Goal: Task Accomplishment & Management: Complete application form

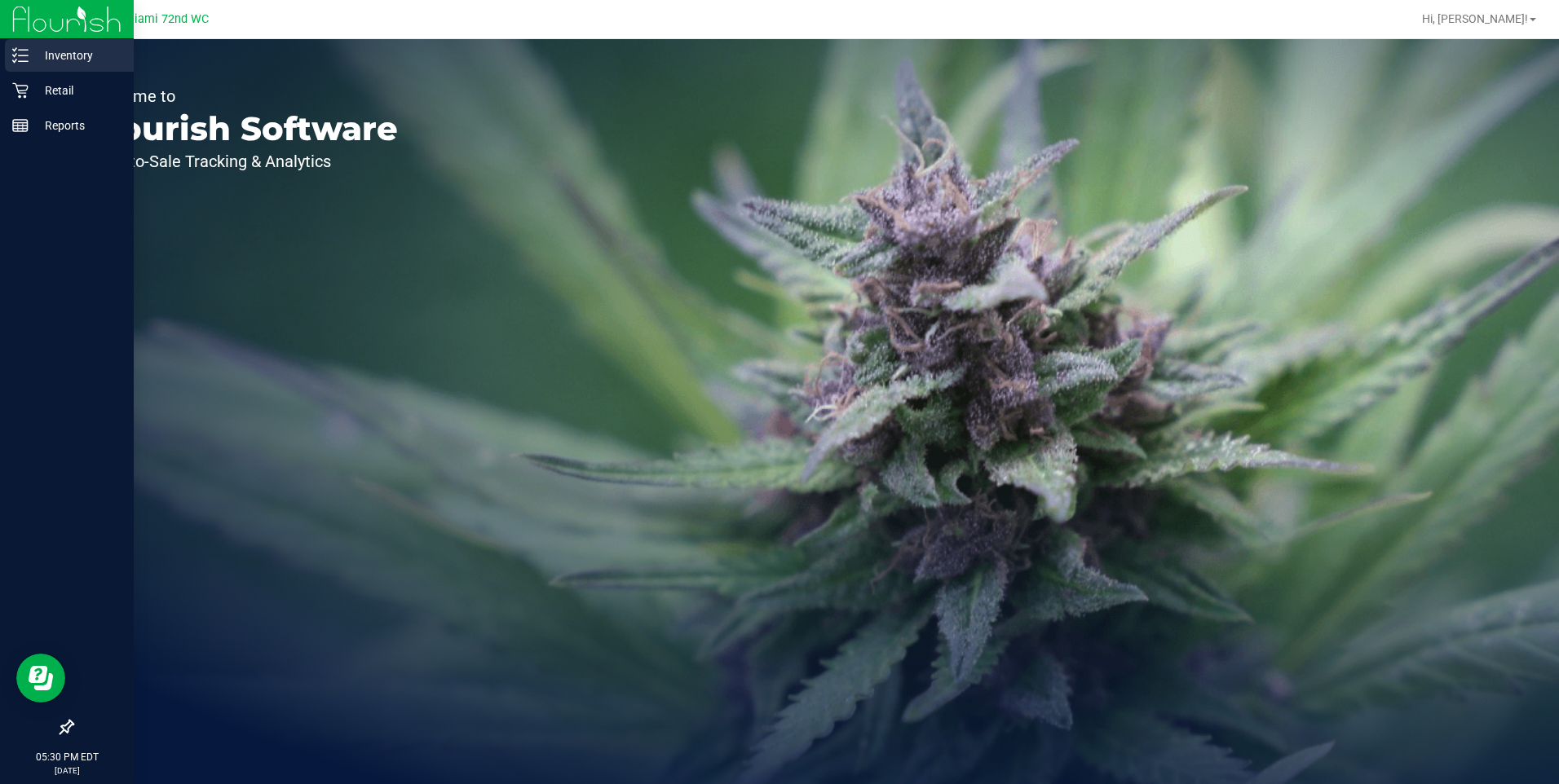
click at [73, 46] on p "Inventory" at bounding box center [77, 55] width 98 height 20
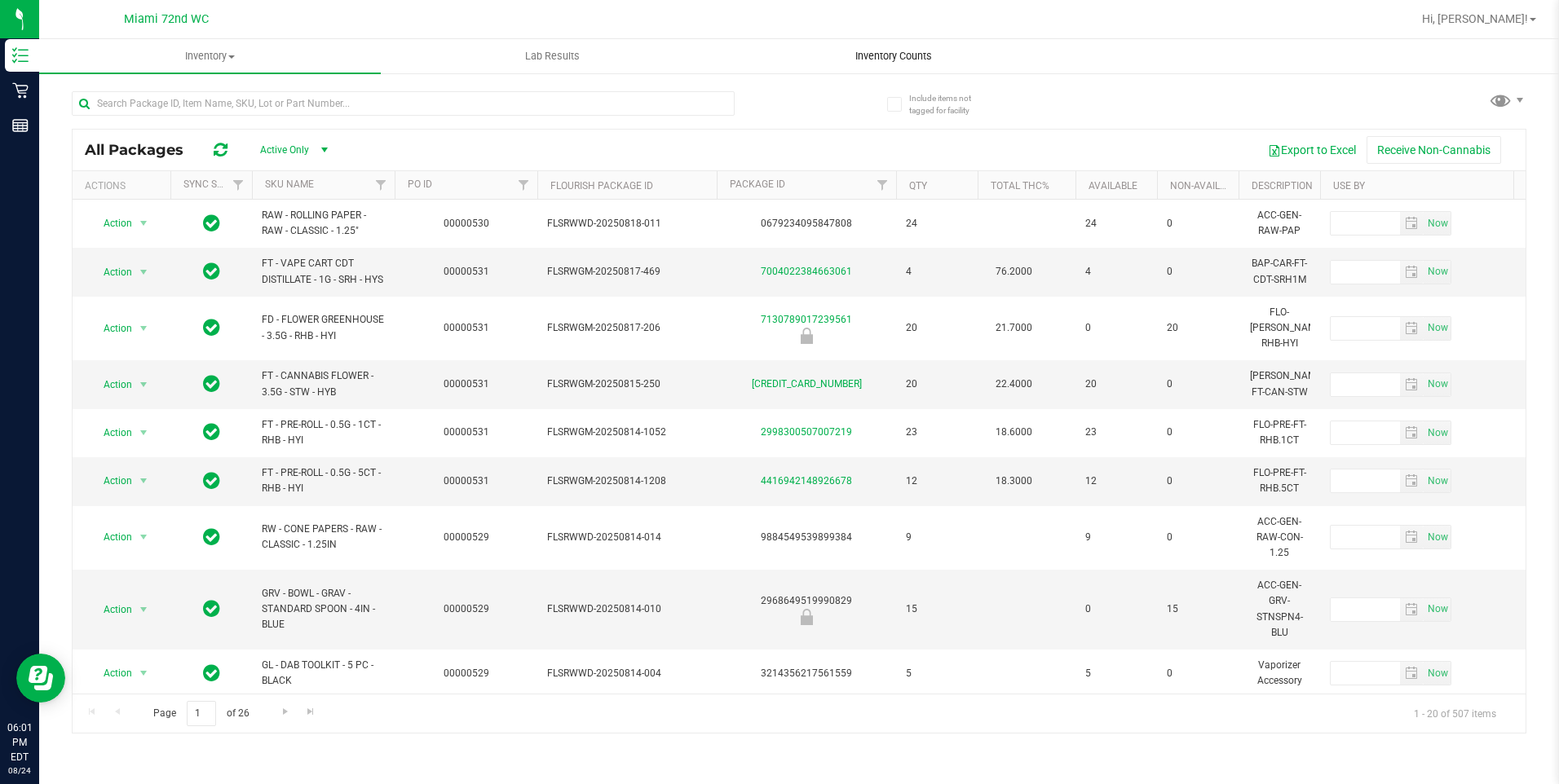
click at [907, 53] on span "Inventory Counts" at bounding box center [894, 56] width 121 height 15
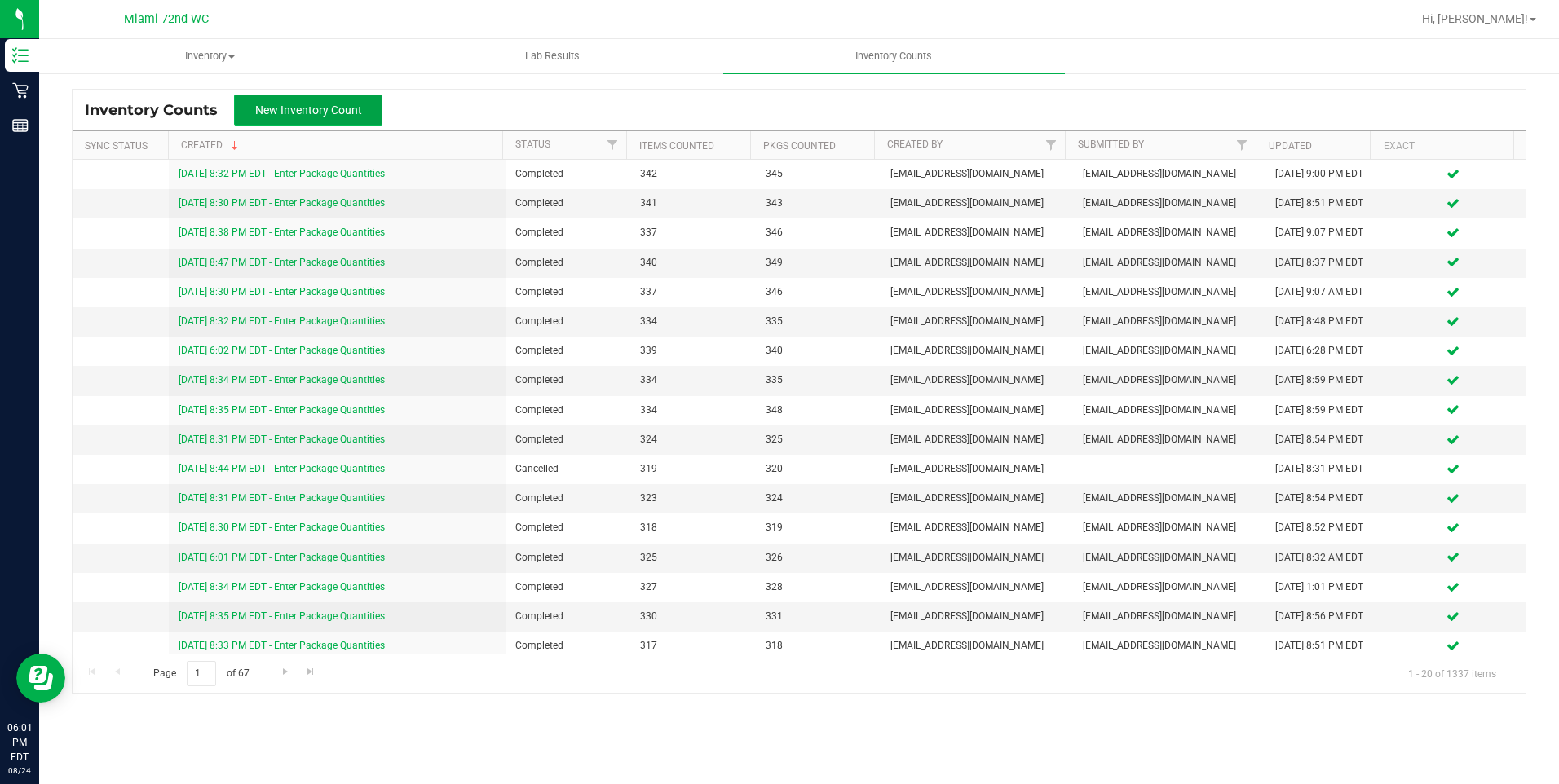
click at [276, 99] on button "New Inventory Count" at bounding box center [308, 110] width 148 height 31
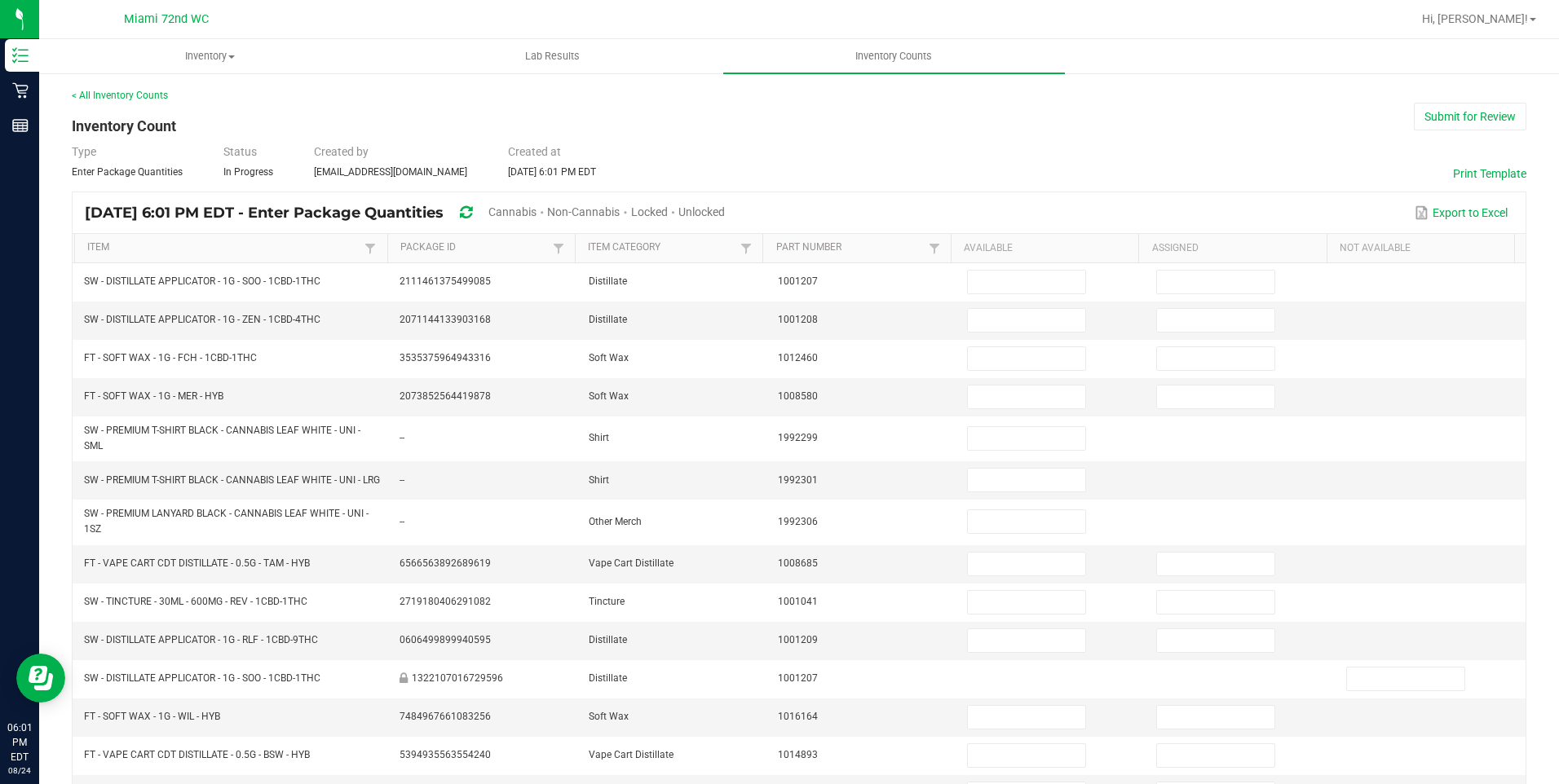
click at [537, 216] on span "Cannabis" at bounding box center [512, 212] width 48 height 13
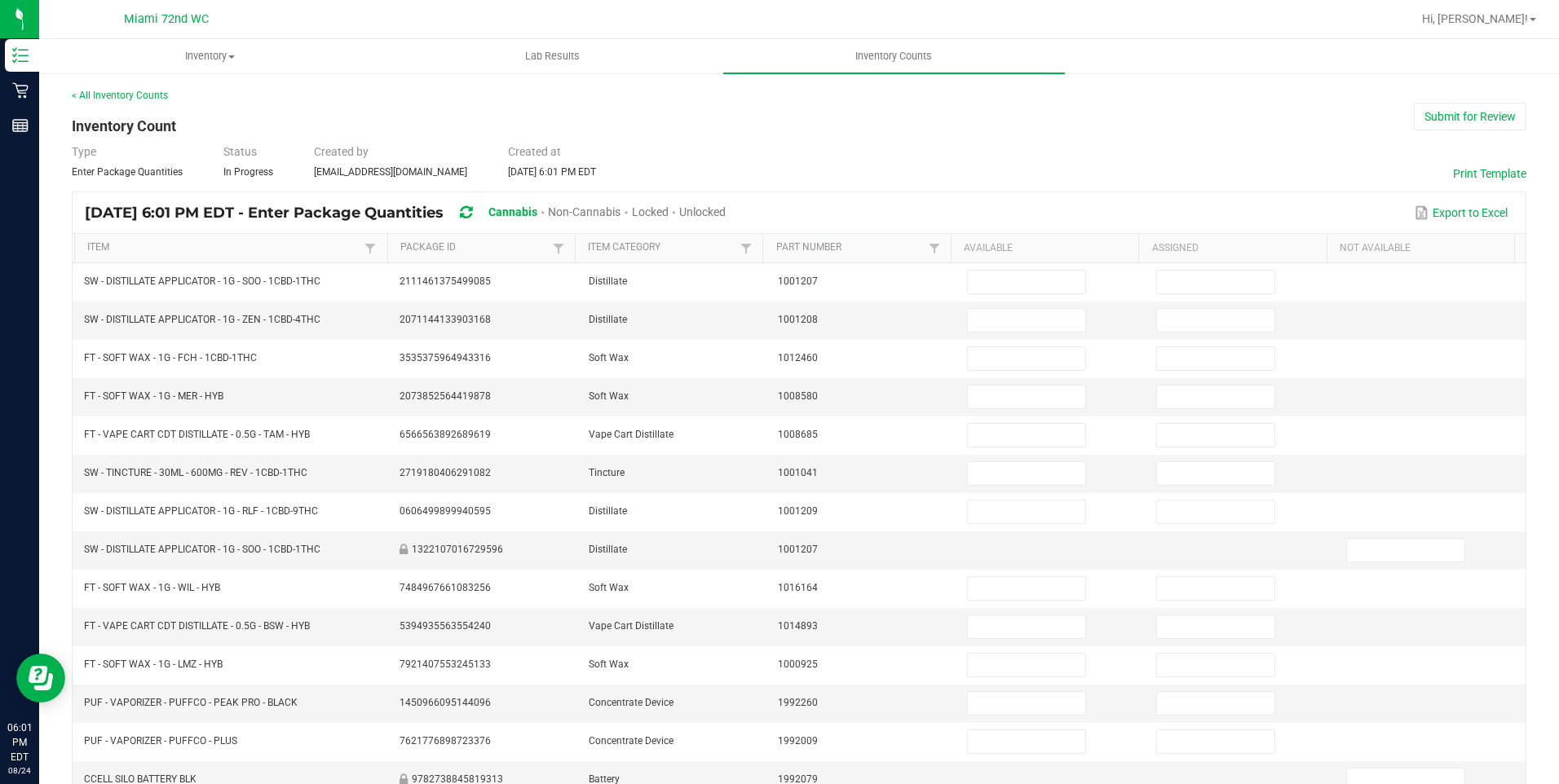
click at [726, 208] on span "Unlocked" at bounding box center [702, 212] width 46 height 13
click at [135, 249] on link "Item" at bounding box center [223, 248] width 273 height 13
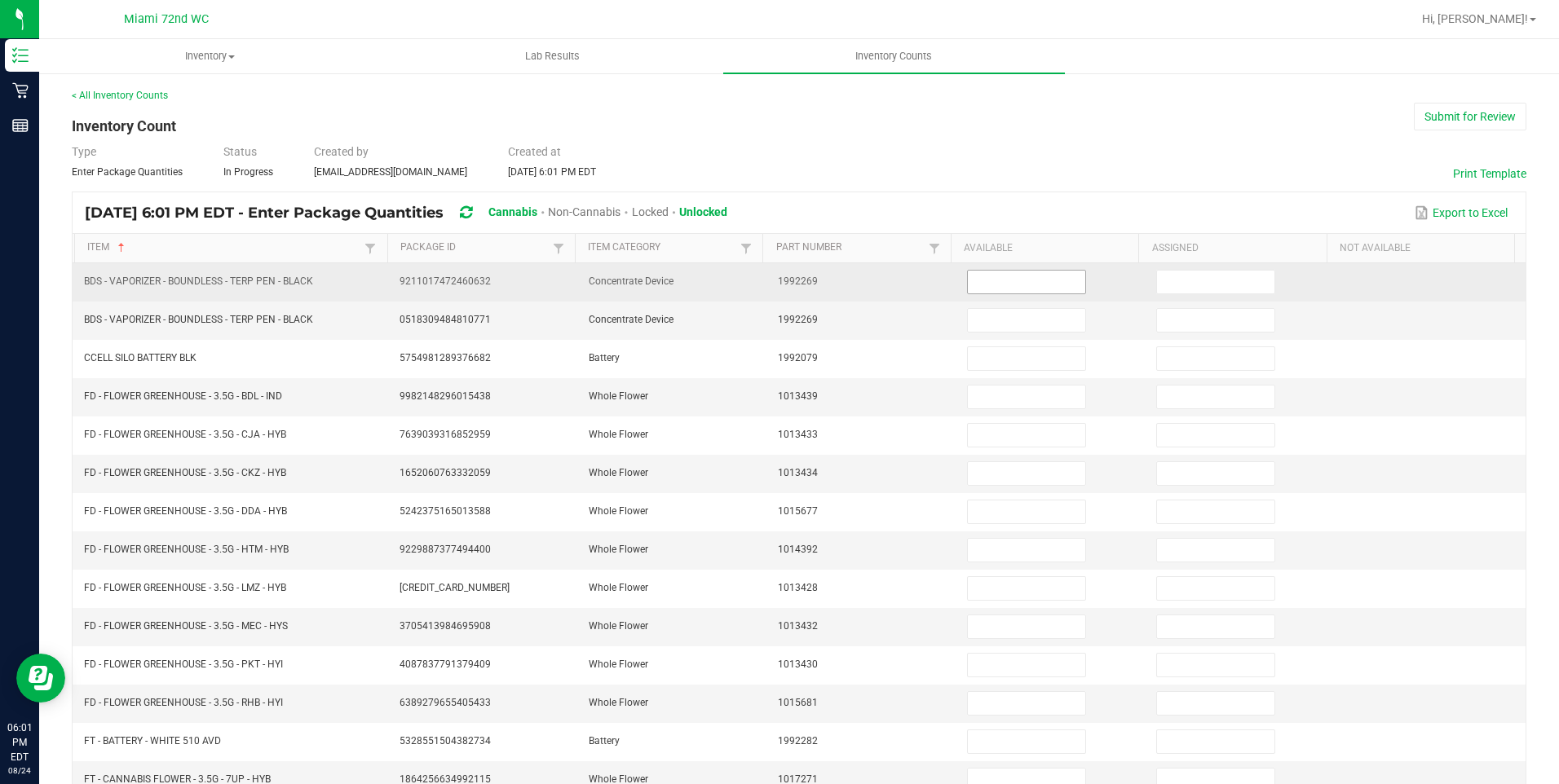
click at [979, 280] on input at bounding box center [1027, 282] width 117 height 23
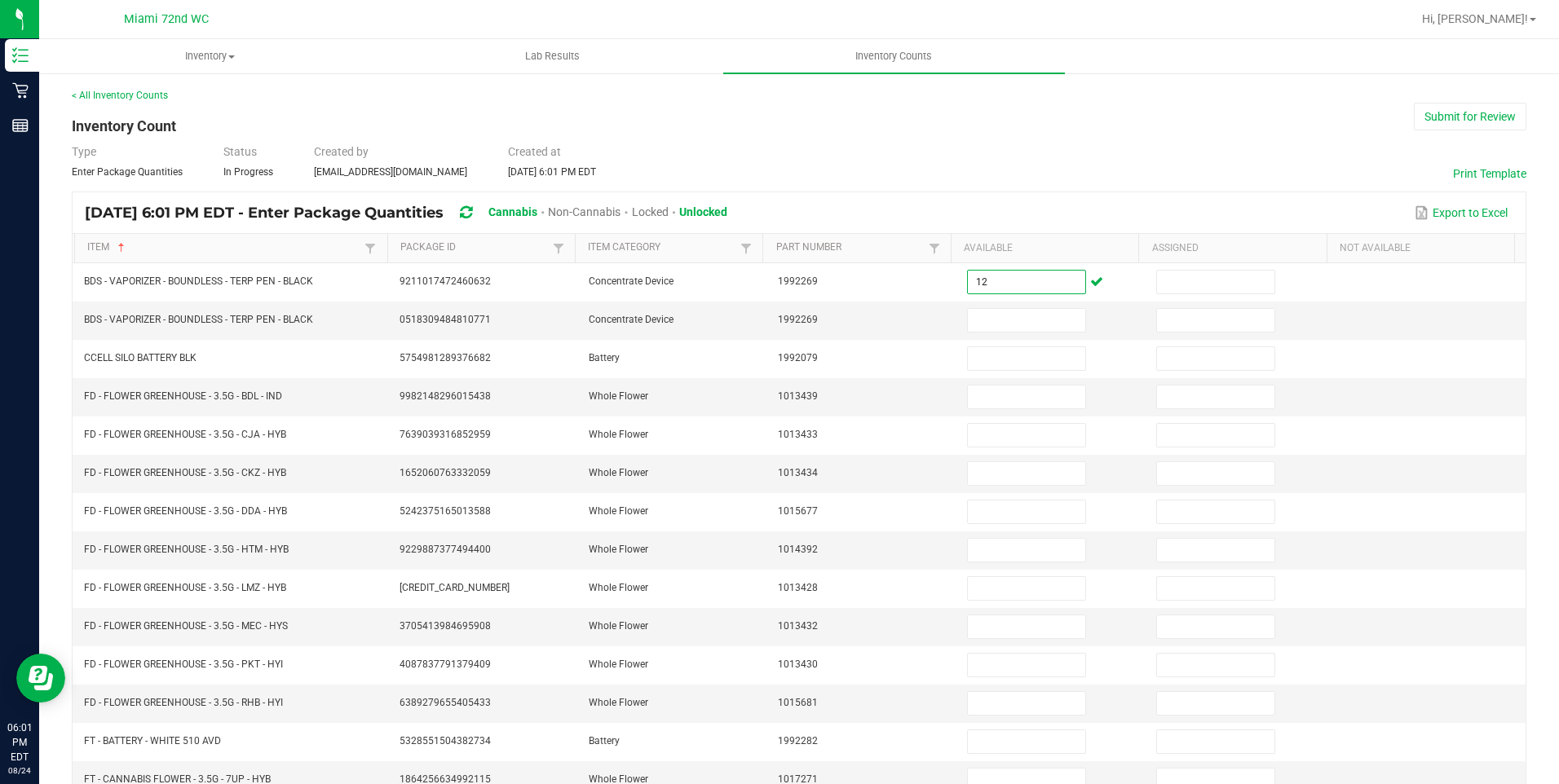
type input "1"
type input "2"
type input "4"
type input "19"
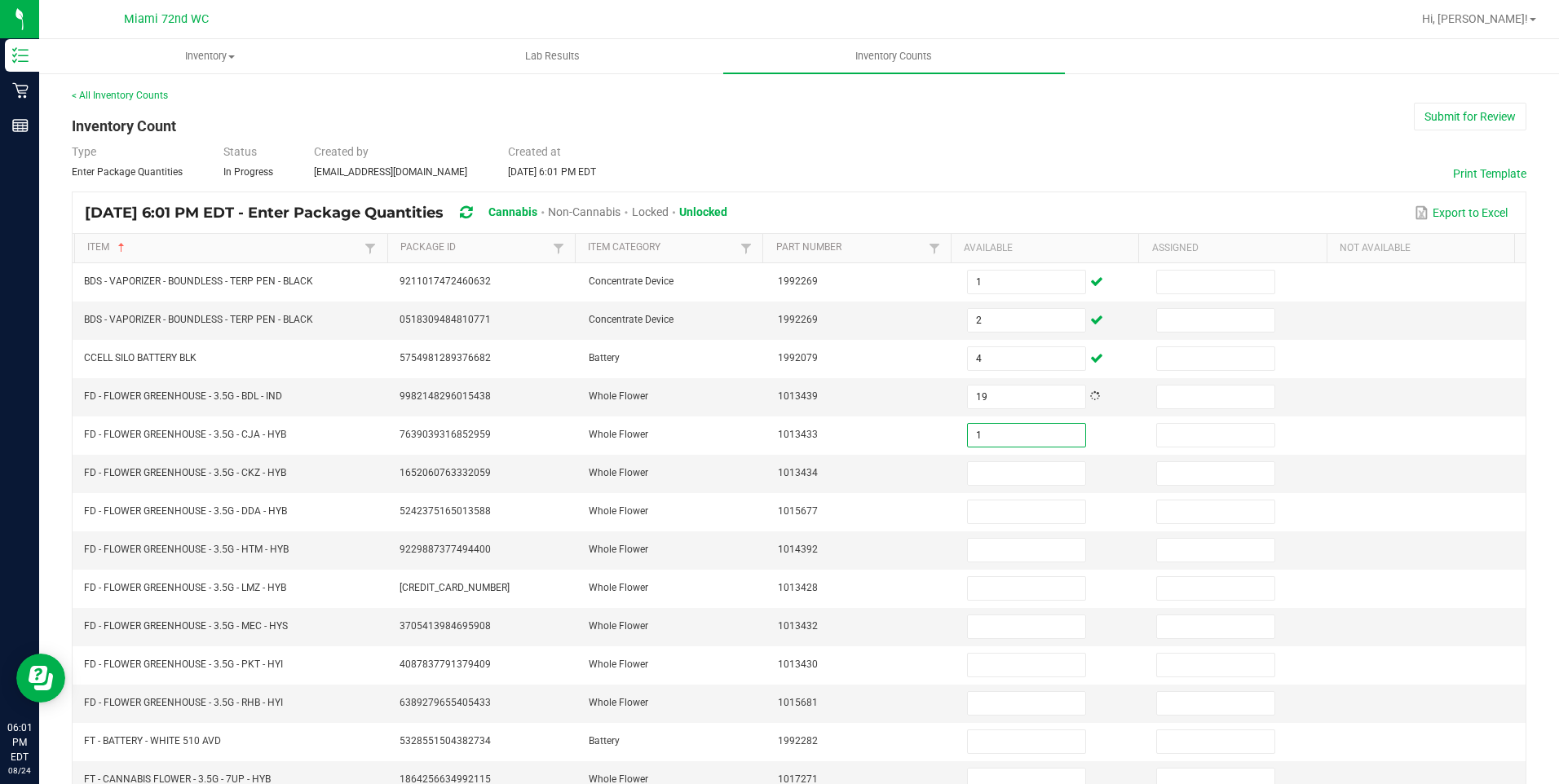
type input "1"
type input "3"
type input "9"
type input "8"
type input "9"
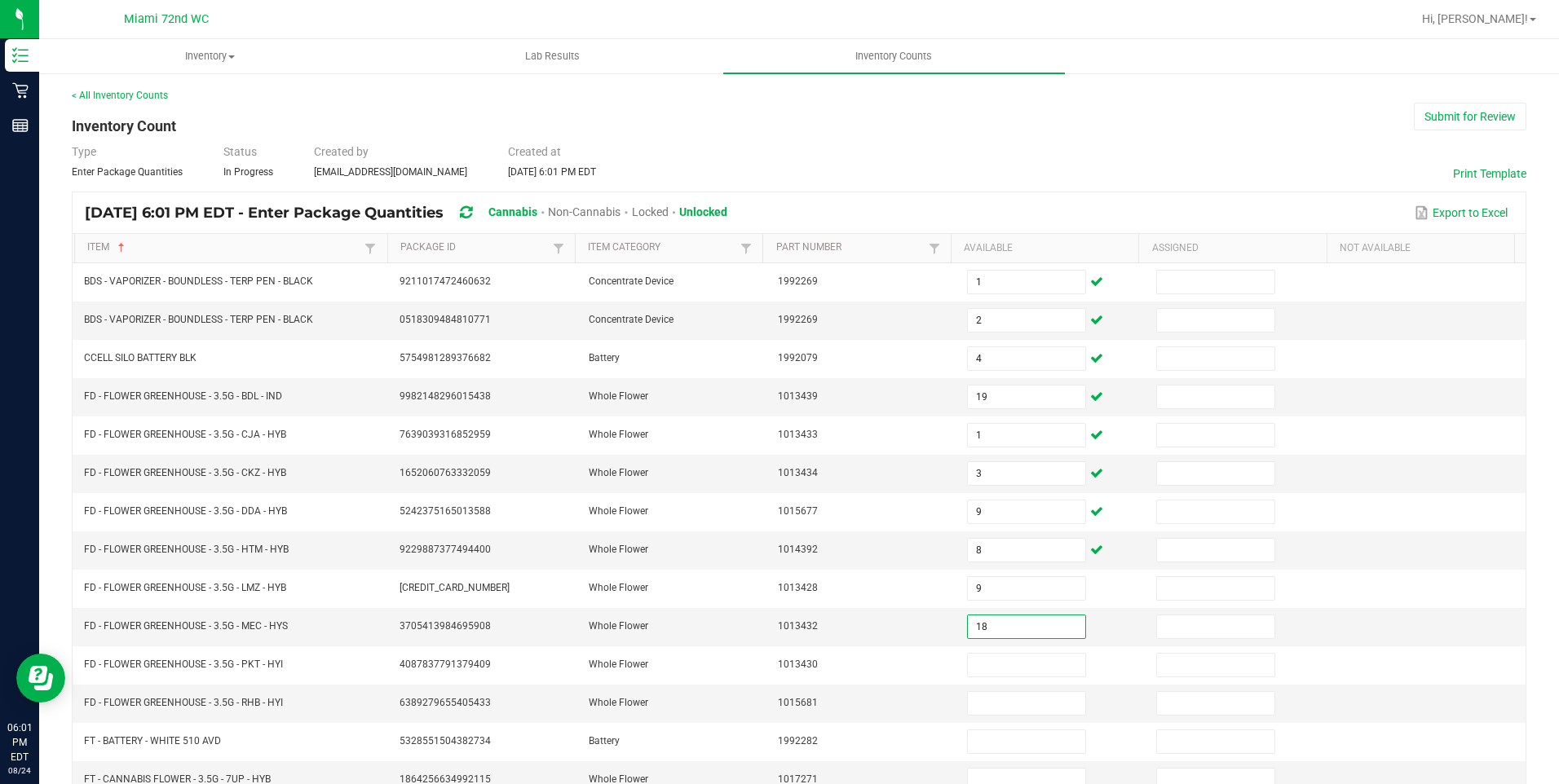
type input "18"
type input "4"
type input "8"
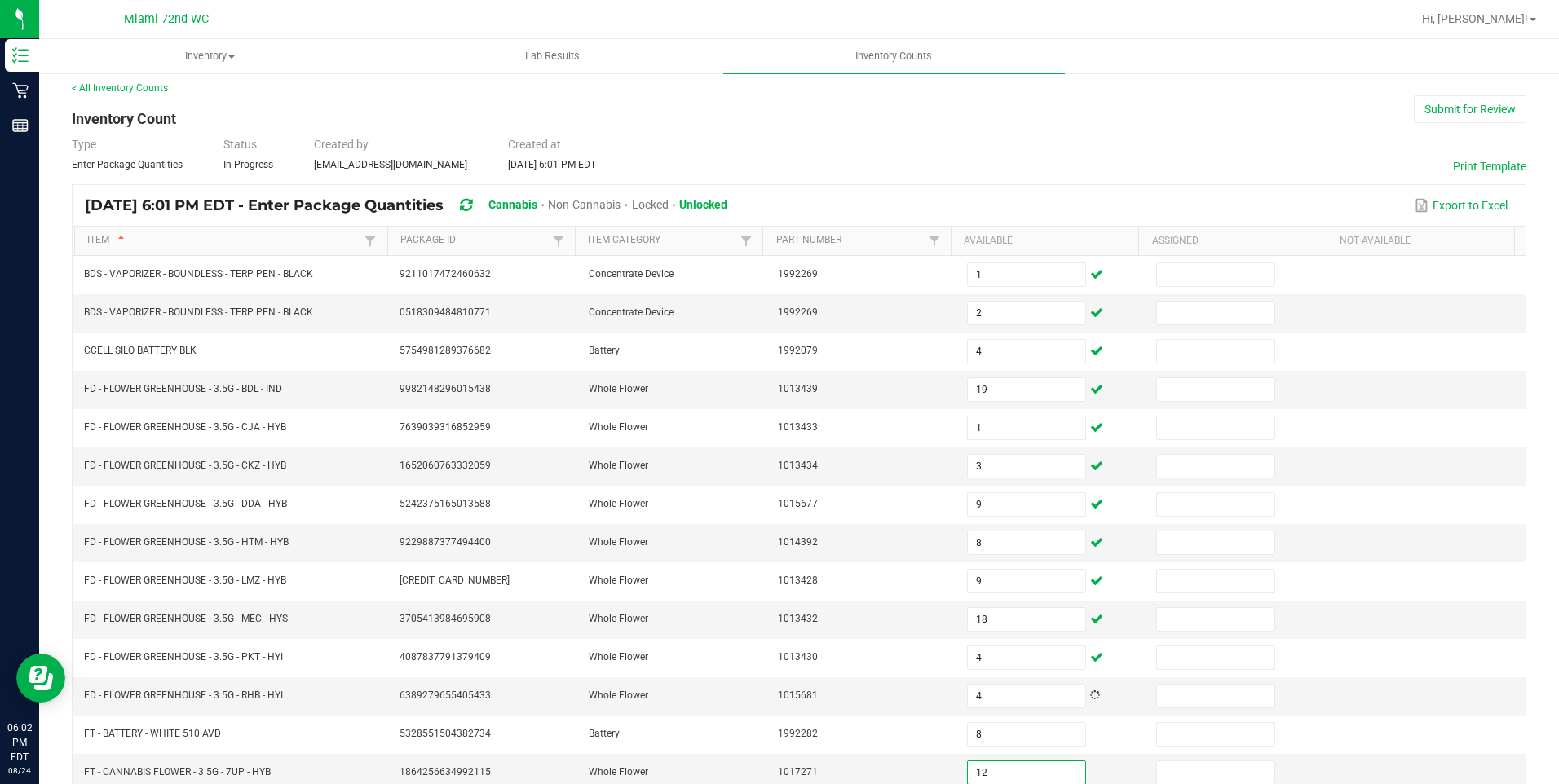
type input "12"
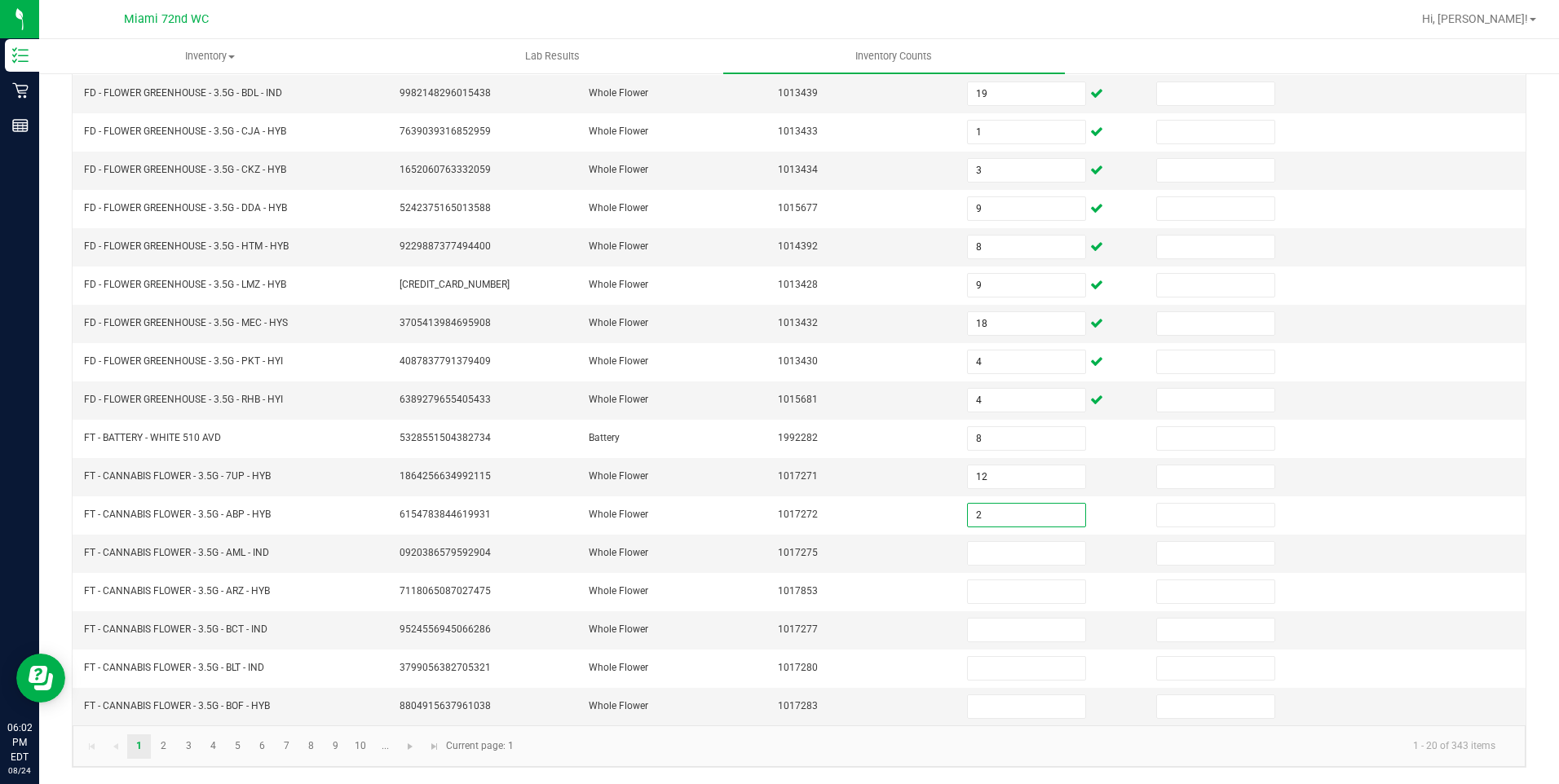
type input "2"
type input "4"
type input "19"
type input "17"
type input "12"
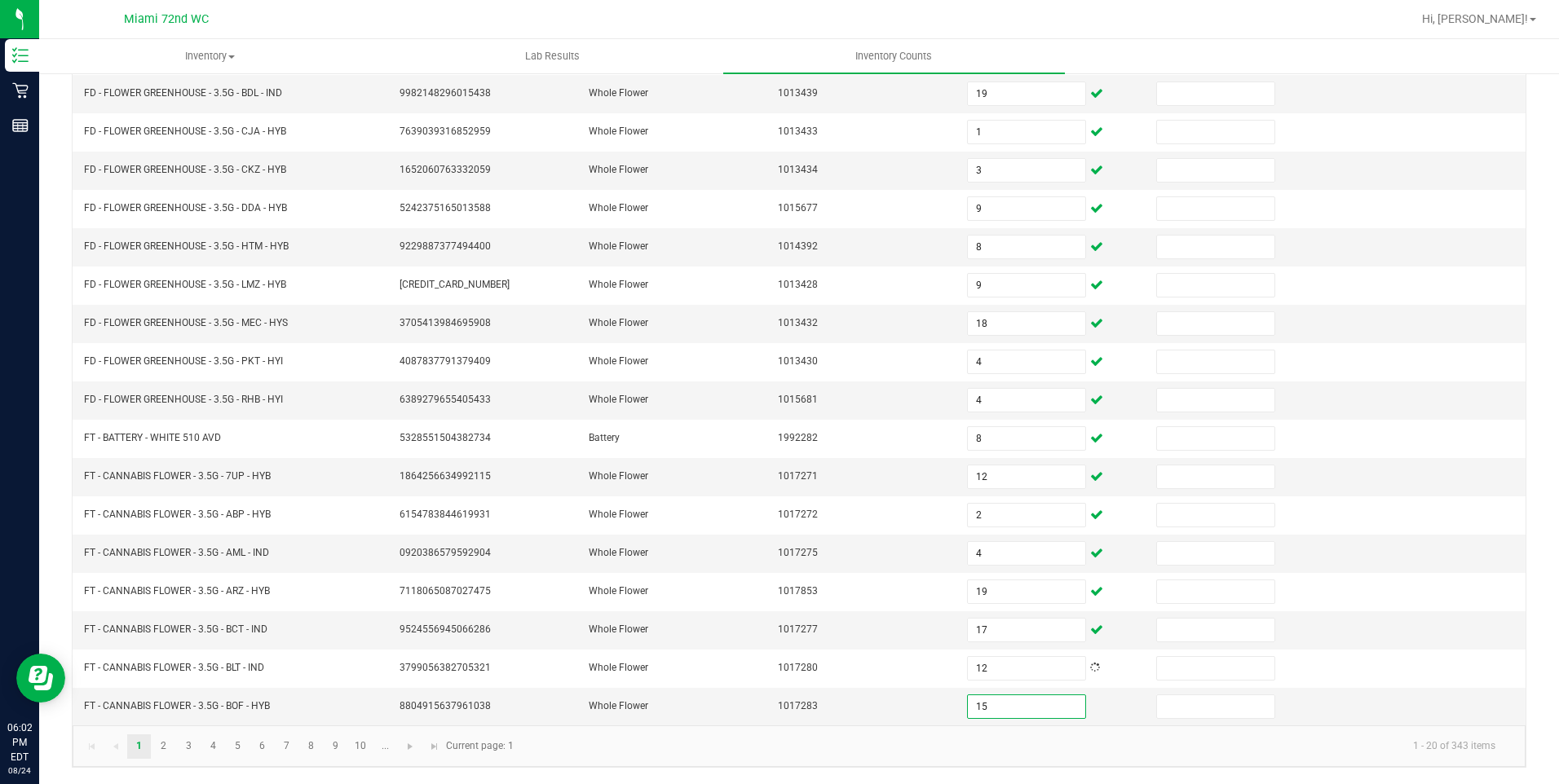
type input "15"
click at [169, 743] on link "2" at bounding box center [163, 747] width 24 height 24
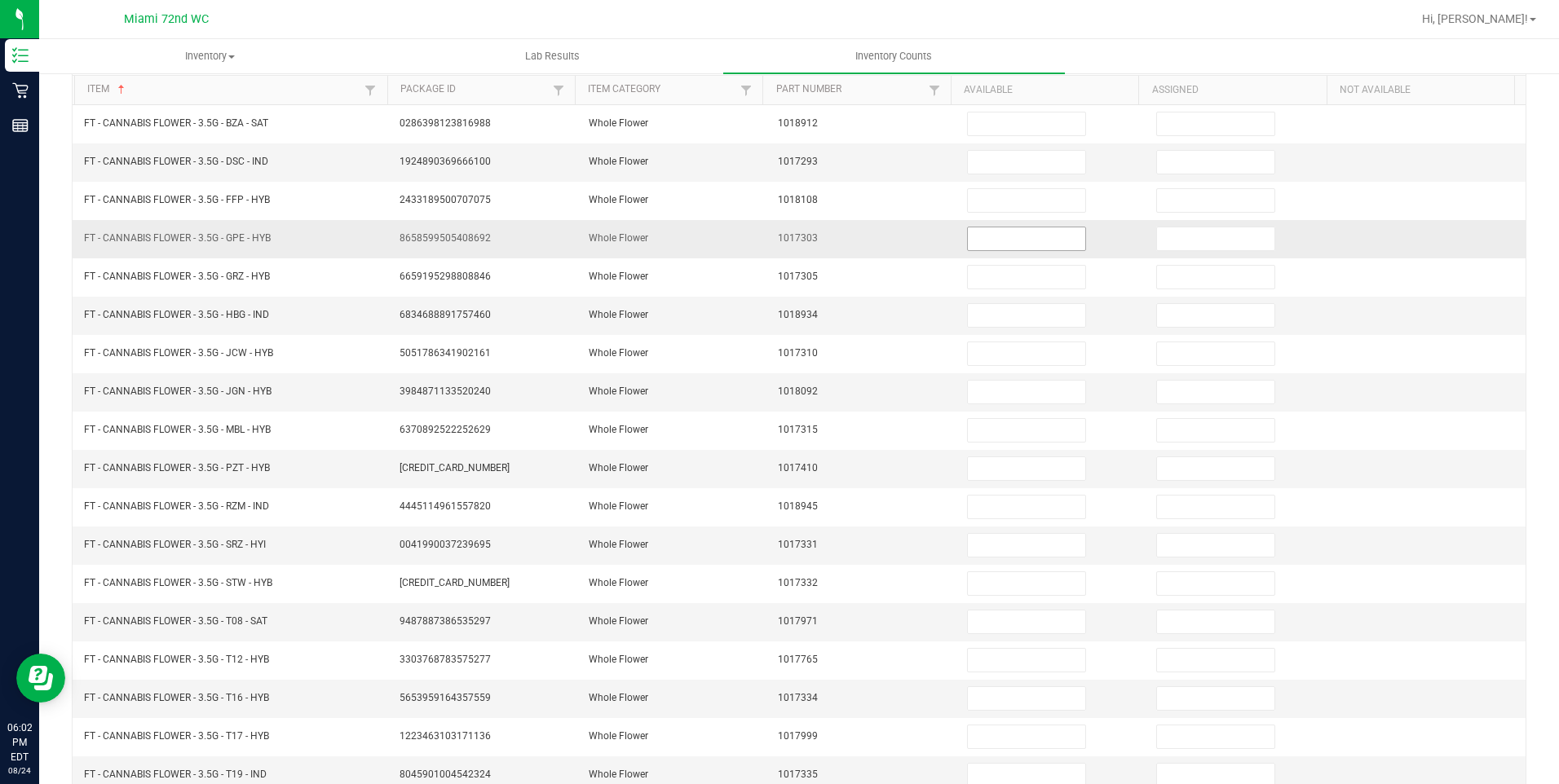
scroll to position [0, 0]
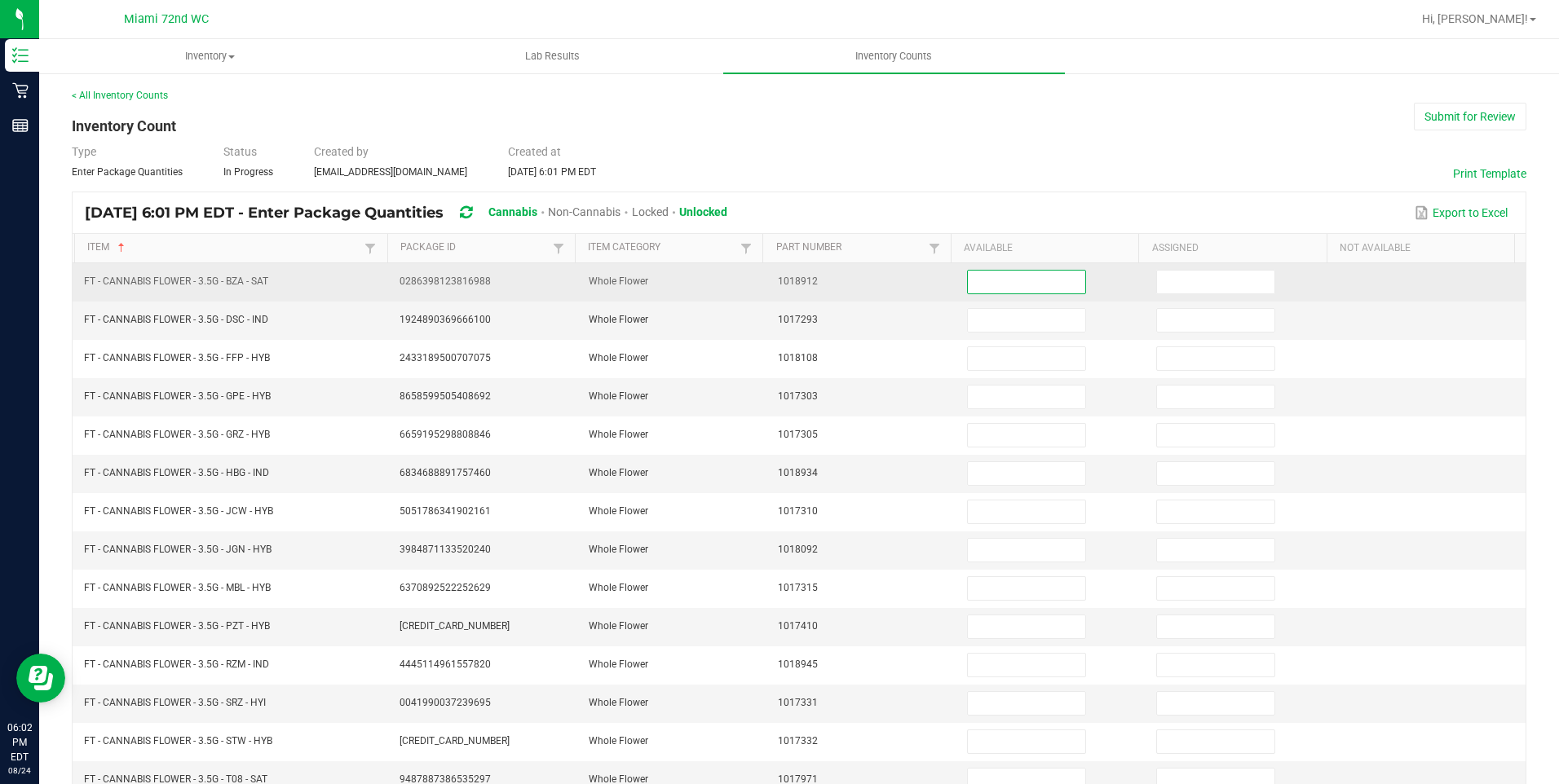
click at [1007, 274] on input at bounding box center [1027, 282] width 117 height 23
type input "3"
type input "1"
type input "16"
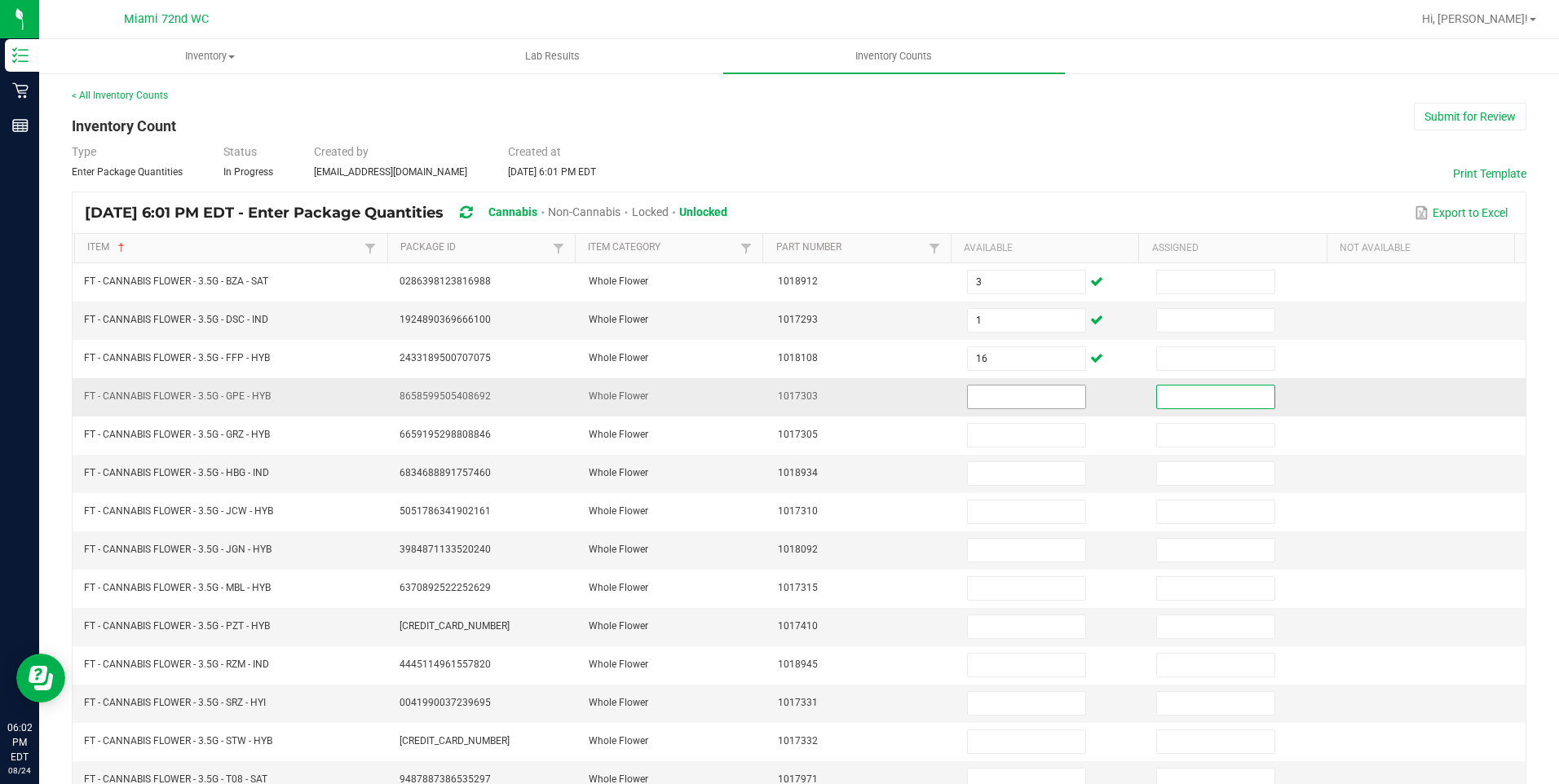
click at [968, 392] on input at bounding box center [1027, 397] width 117 height 23
type input "8"
type input "1"
type input "13"
type input "20"
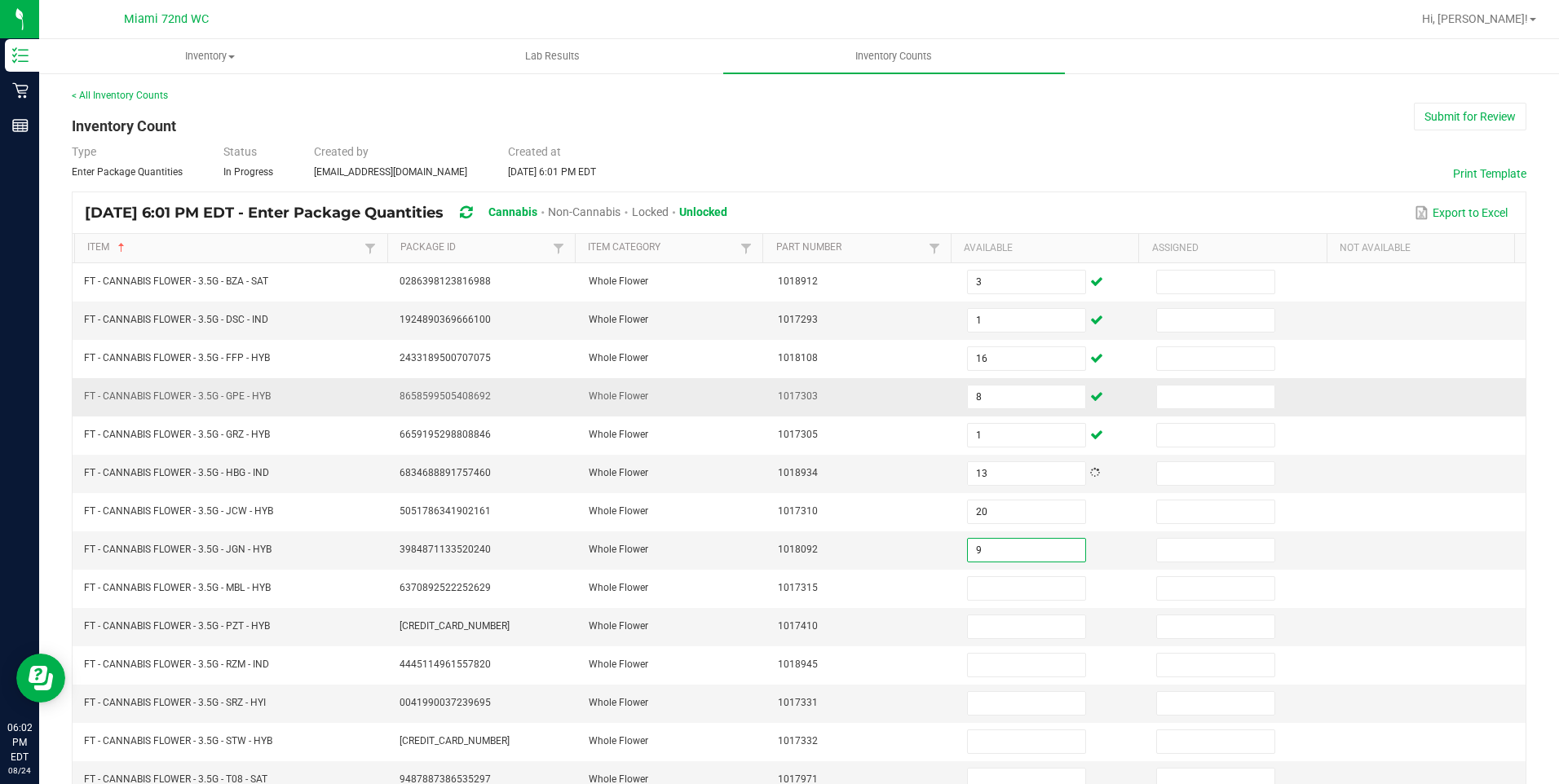
type input "9"
type input "10"
type input "14"
type input "20"
type input "8"
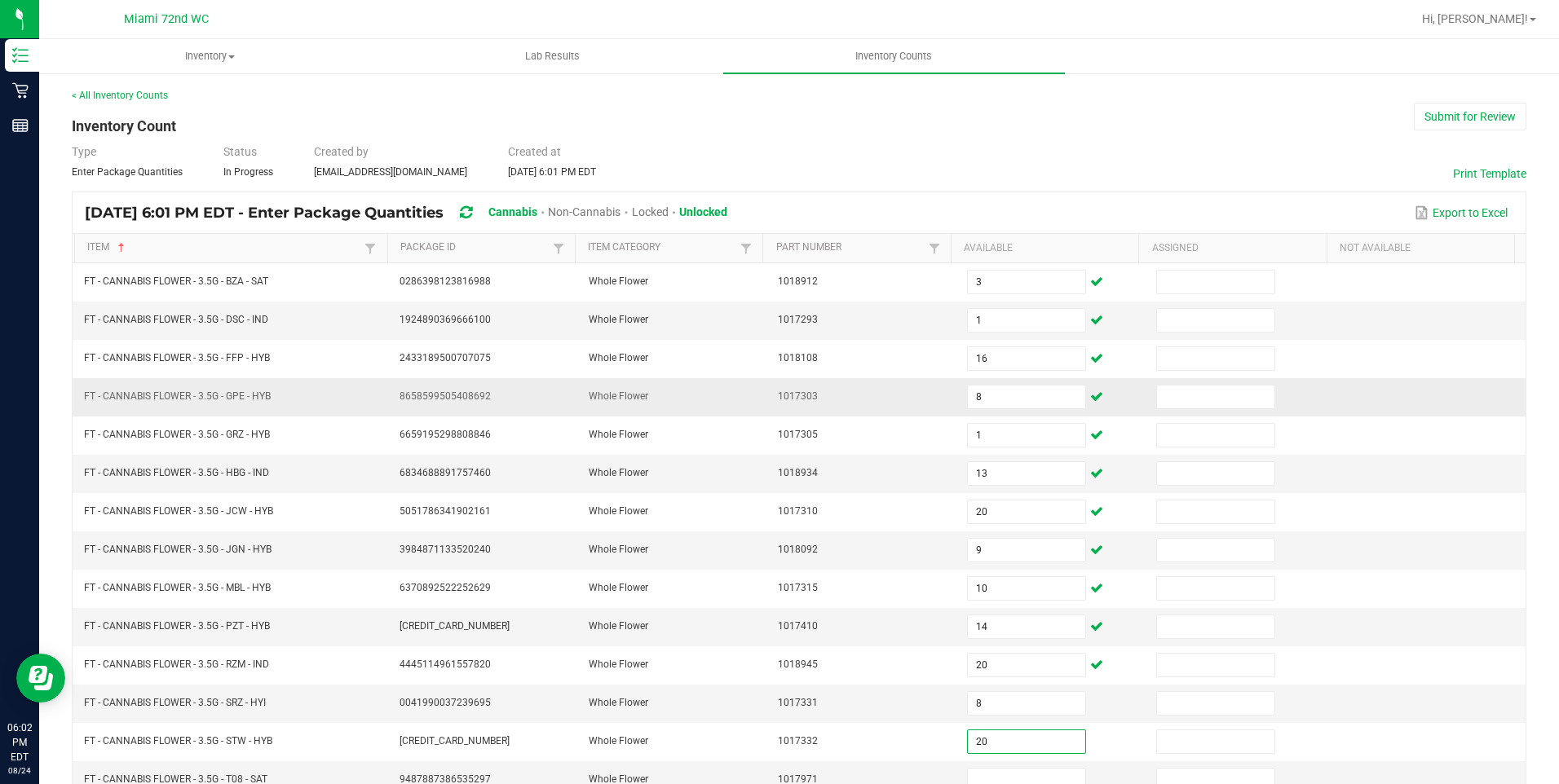
type input "20"
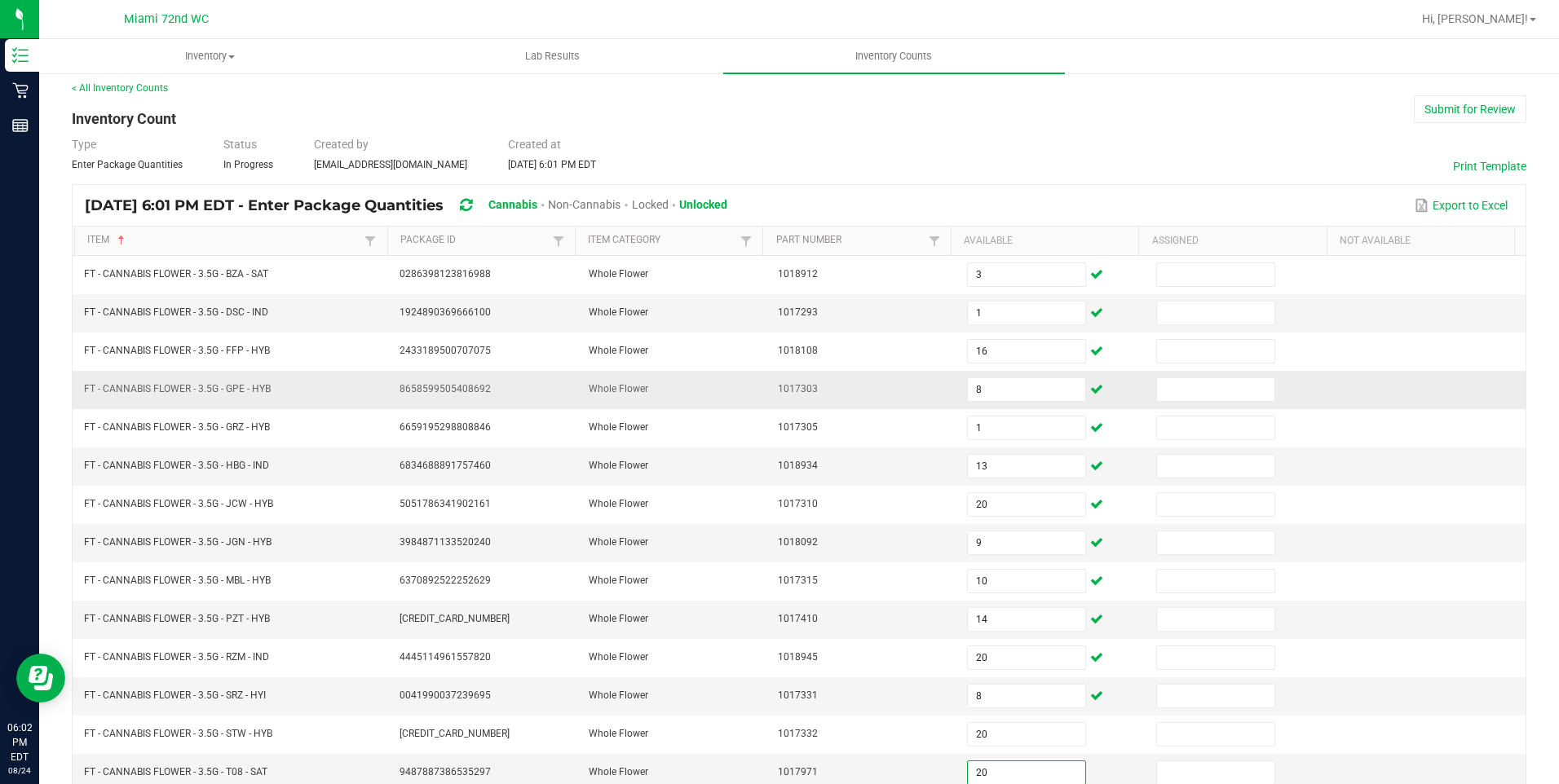
type input "20"
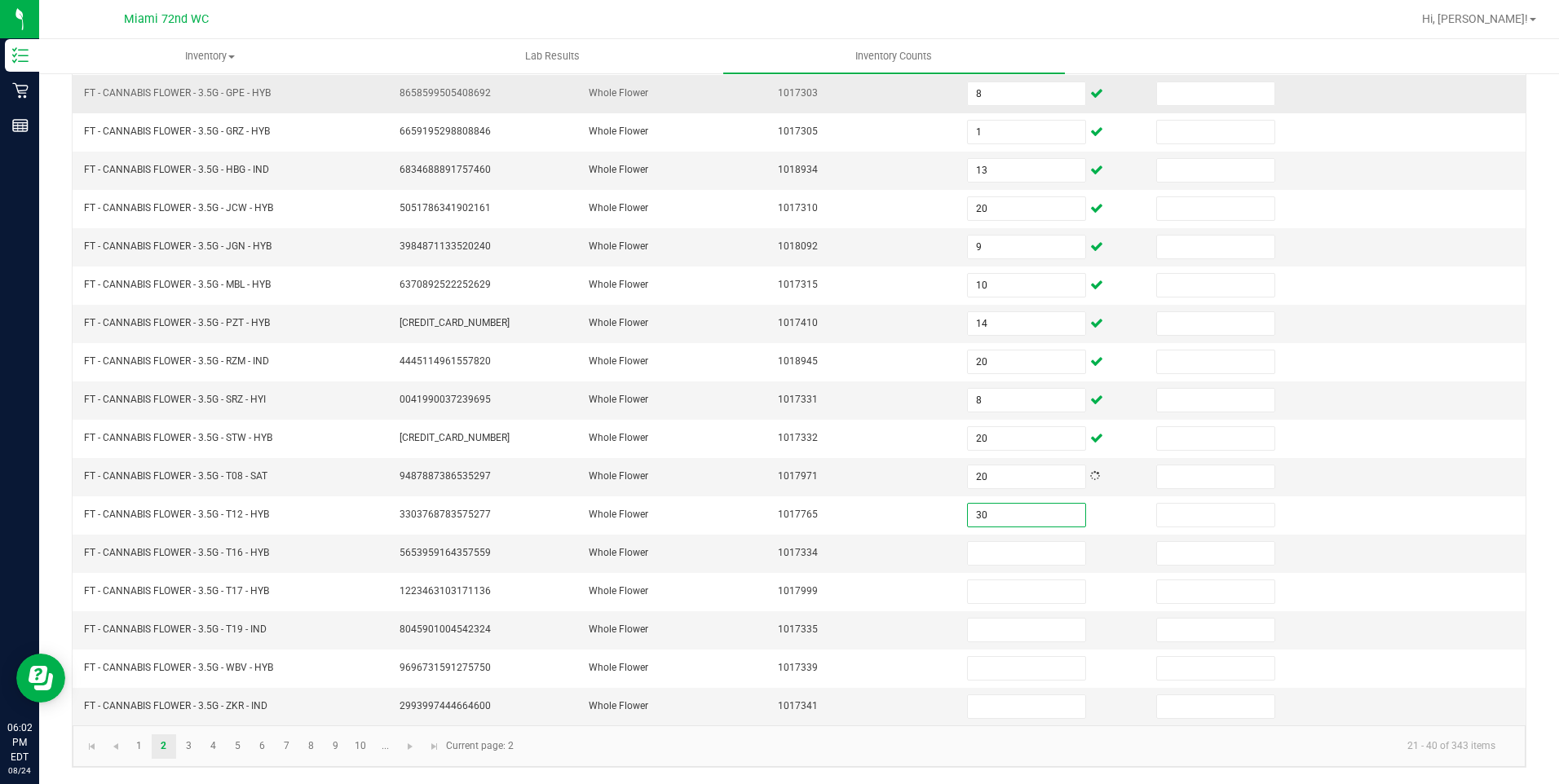
type input "30"
type input "7"
type input "17"
type input "13"
type input "4"
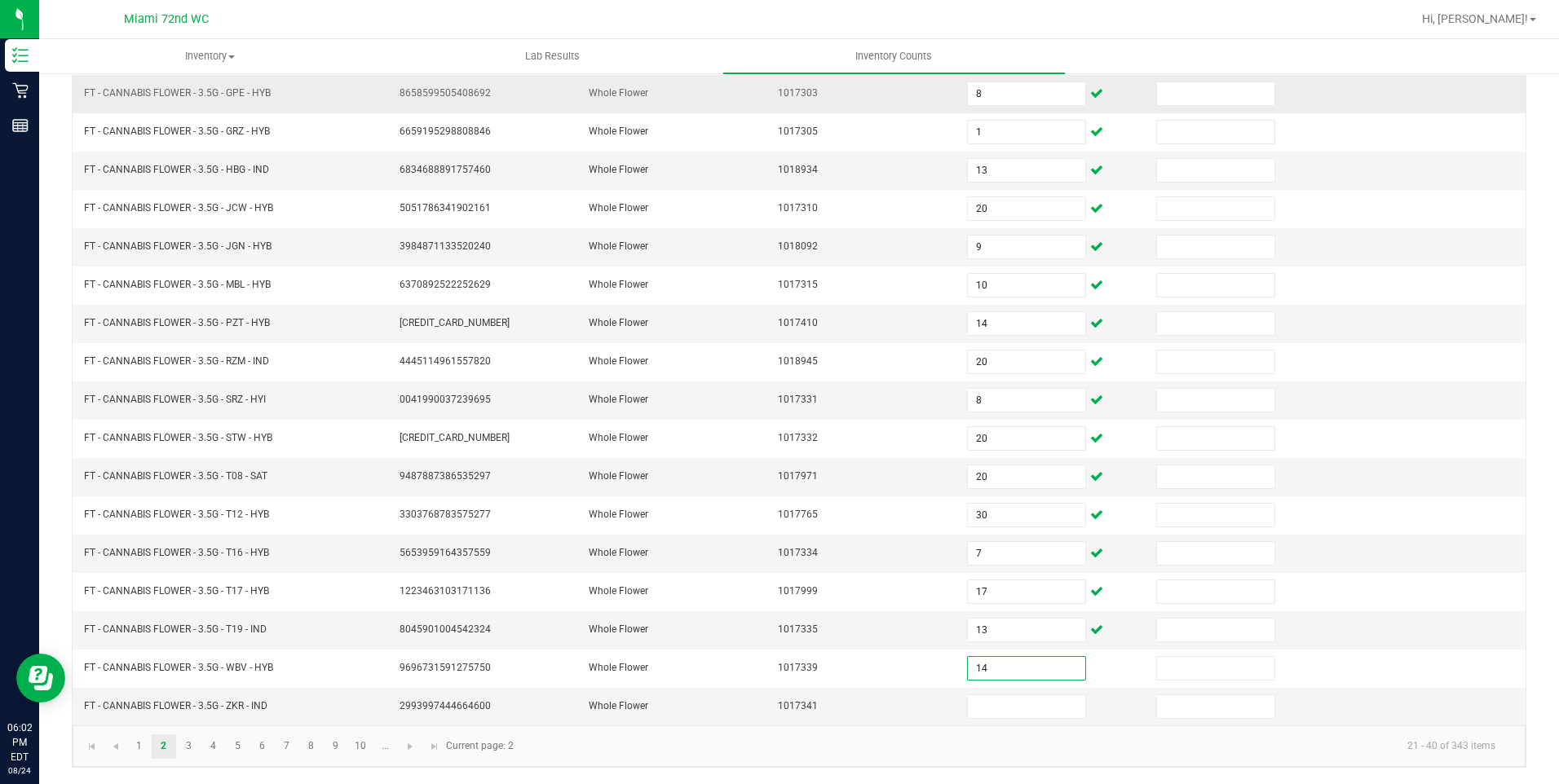
type input "14"
type input "26"
click at [187, 747] on link "3" at bounding box center [188, 747] width 24 height 24
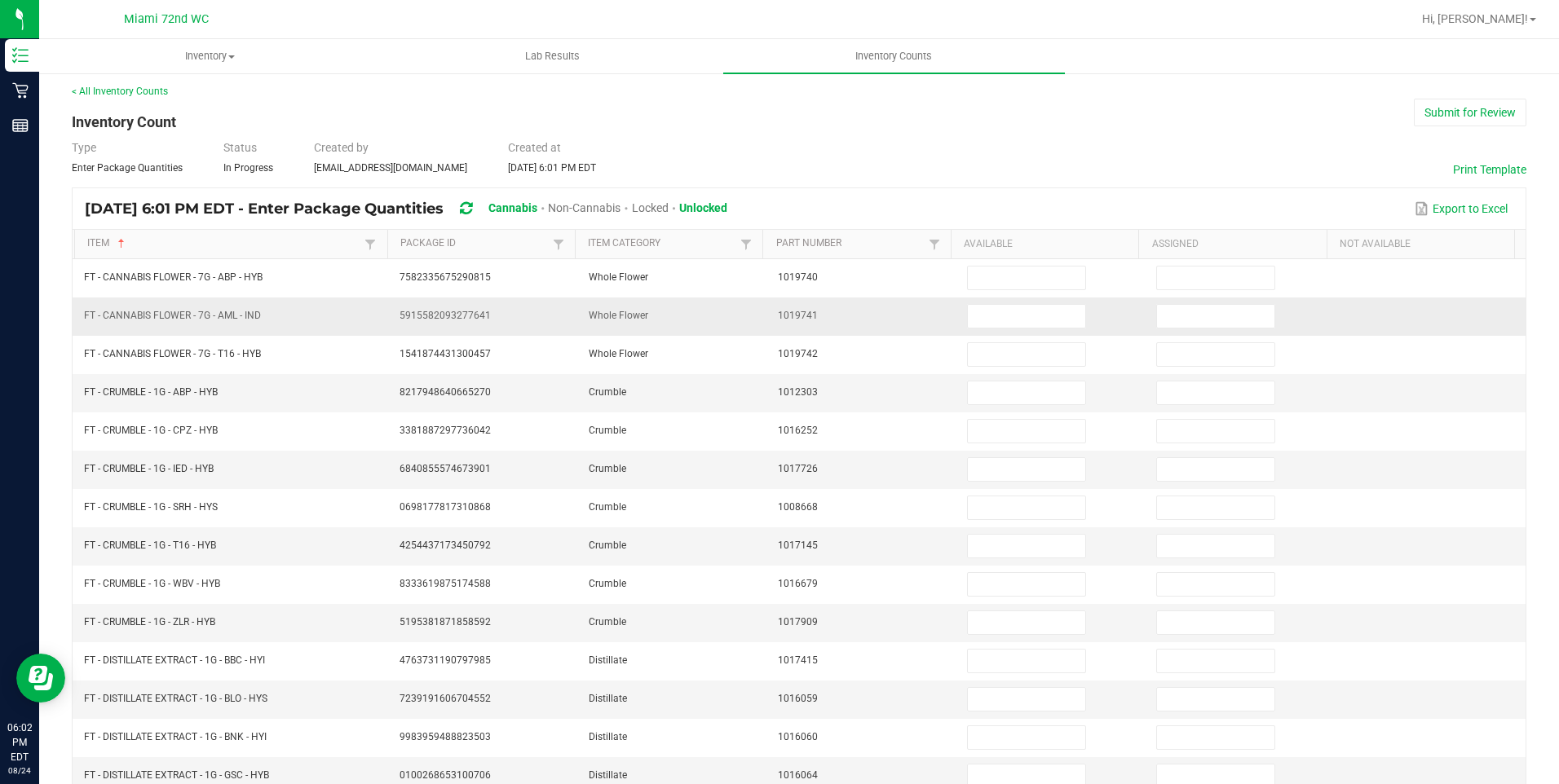
scroll to position [0, 0]
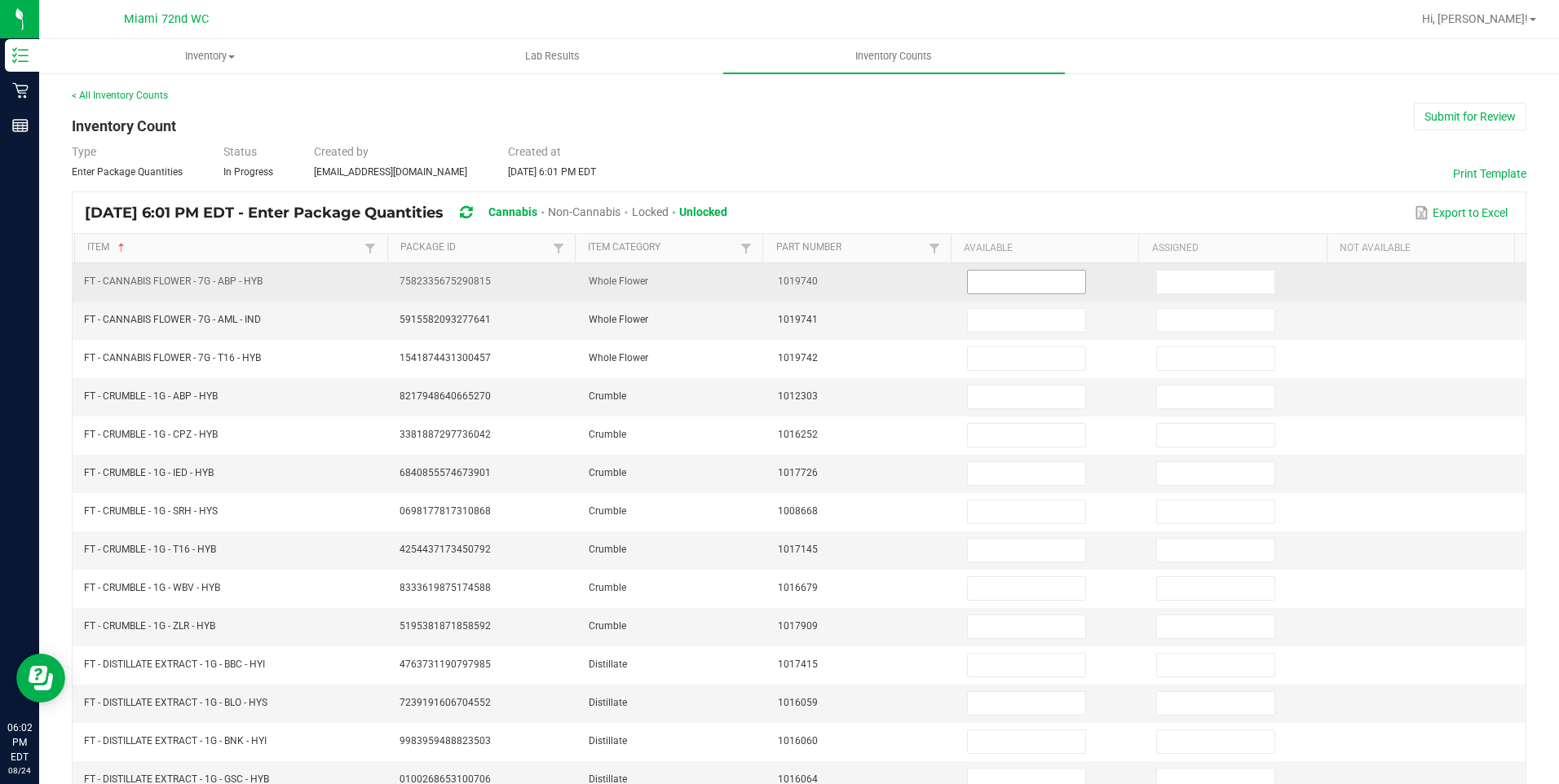
click at [1011, 279] on input at bounding box center [1027, 282] width 117 height 23
type input "20"
type input "14"
type input "20"
type input "1"
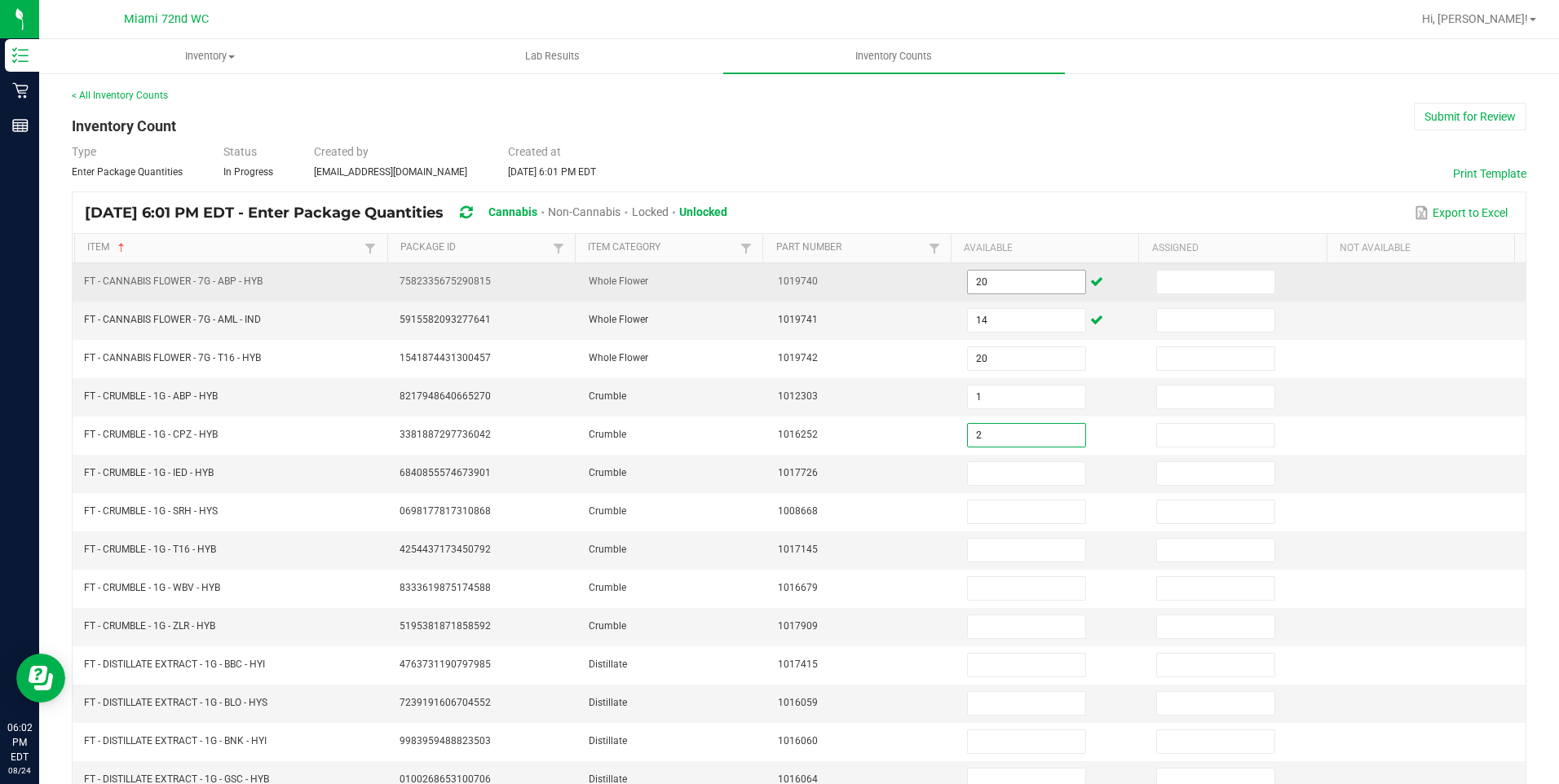
type input "2"
type input "7"
type input "1"
type input "4"
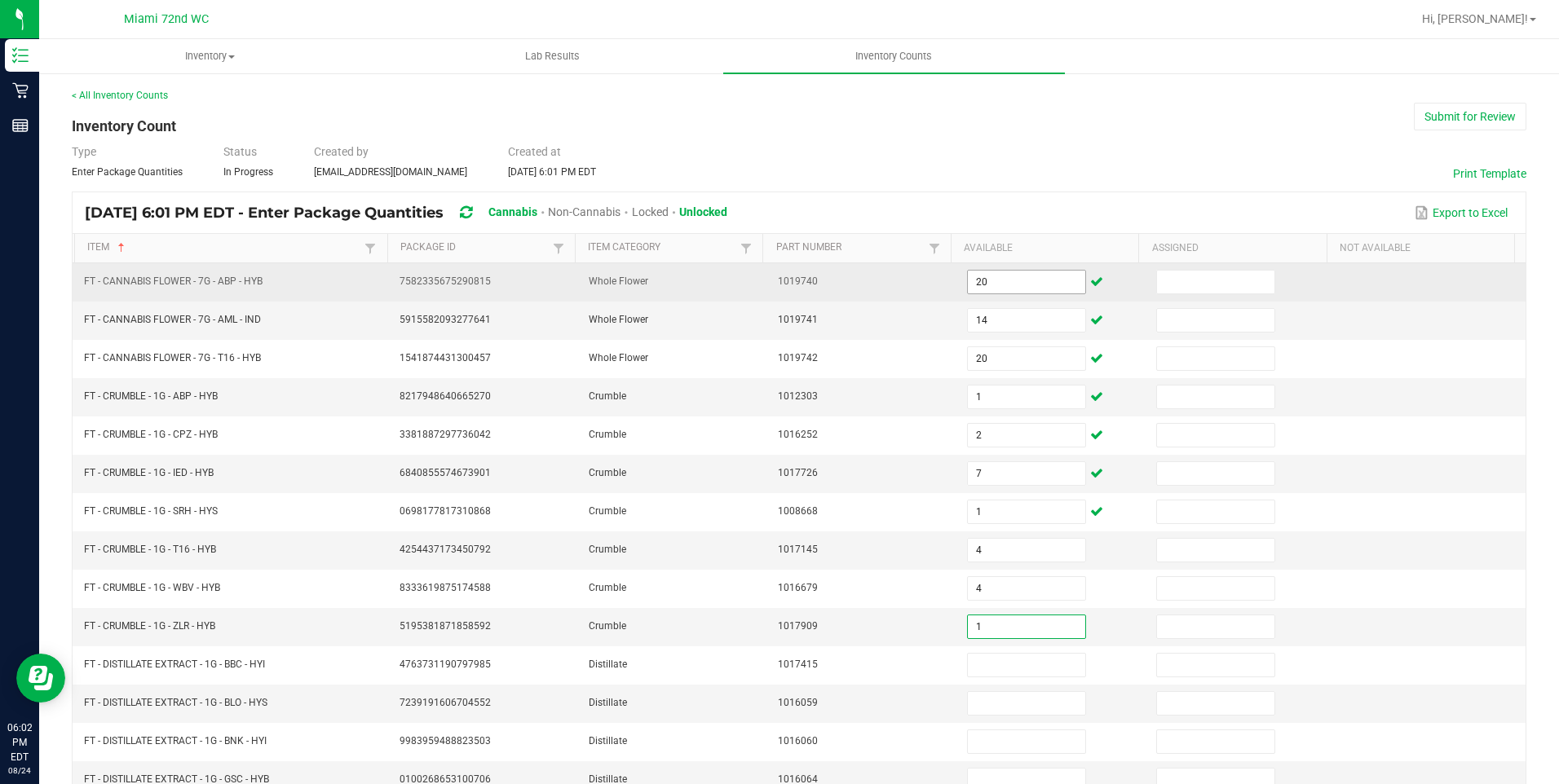
type input "1"
type input "2"
type input "11"
type input "9"
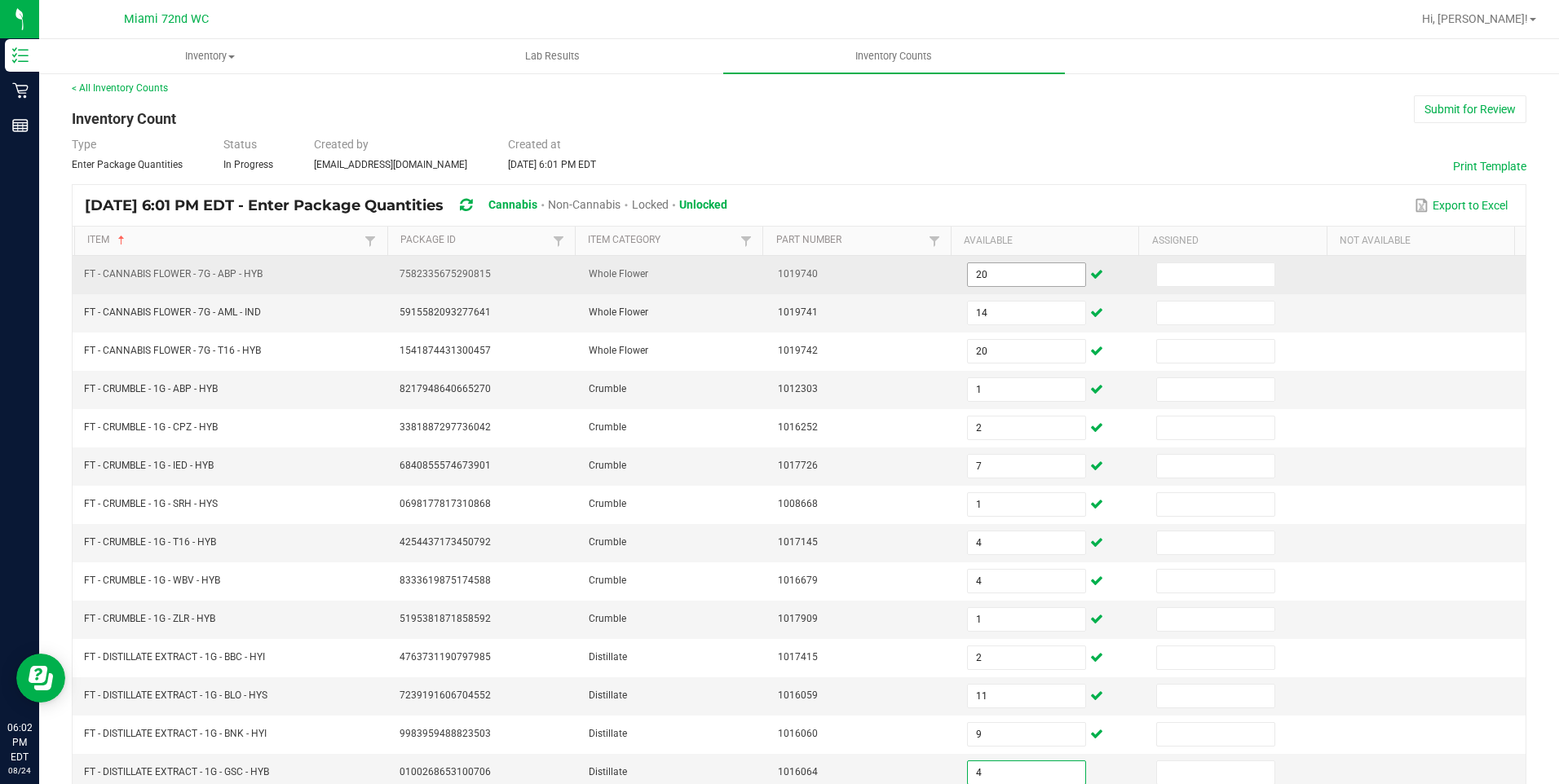
type input "4"
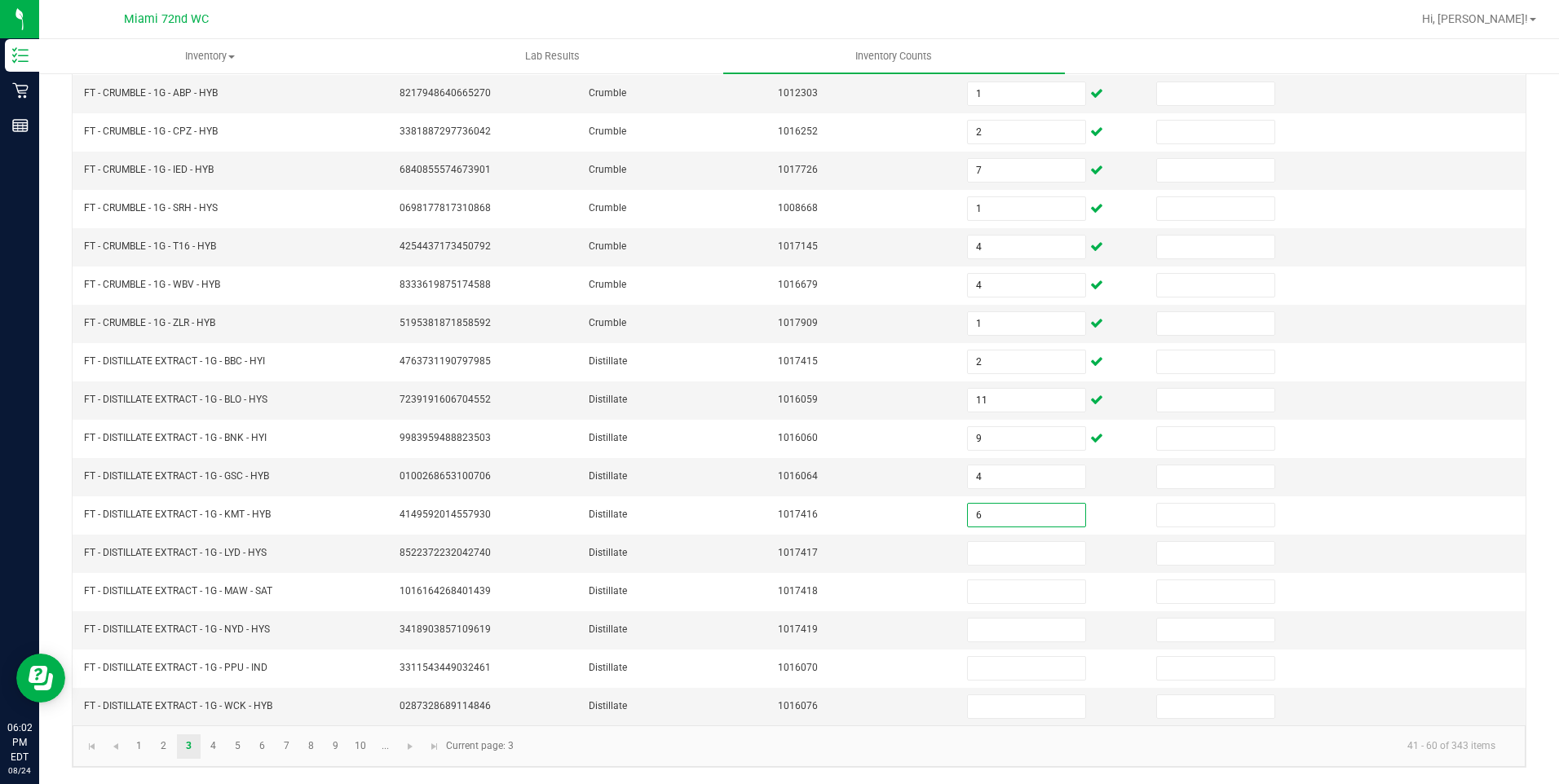
type input "6"
type input "3"
type input "11"
type input "12"
type input "6"
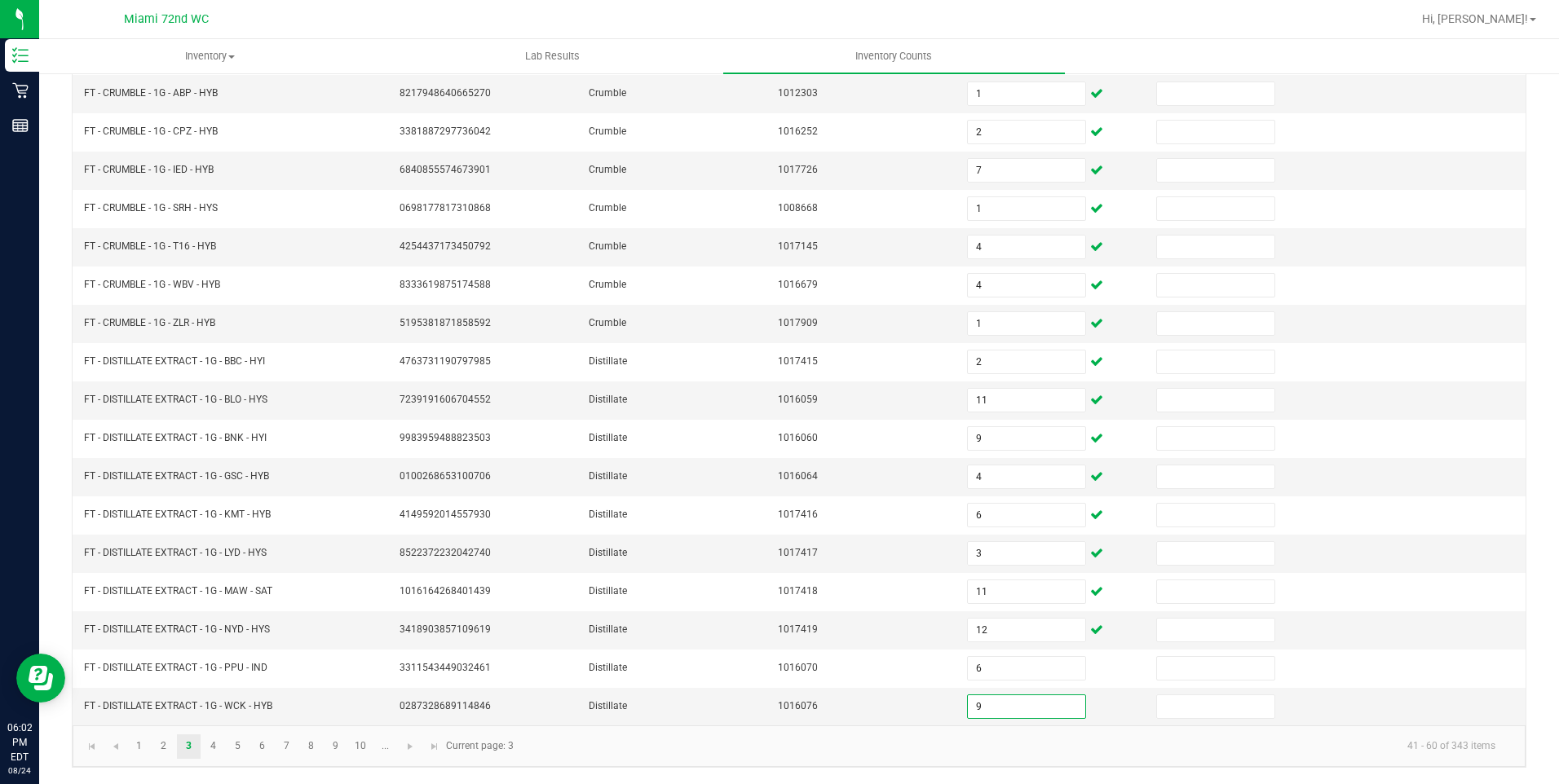
type input "9"
click at [218, 747] on link "4" at bounding box center [213, 747] width 24 height 24
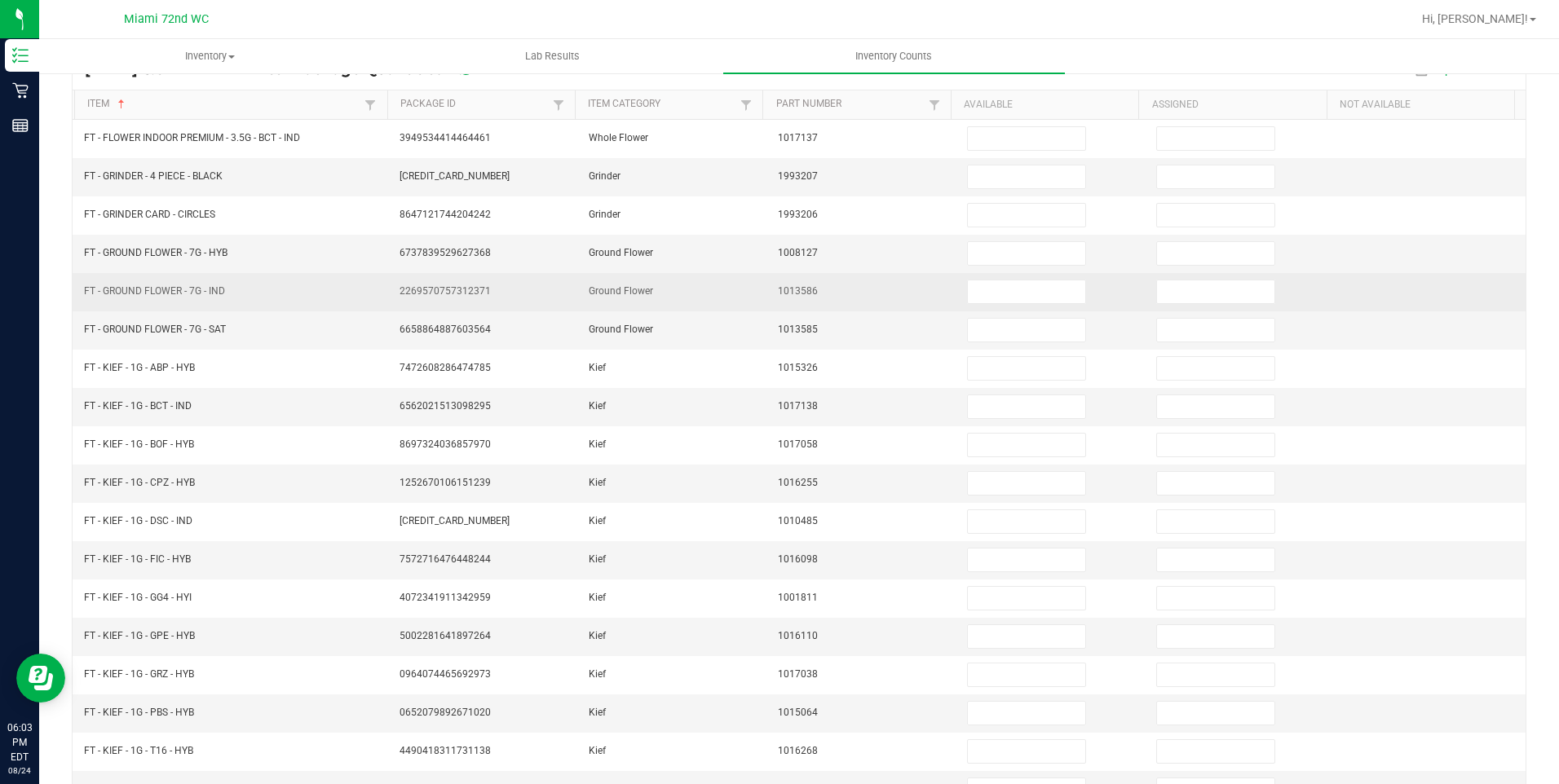
scroll to position [0, 0]
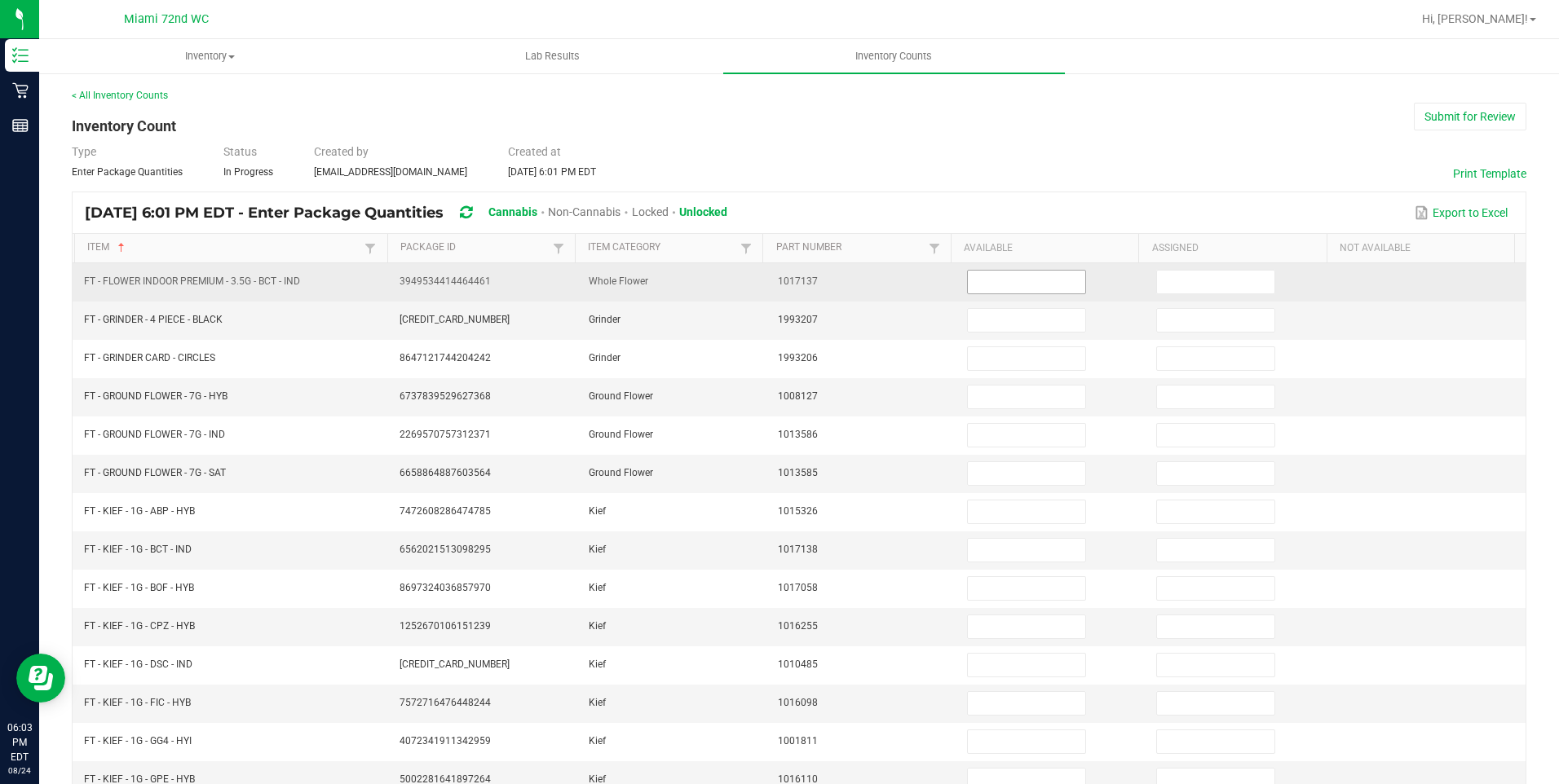
click at [973, 284] on input at bounding box center [1027, 282] width 117 height 23
type input "12"
type input "5"
type input "4"
type input "15"
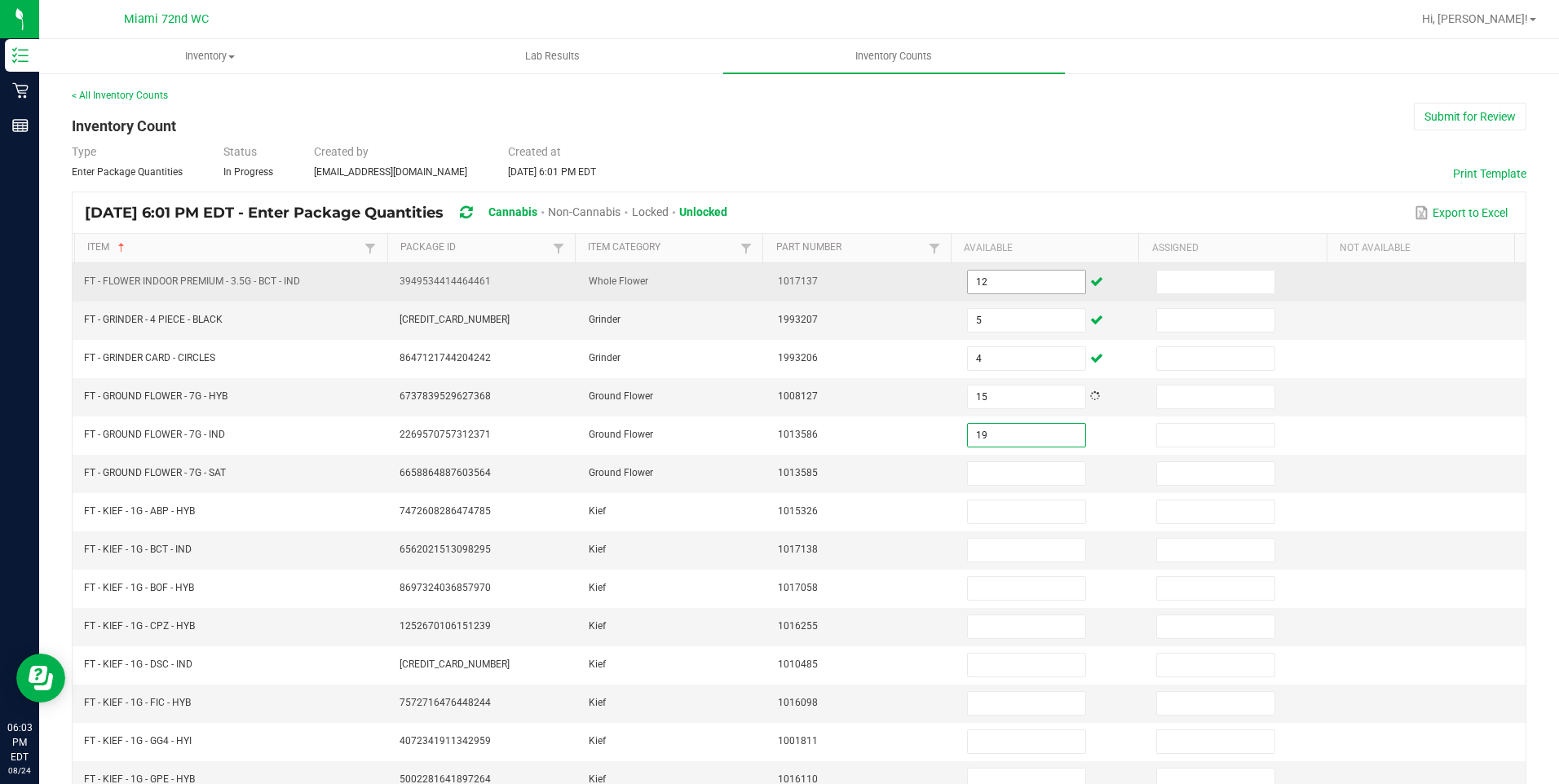
type input "19"
type input "6"
type input "2"
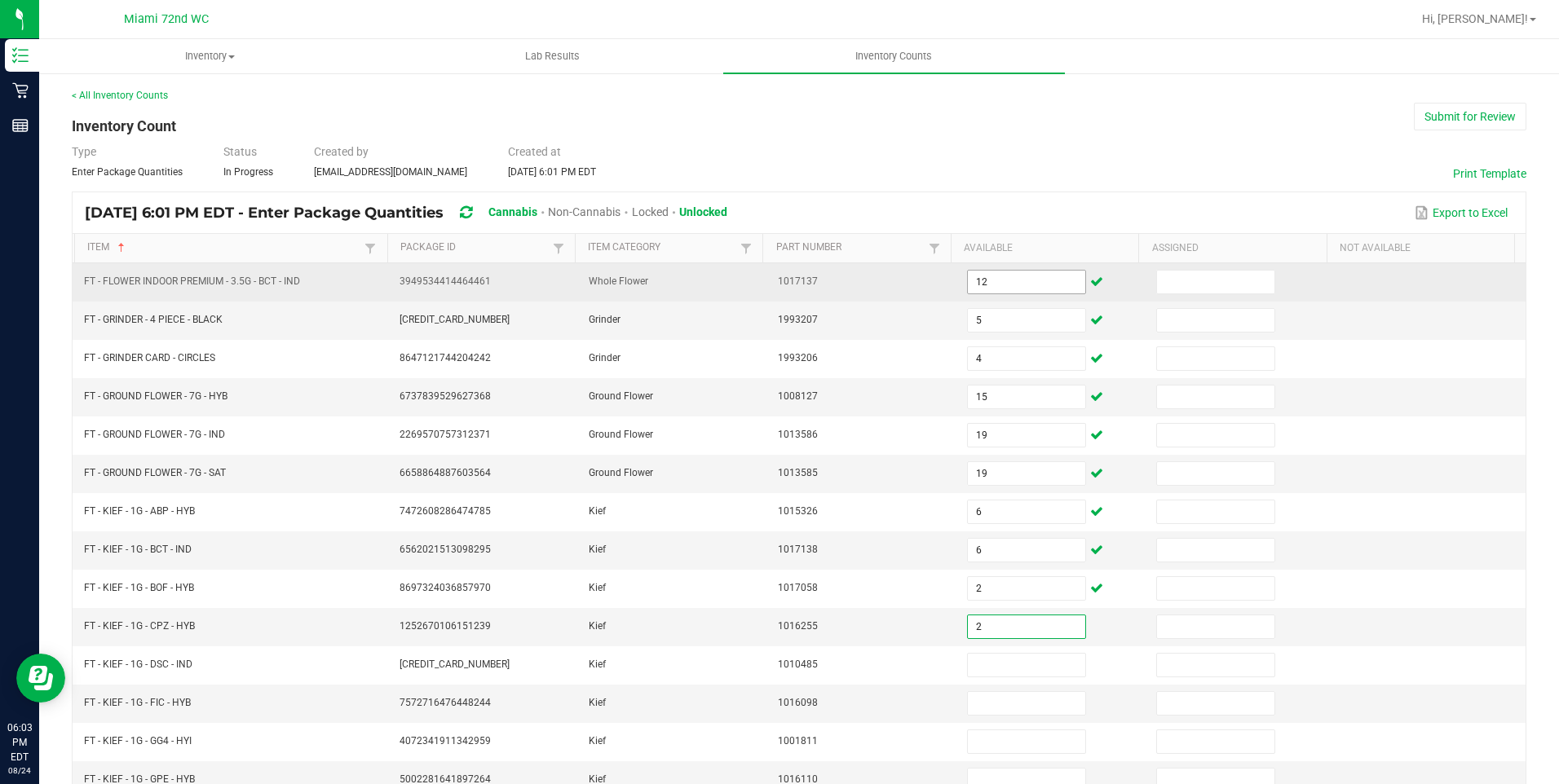
type input "2"
type input "8"
type input "3"
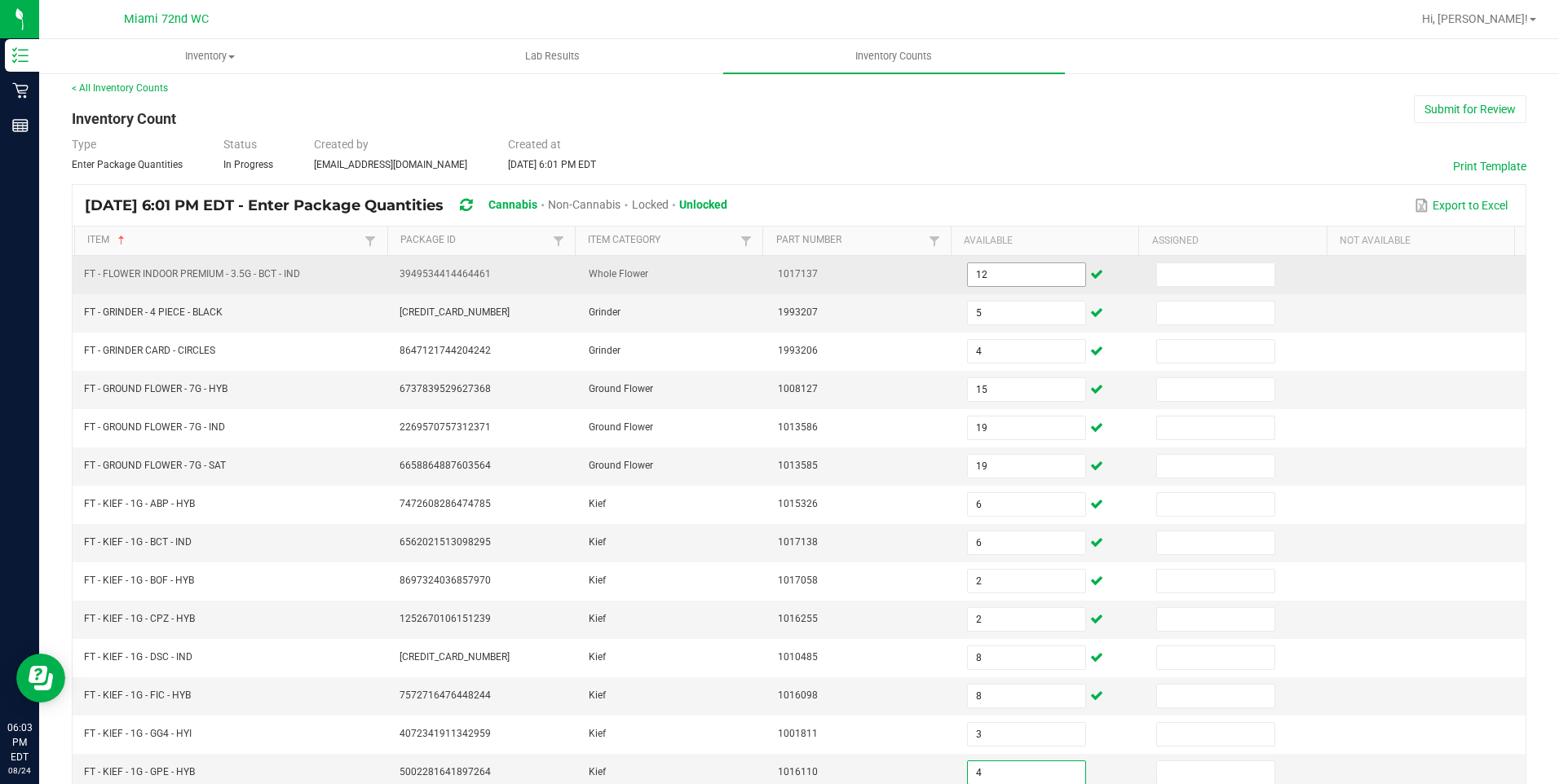
type input "4"
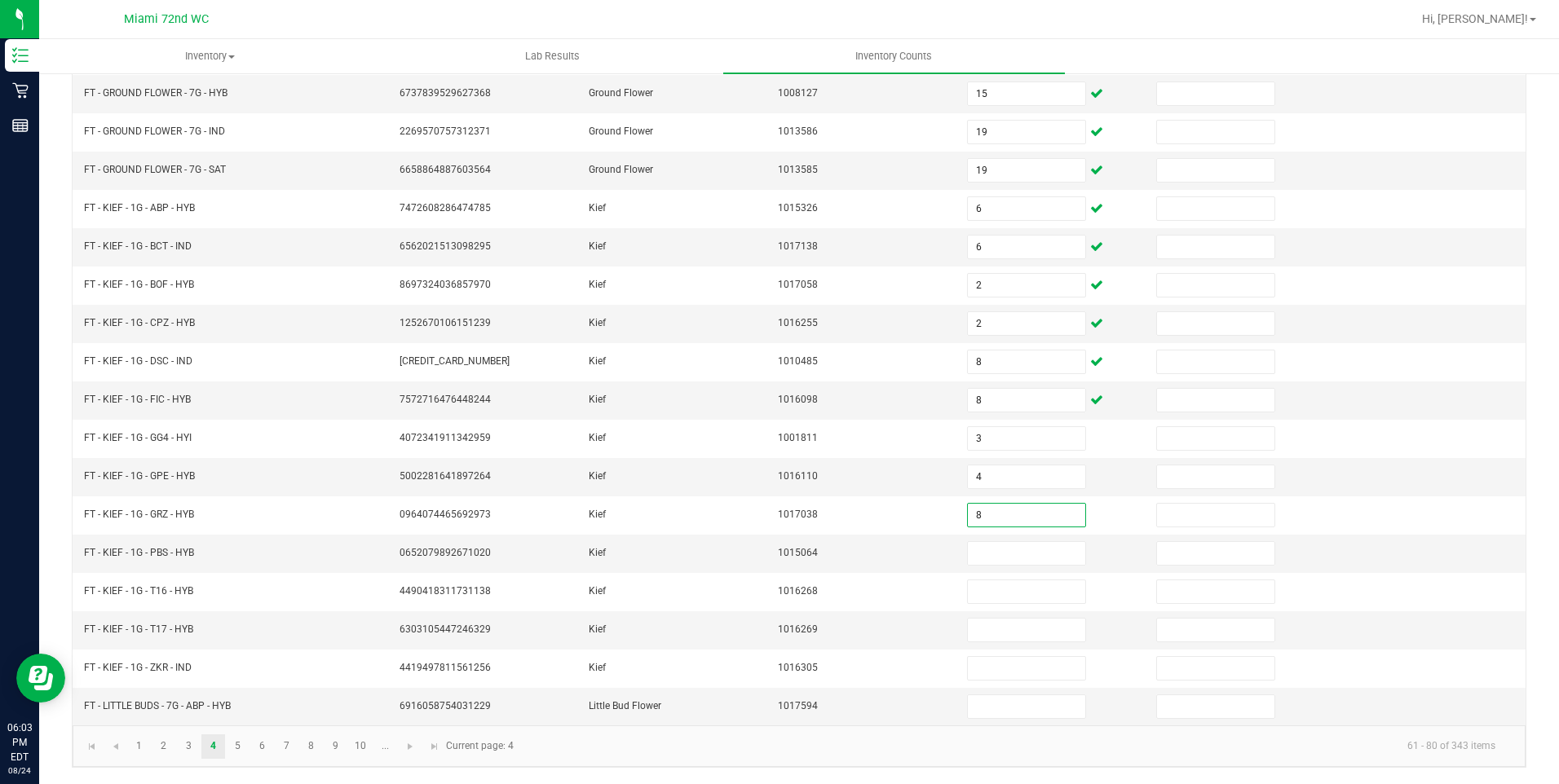
type input "8"
type input "7"
type input "5"
type input "6"
type input "3"
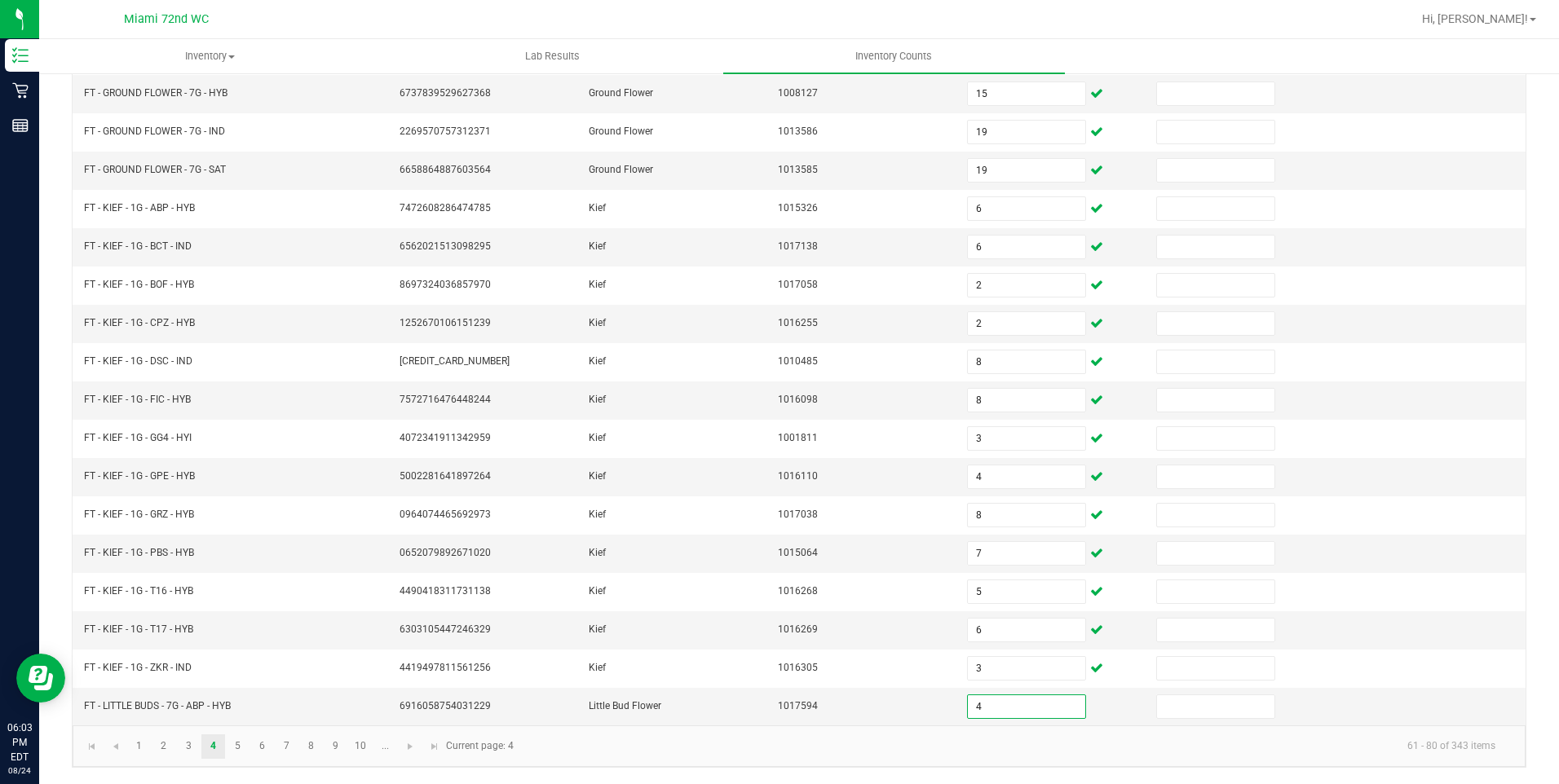
type input "4"
click at [239, 746] on link "5" at bounding box center [237, 747] width 24 height 24
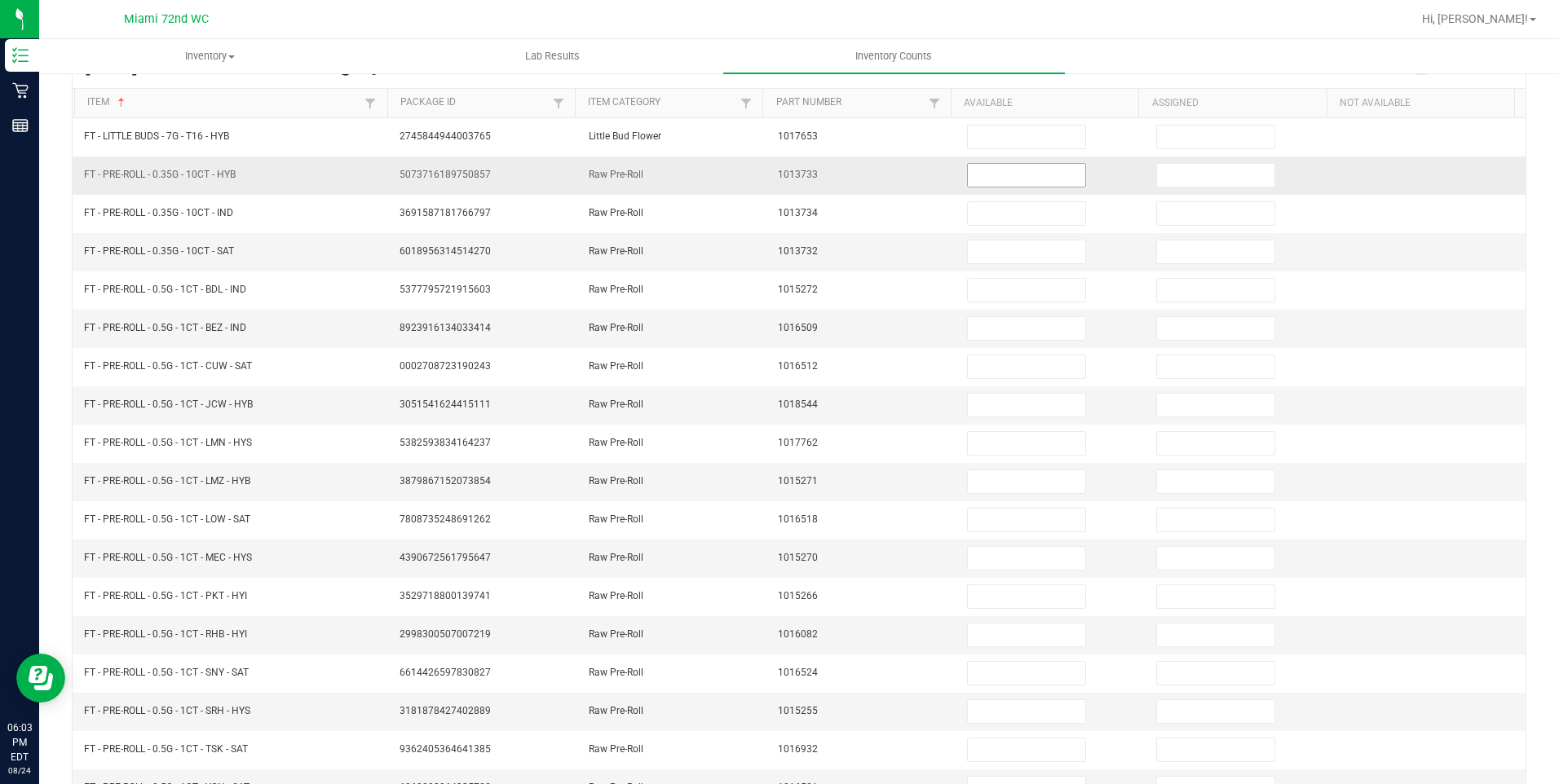
scroll to position [59, 0]
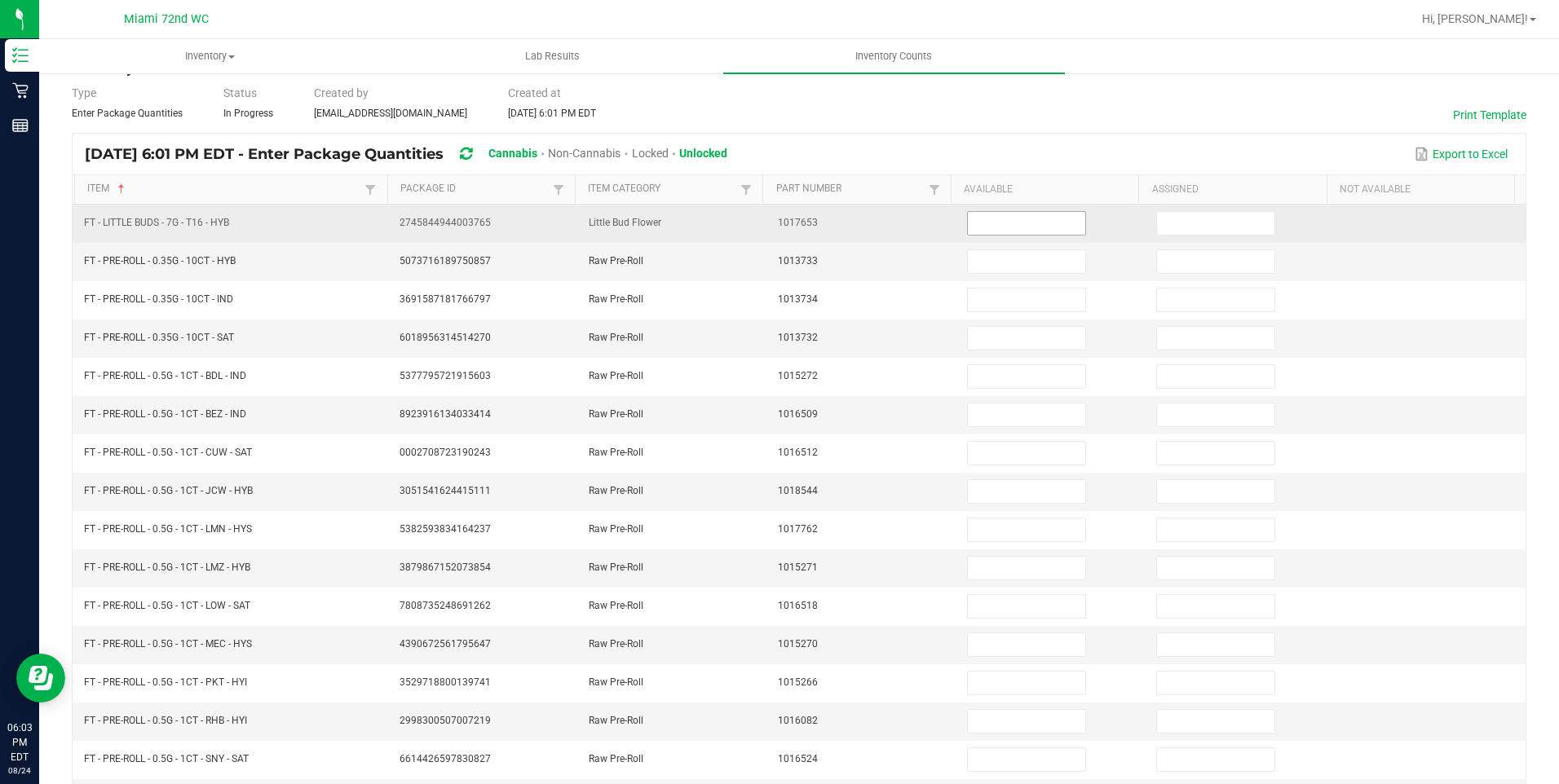
click at [1034, 223] on input at bounding box center [1027, 223] width 117 height 23
type input "2"
type input "11"
type input "2"
type input "7"
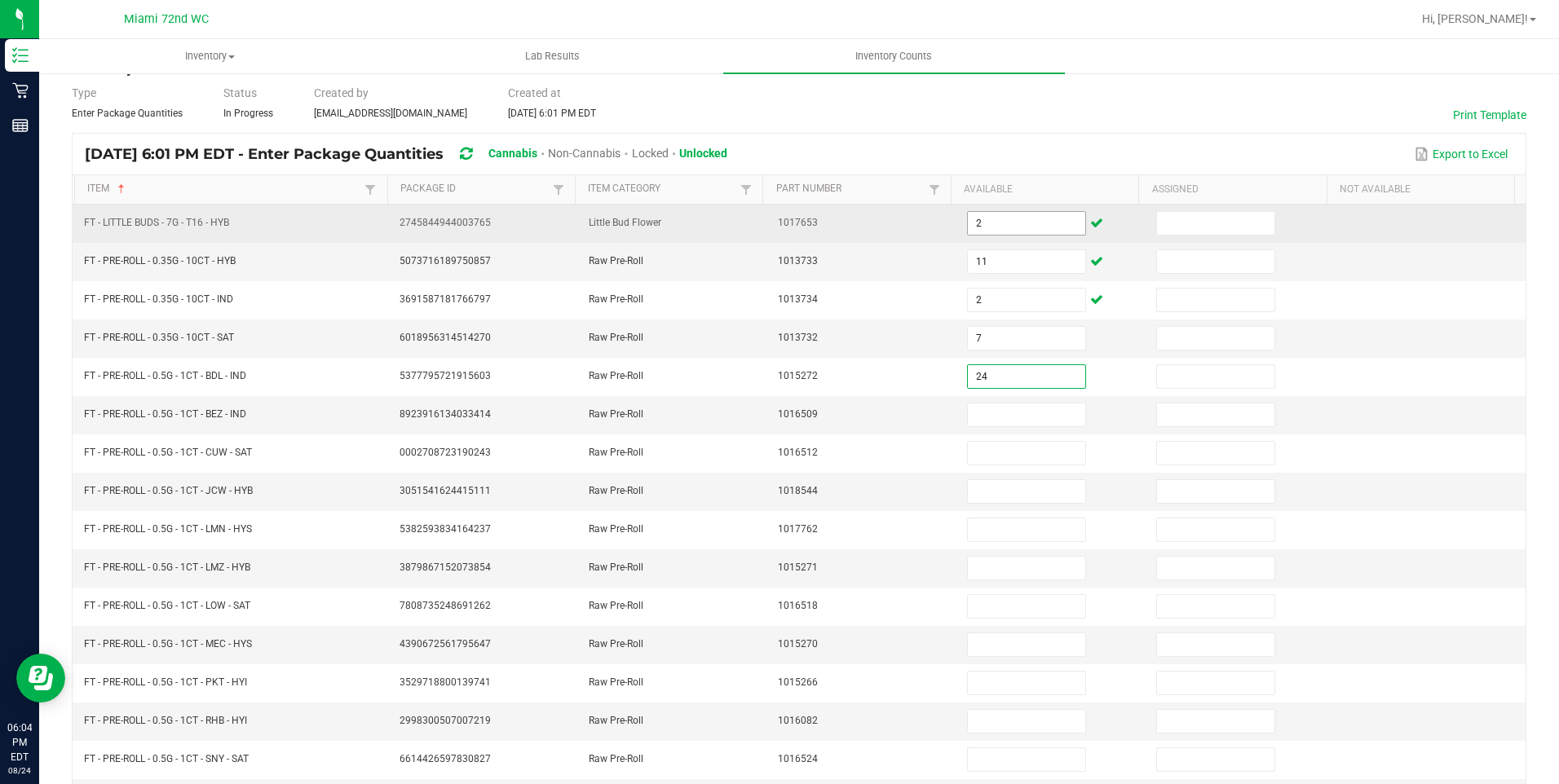
type input "24"
type input "8"
type input "19"
type input "11"
type input "15"
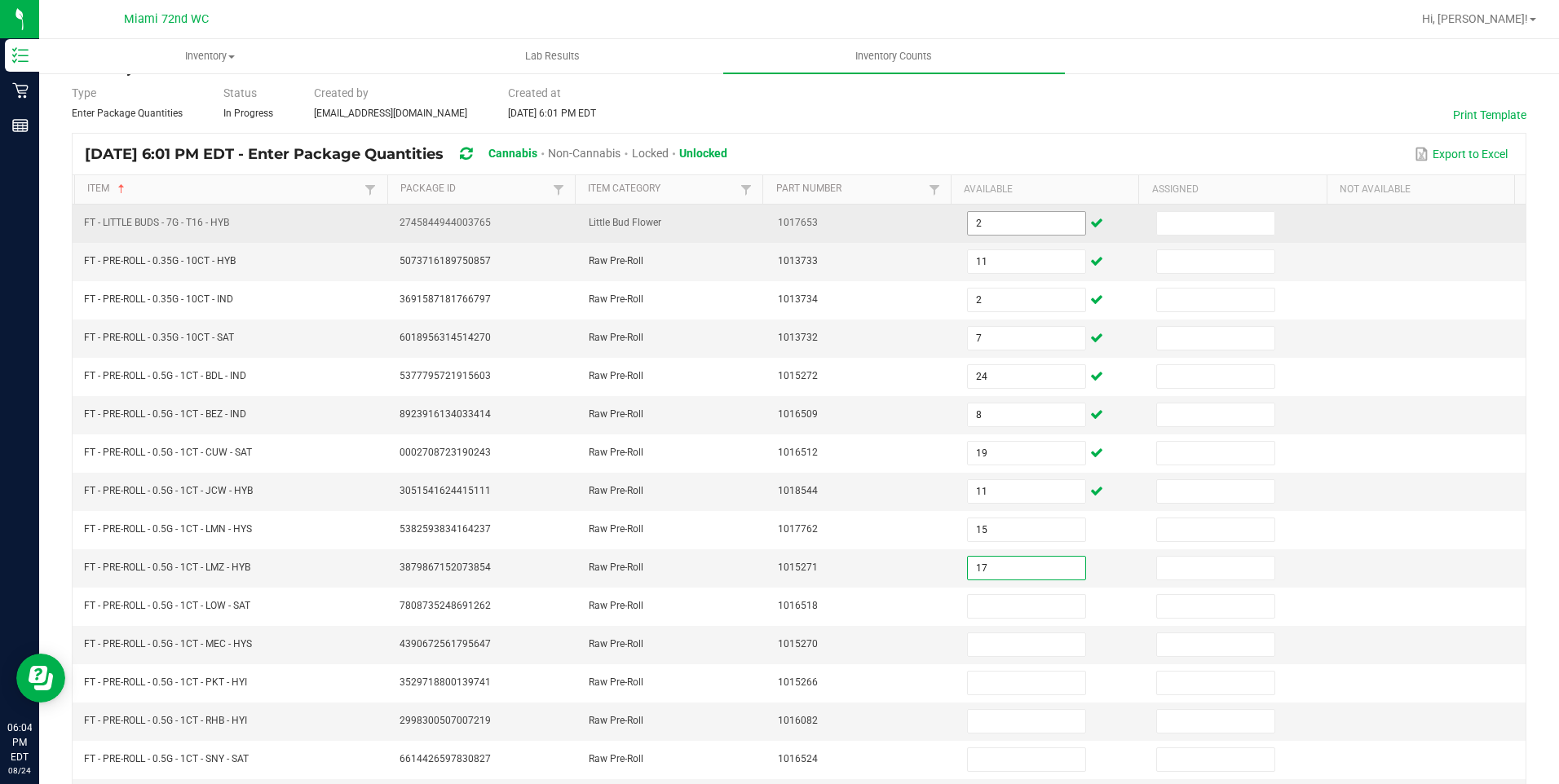
type input "17"
type input "12"
type input "19"
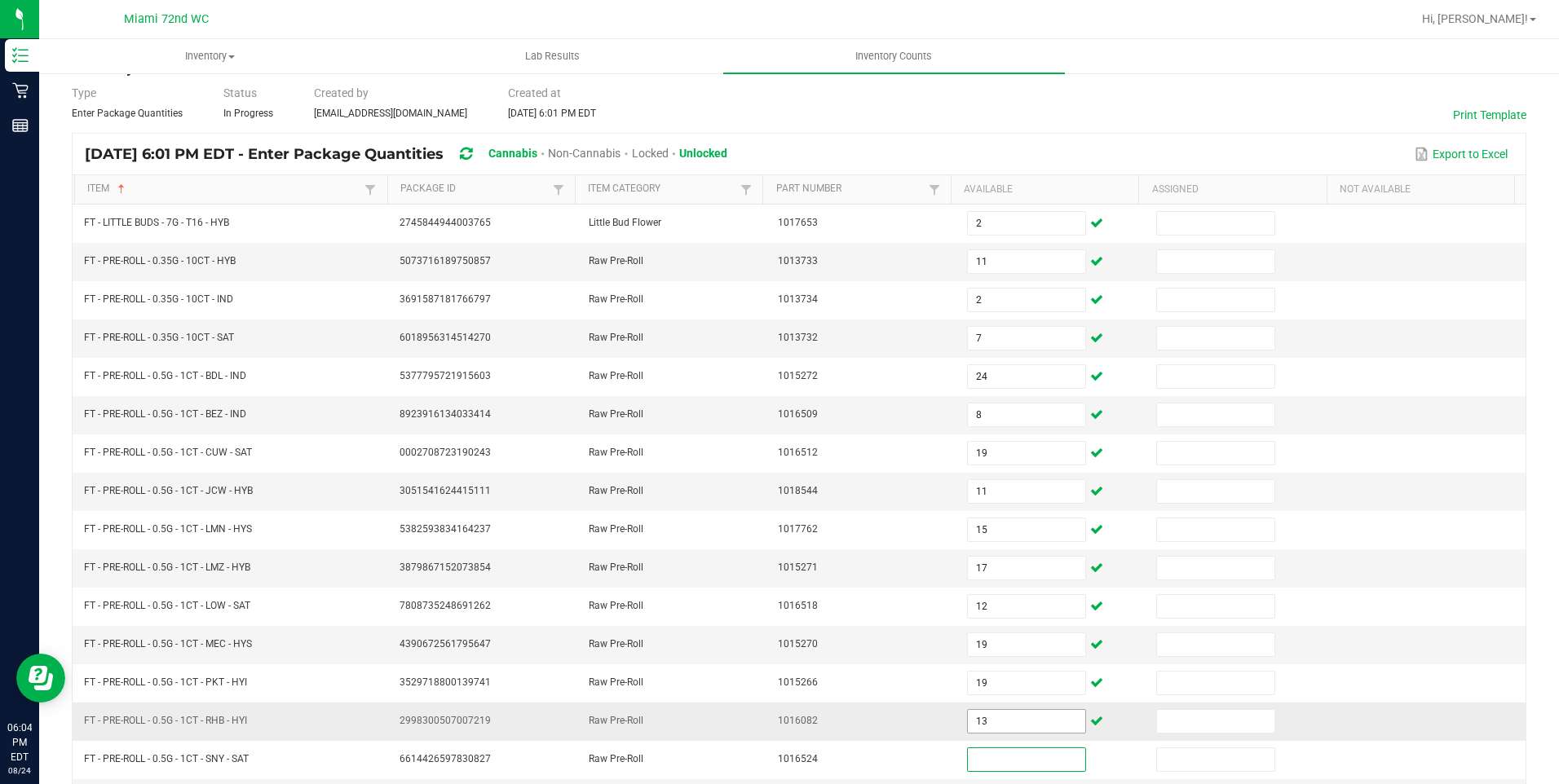
click at [969, 728] on input "13" at bounding box center [1027, 721] width 117 height 23
type input "23"
type input "2"
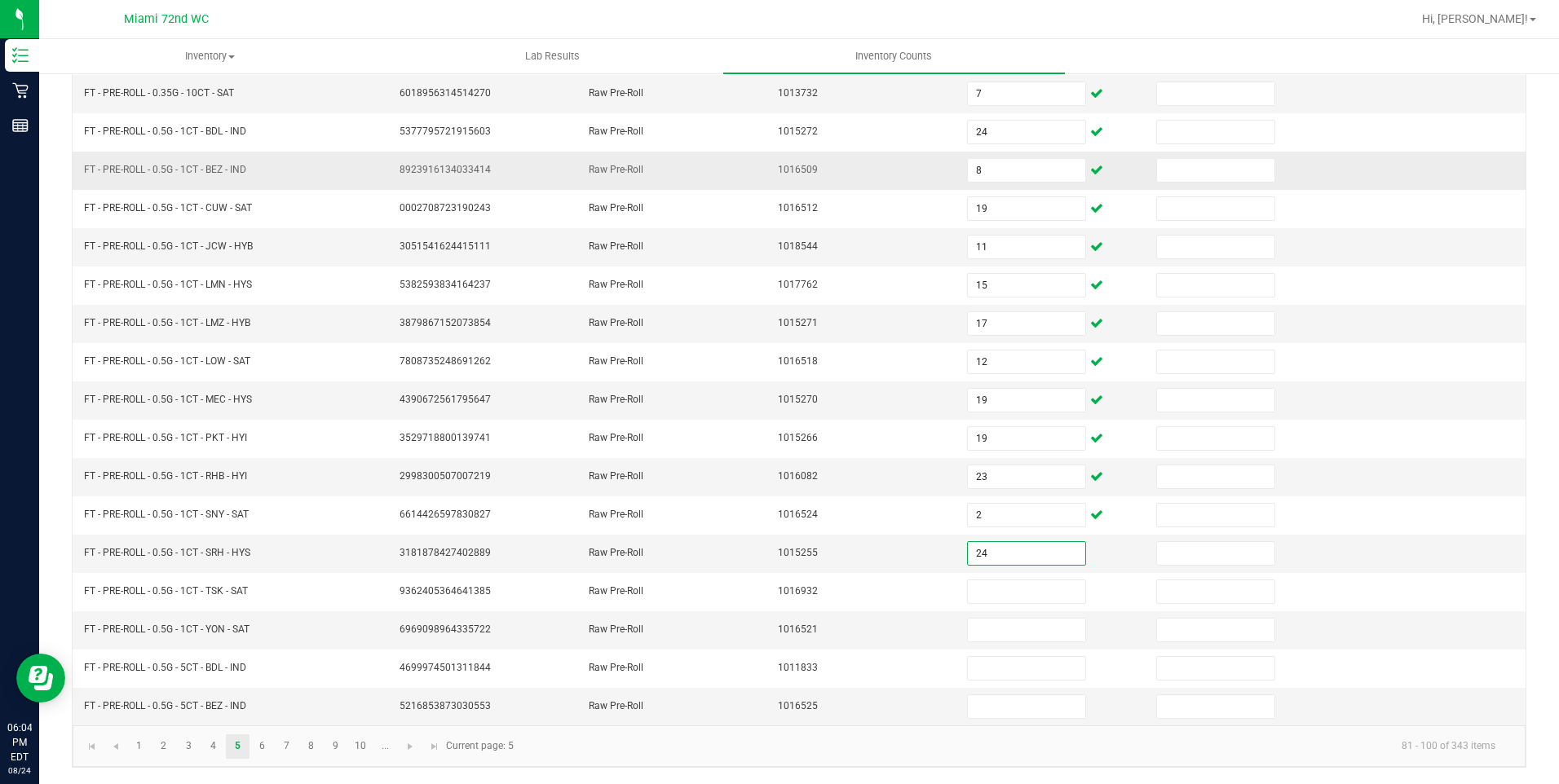
type input "24"
type input "4"
type input "22"
type input "12"
type input "9"
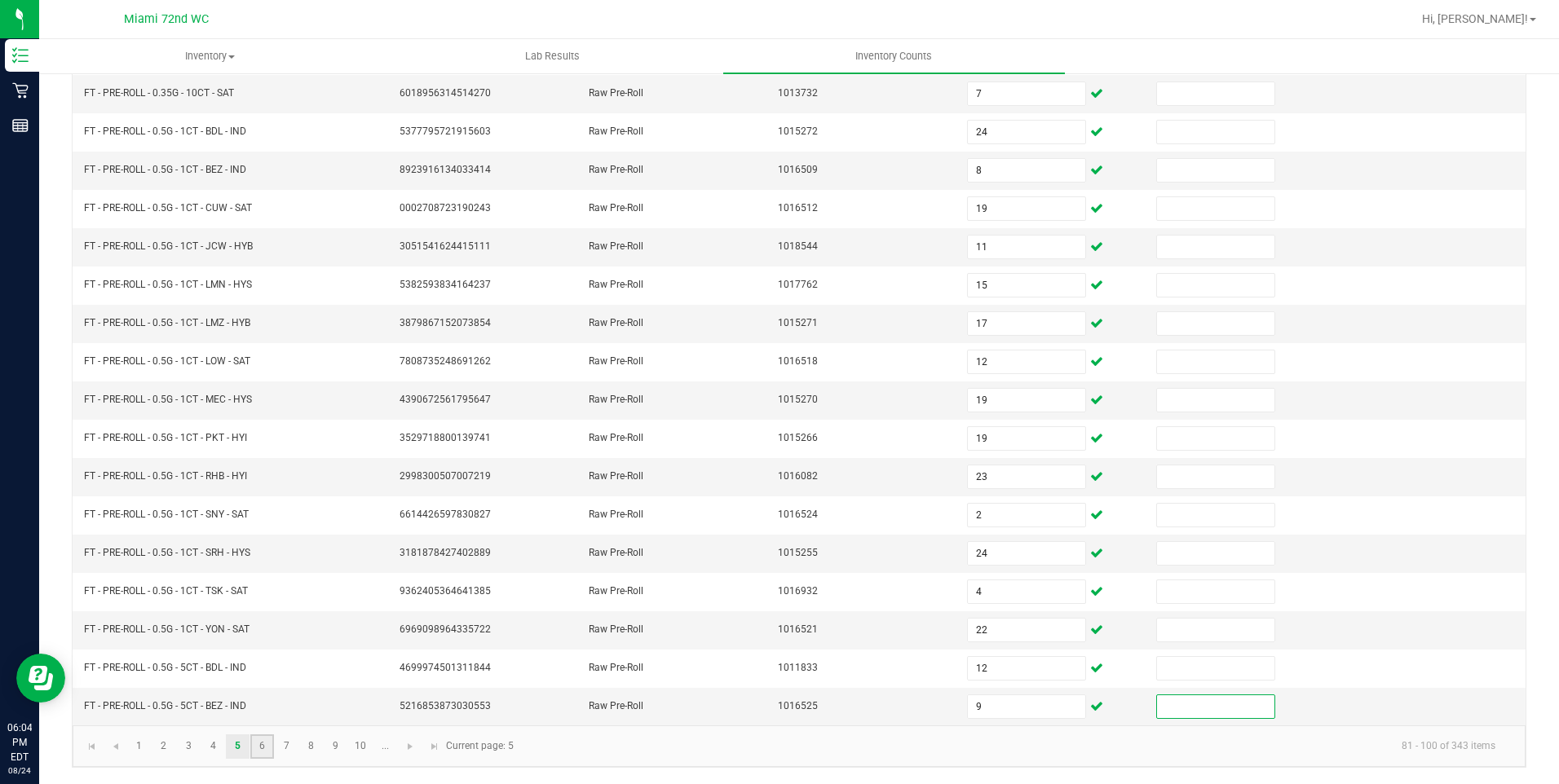
click at [257, 736] on link "6" at bounding box center [262, 747] width 24 height 24
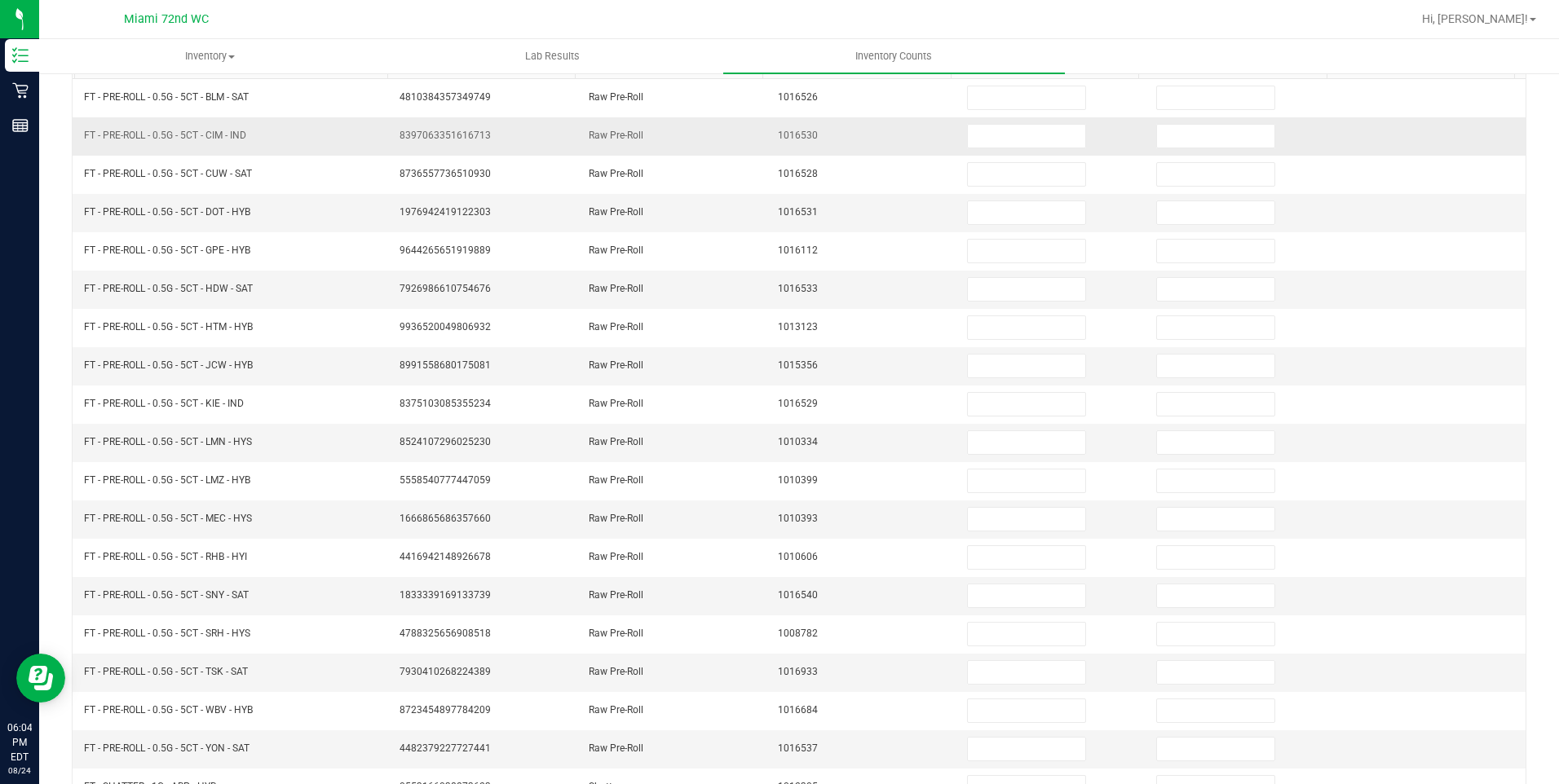
scroll to position [59, 0]
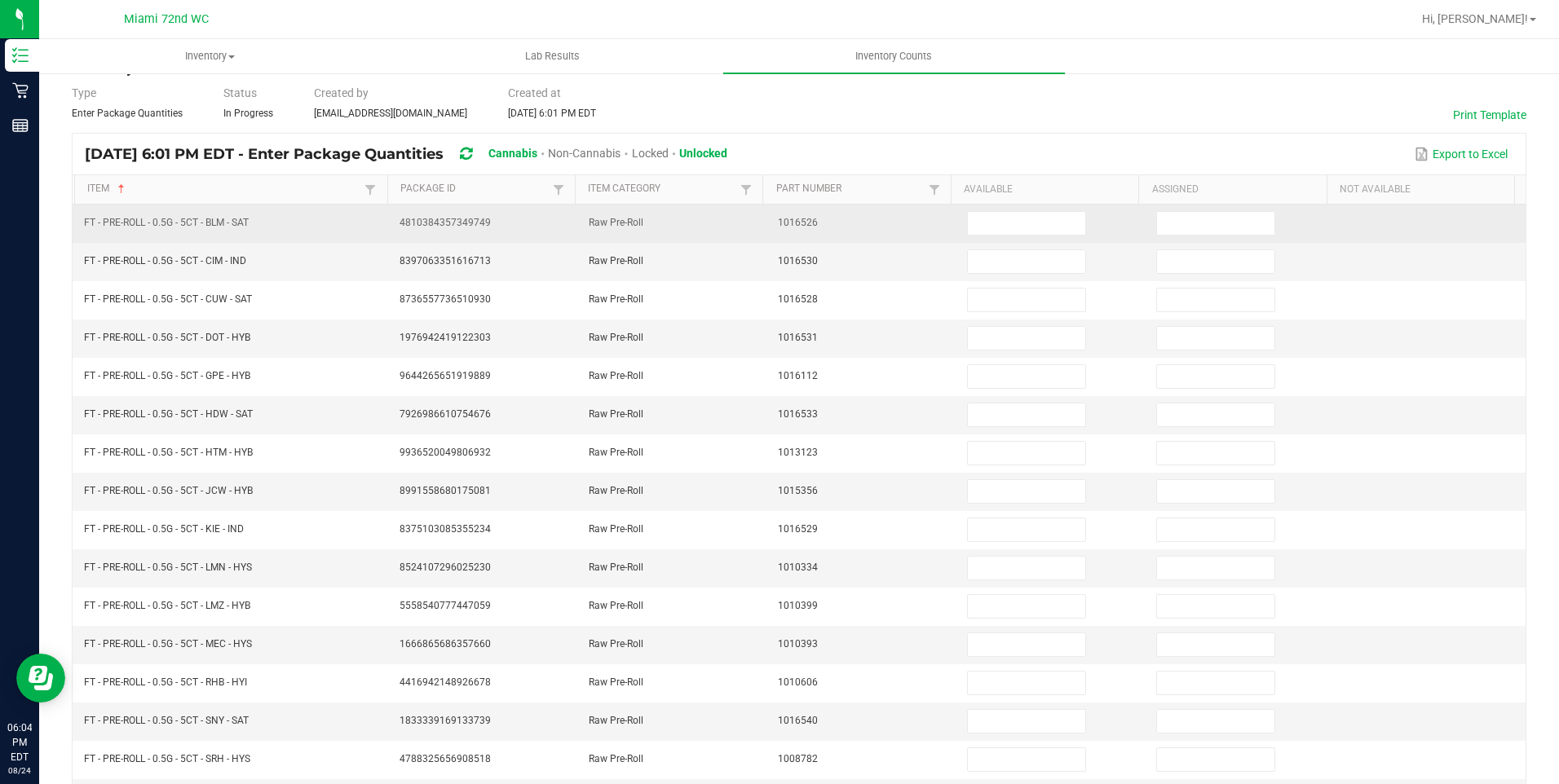
click at [1005, 238] on td at bounding box center [1052, 223] width 189 height 38
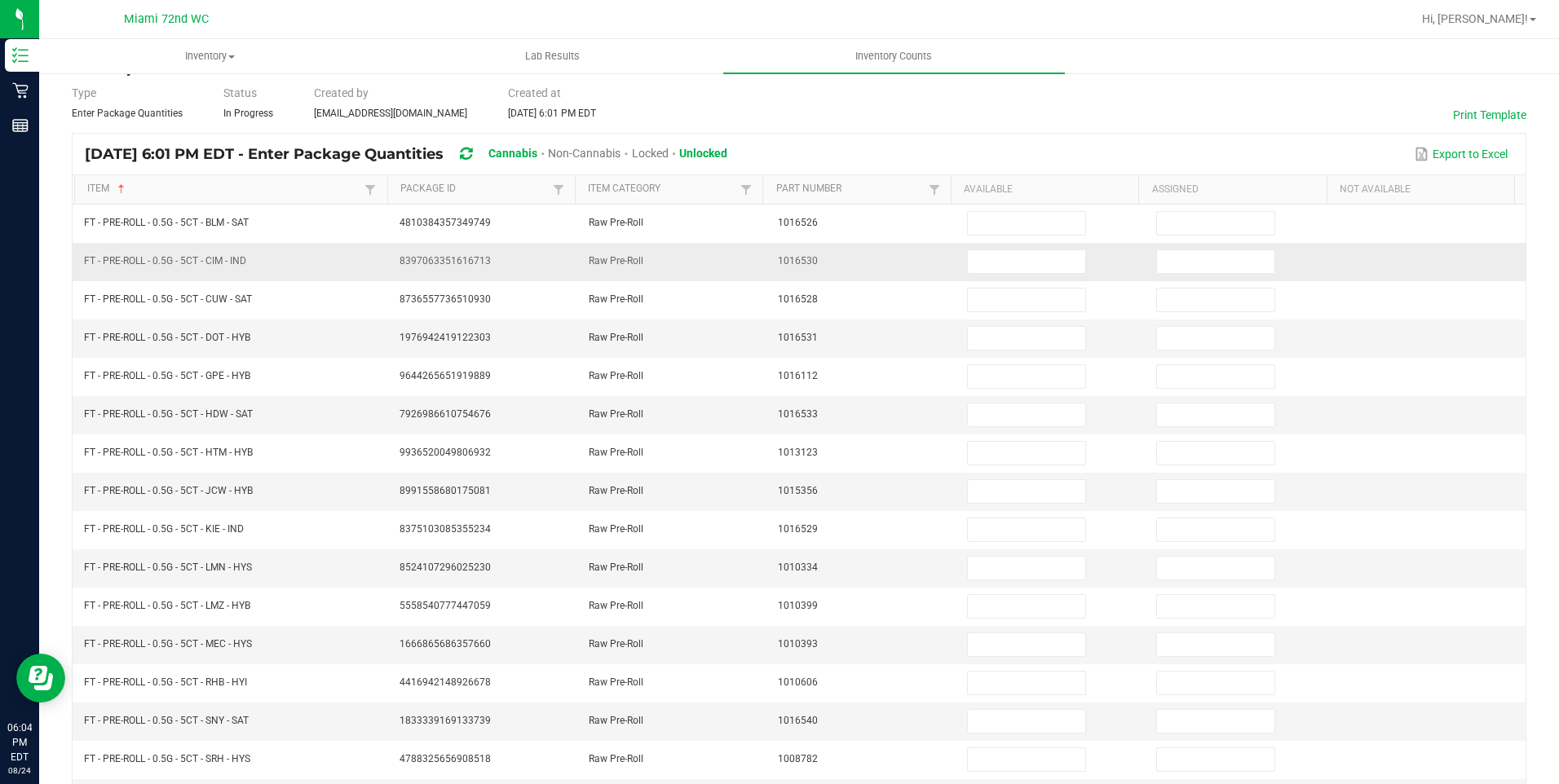
drag, startPoint x: 1005, startPoint y: 238, endPoint x: 993, endPoint y: 246, distance: 14.4
click at [993, 246] on td at bounding box center [1052, 262] width 189 height 38
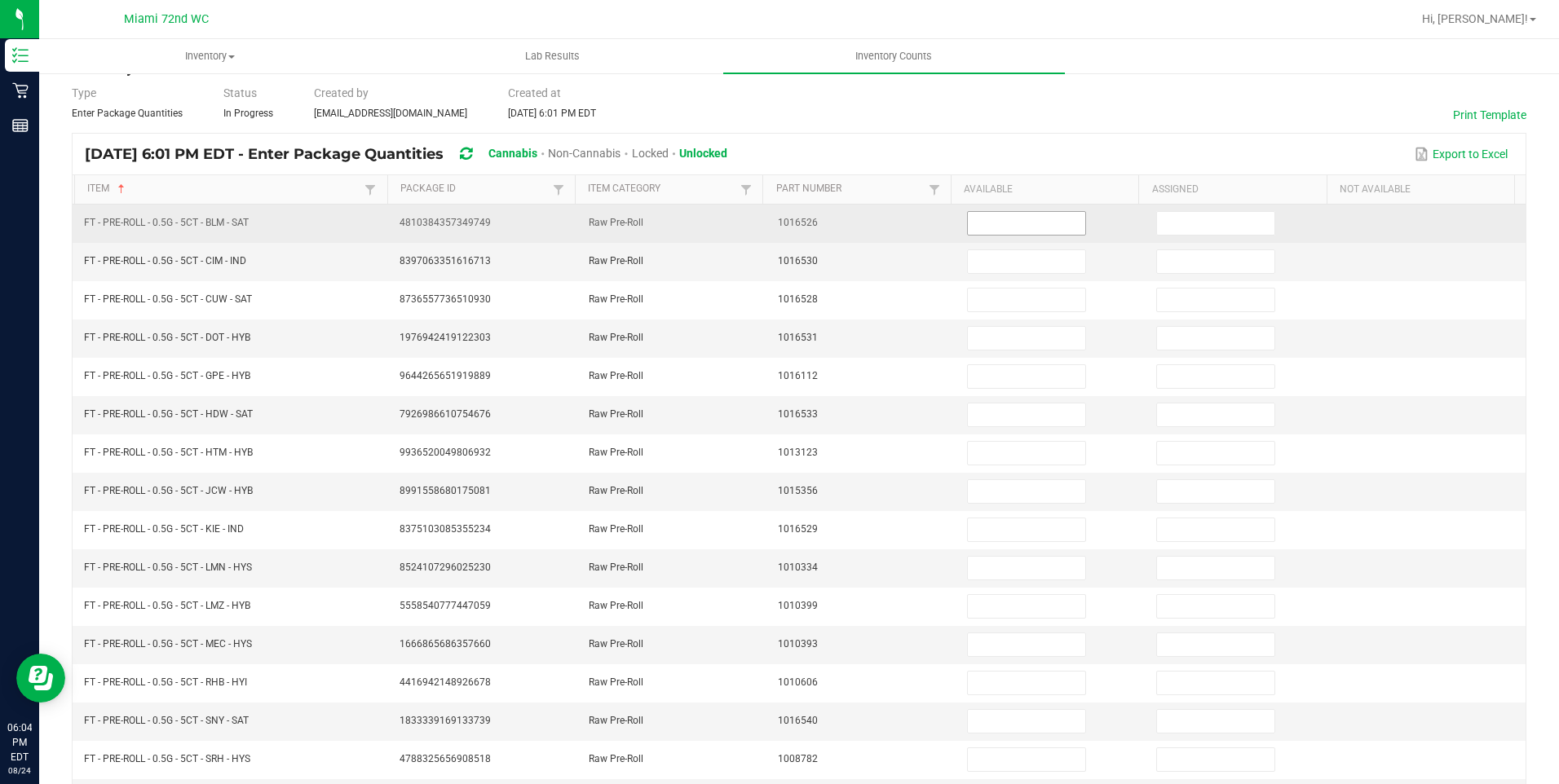
click at [992, 214] on input at bounding box center [1027, 223] width 117 height 23
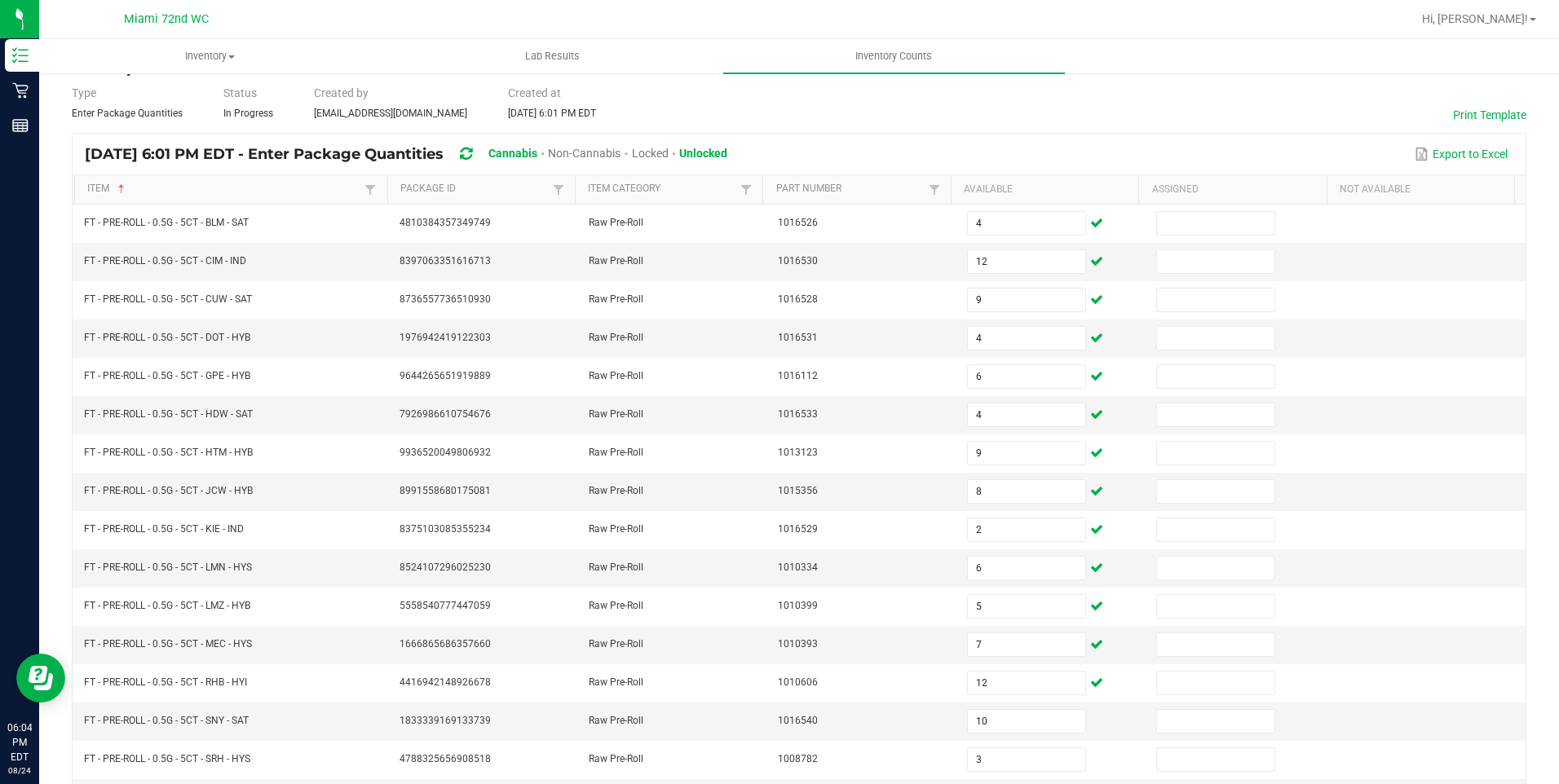
scroll to position [303, 0]
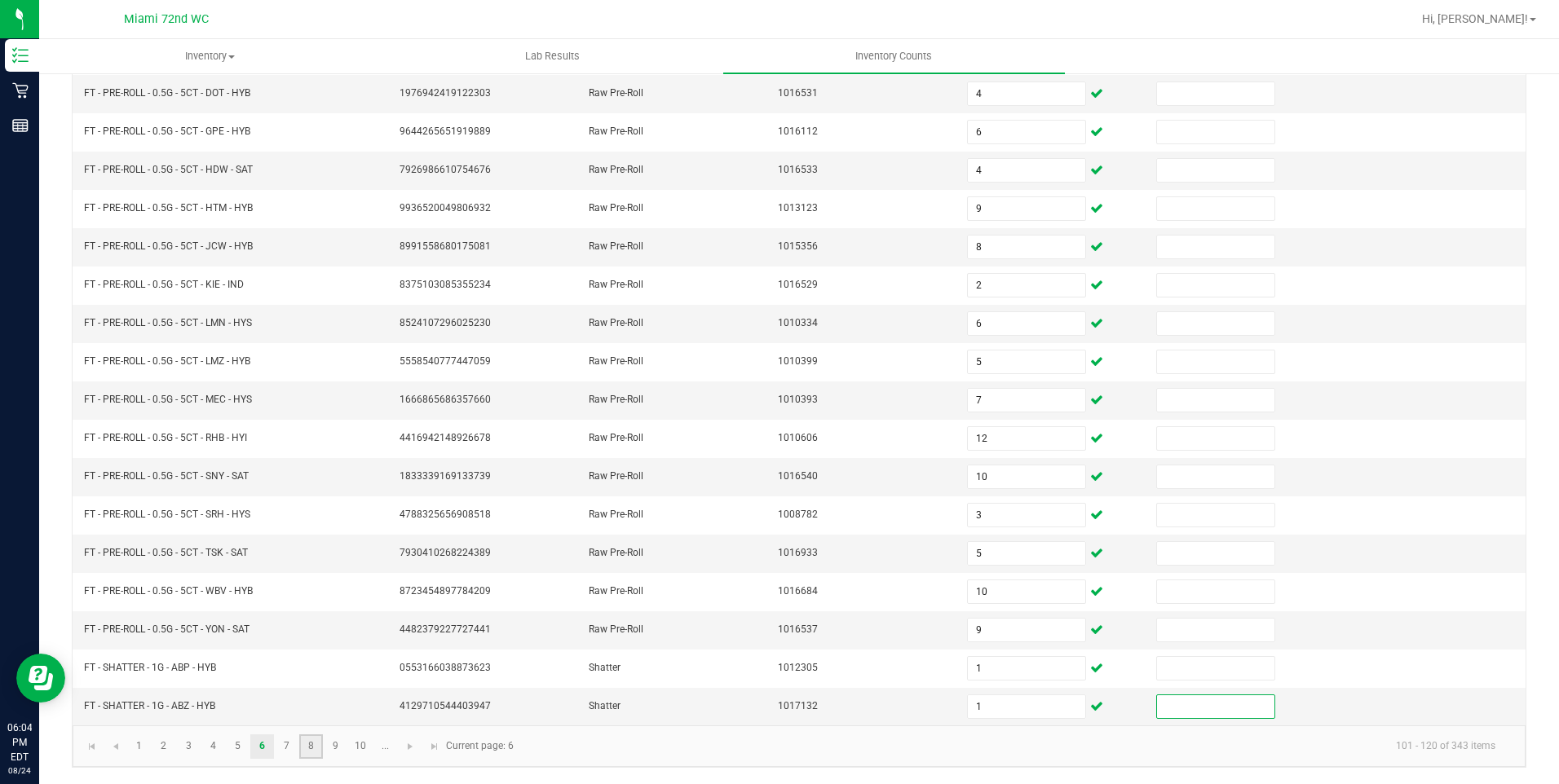
click at [306, 751] on link "8" at bounding box center [311, 747] width 24 height 24
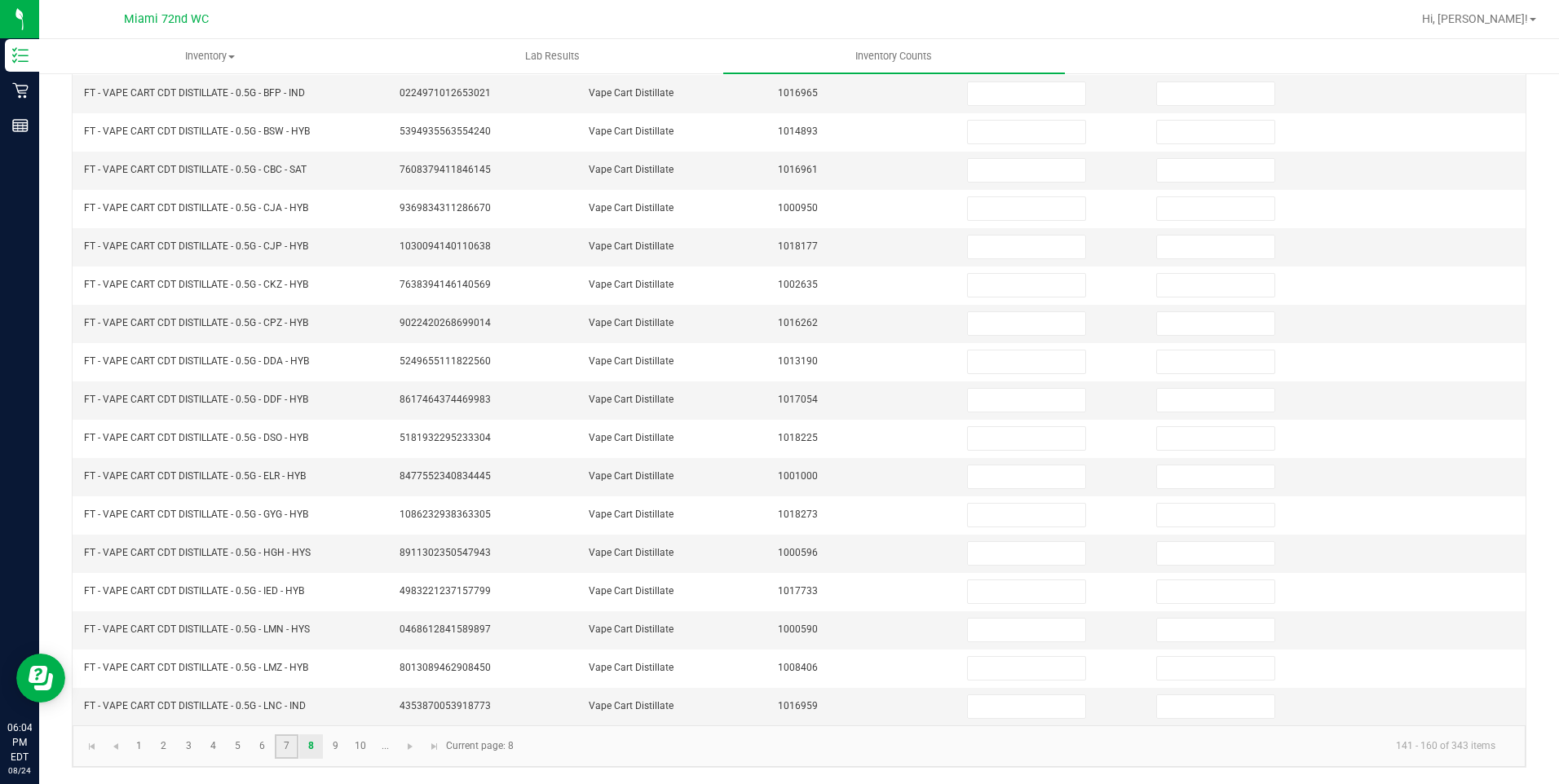
click at [294, 751] on link "7" at bounding box center [286, 747] width 24 height 24
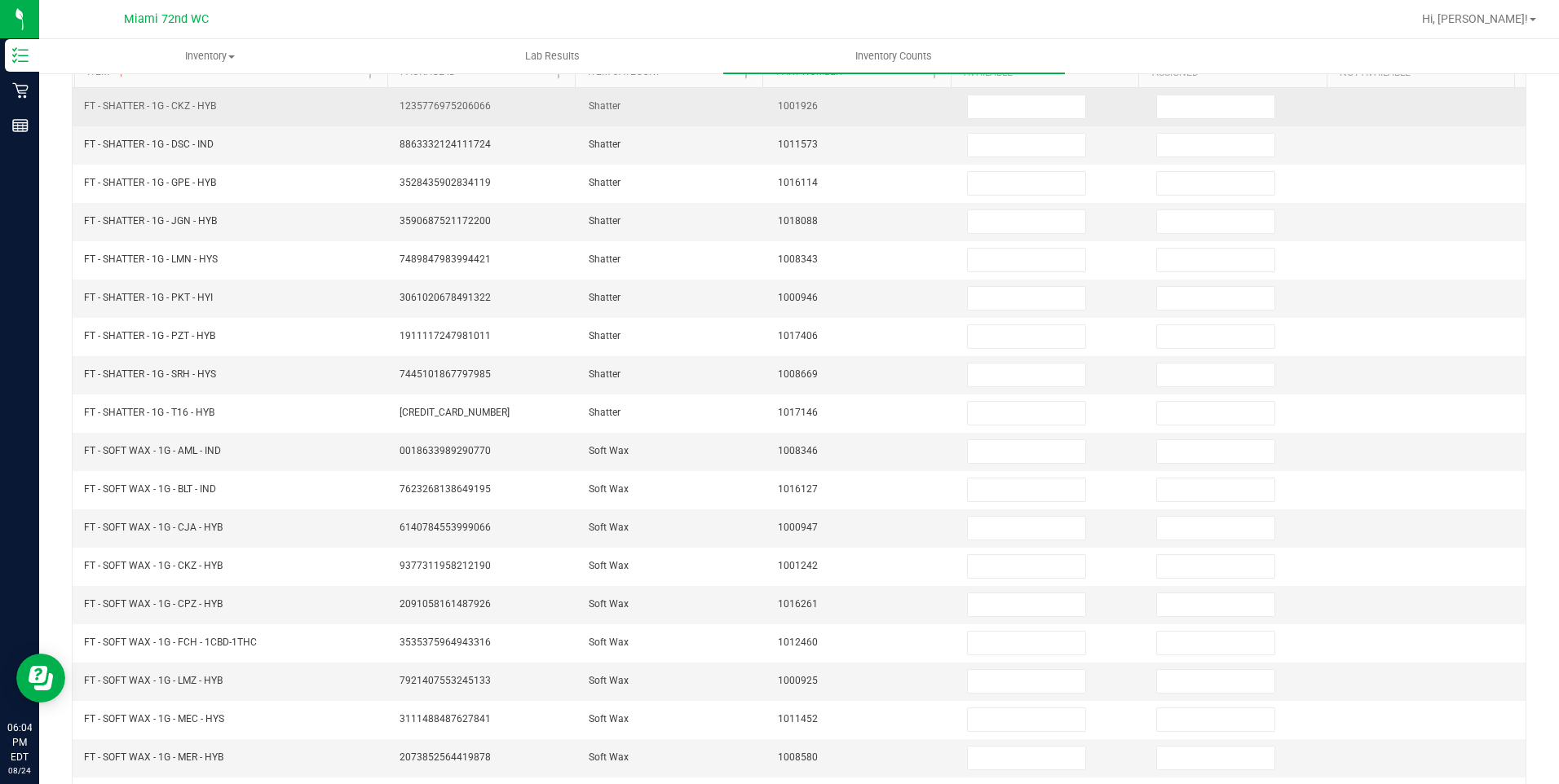
scroll to position [0, 0]
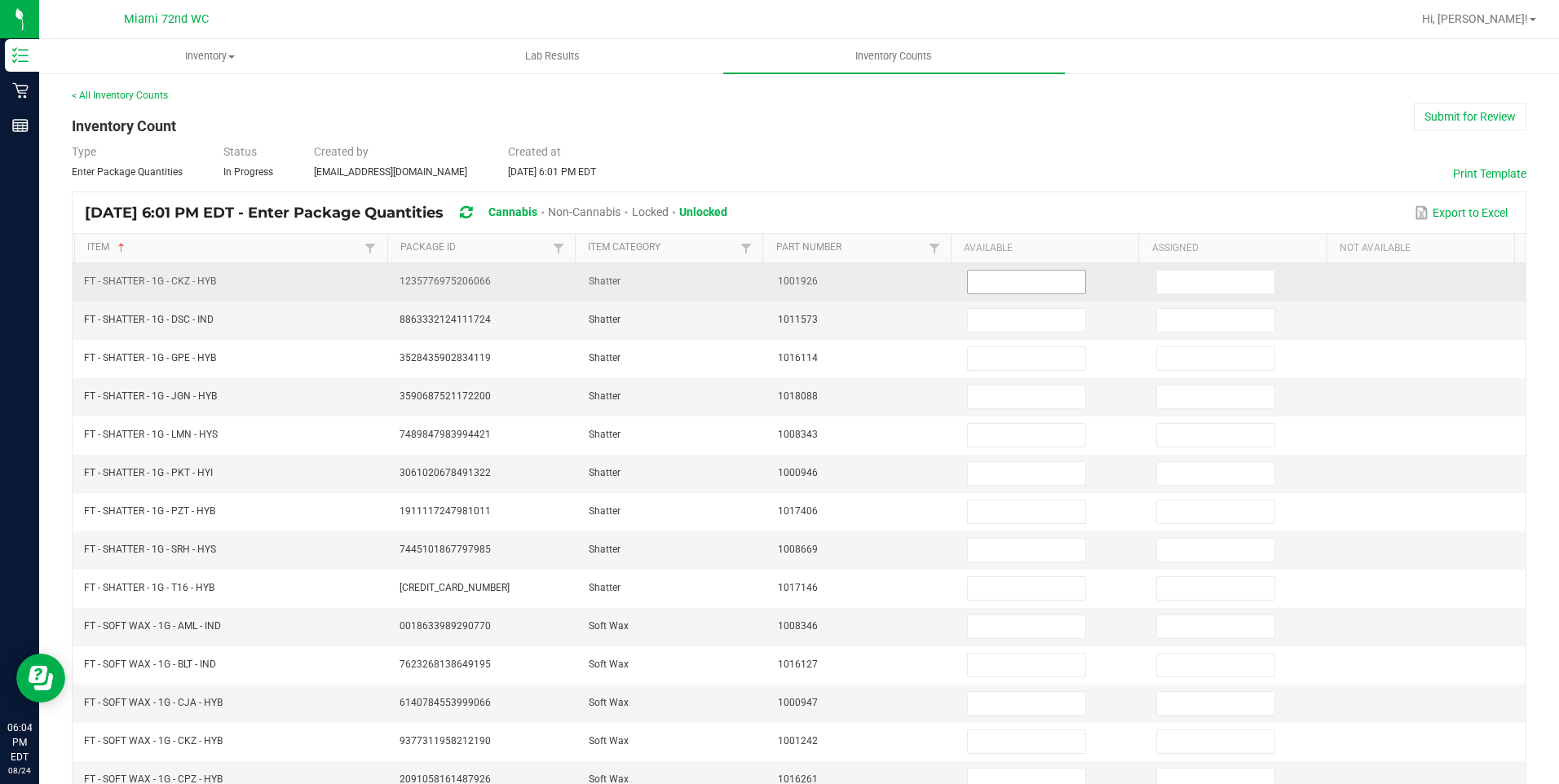
click at [1017, 263] on td at bounding box center [1052, 282] width 189 height 38
click at [1018, 278] on input at bounding box center [1027, 282] width 117 height 23
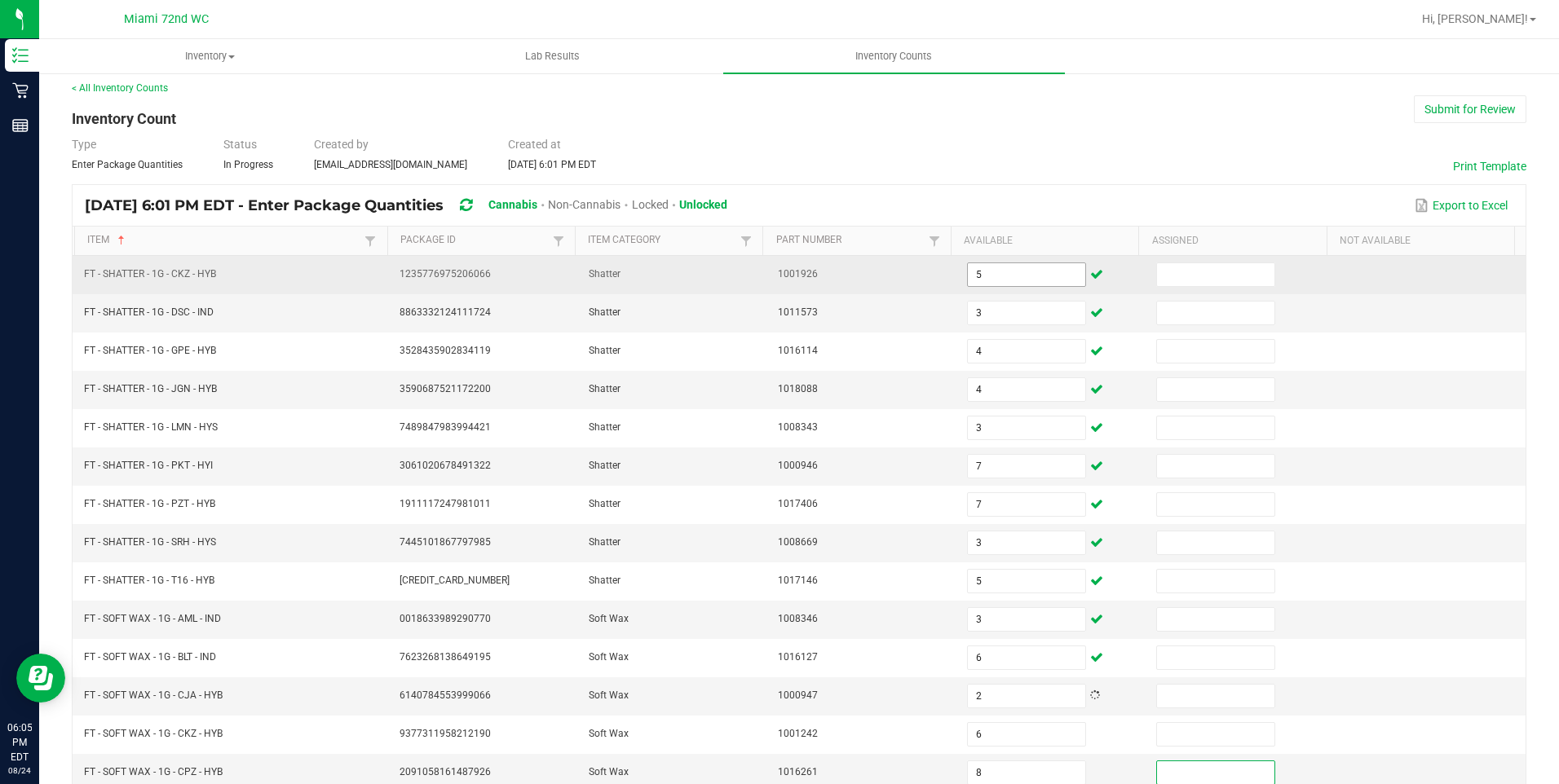
scroll to position [303, 0]
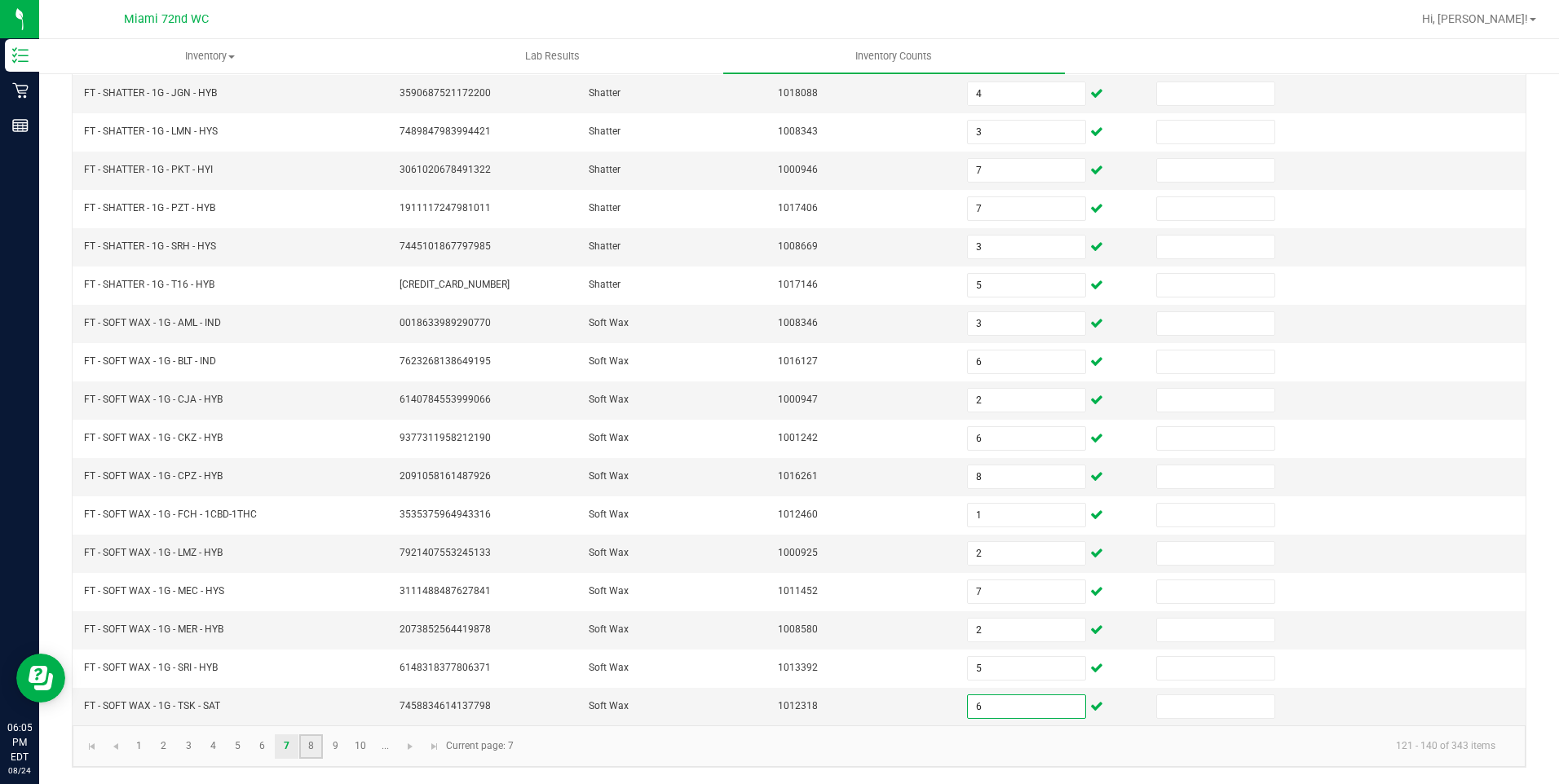
click at [316, 740] on link "8" at bounding box center [311, 747] width 24 height 24
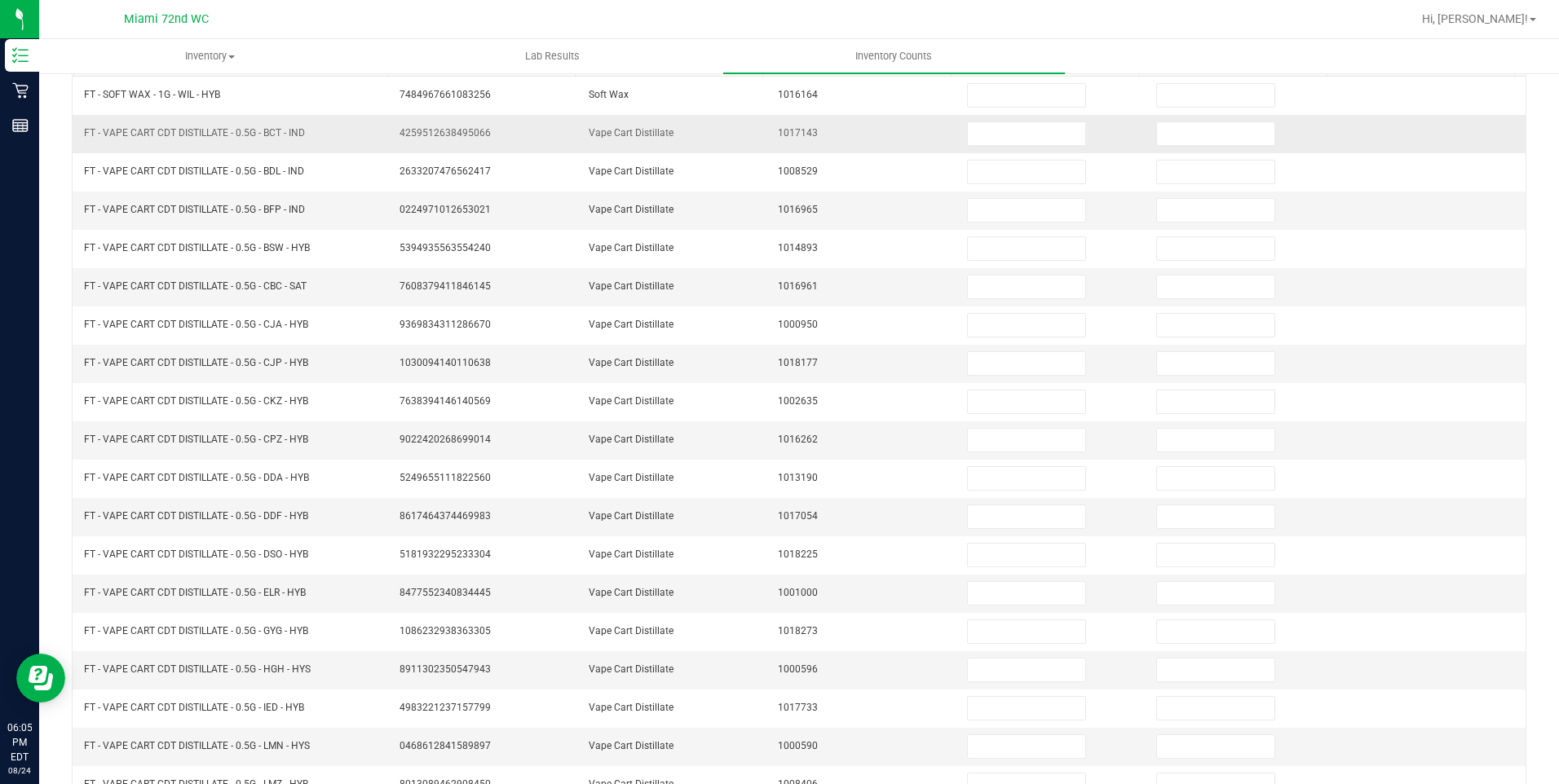
scroll to position [0, 0]
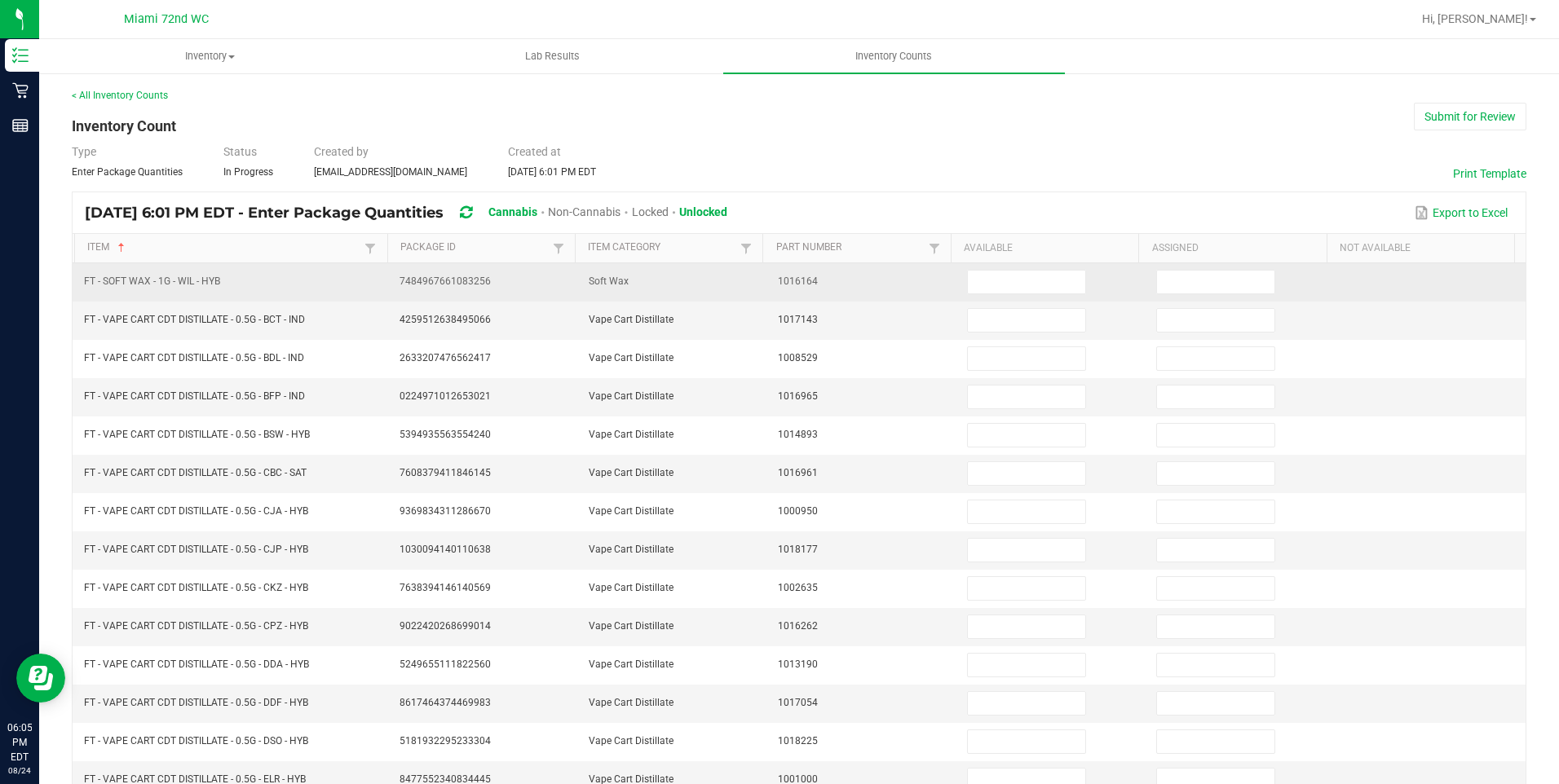
click at [988, 294] on td at bounding box center [1052, 282] width 189 height 38
click at [995, 285] on input at bounding box center [1027, 282] width 117 height 23
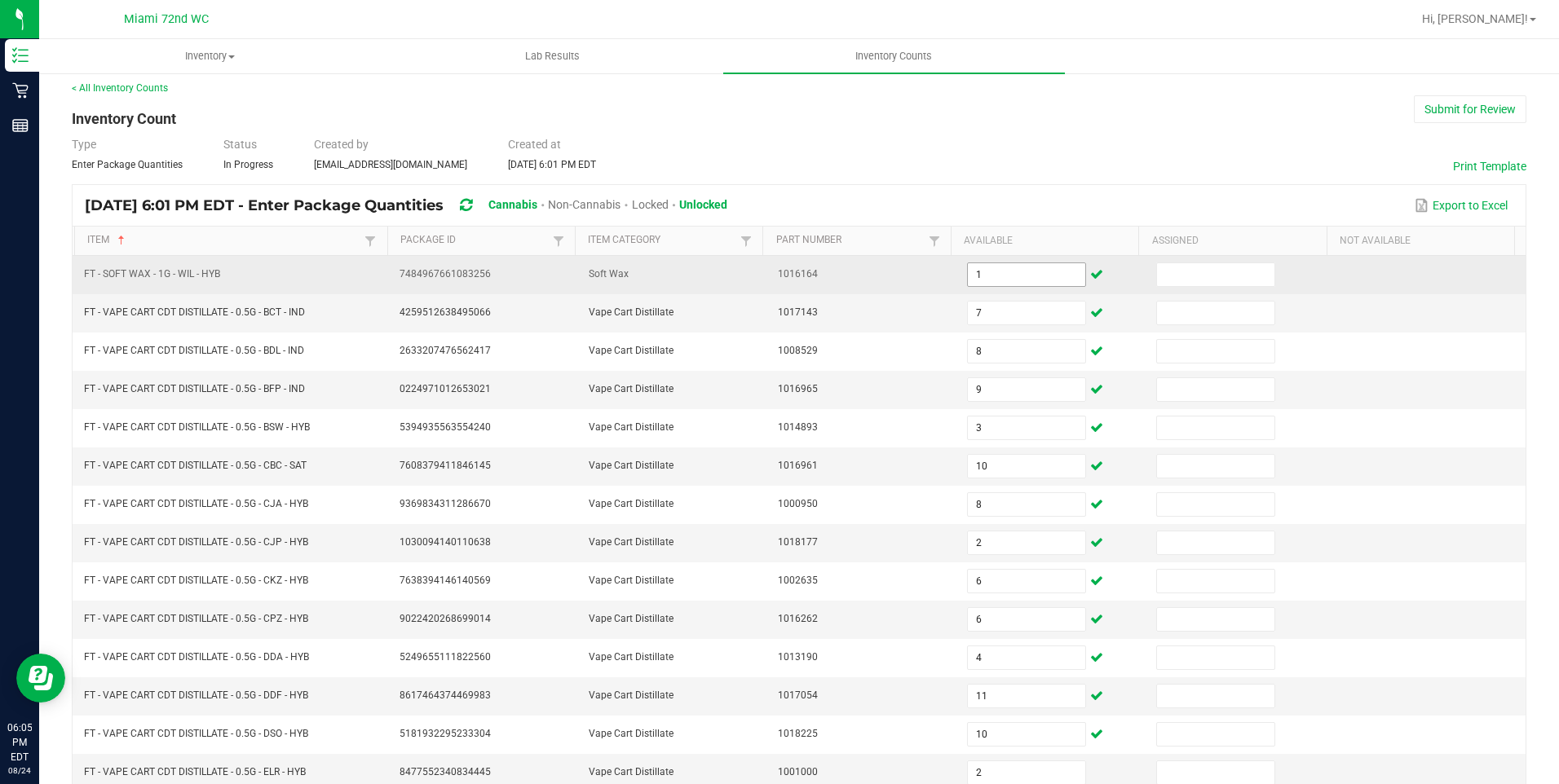
scroll to position [303, 0]
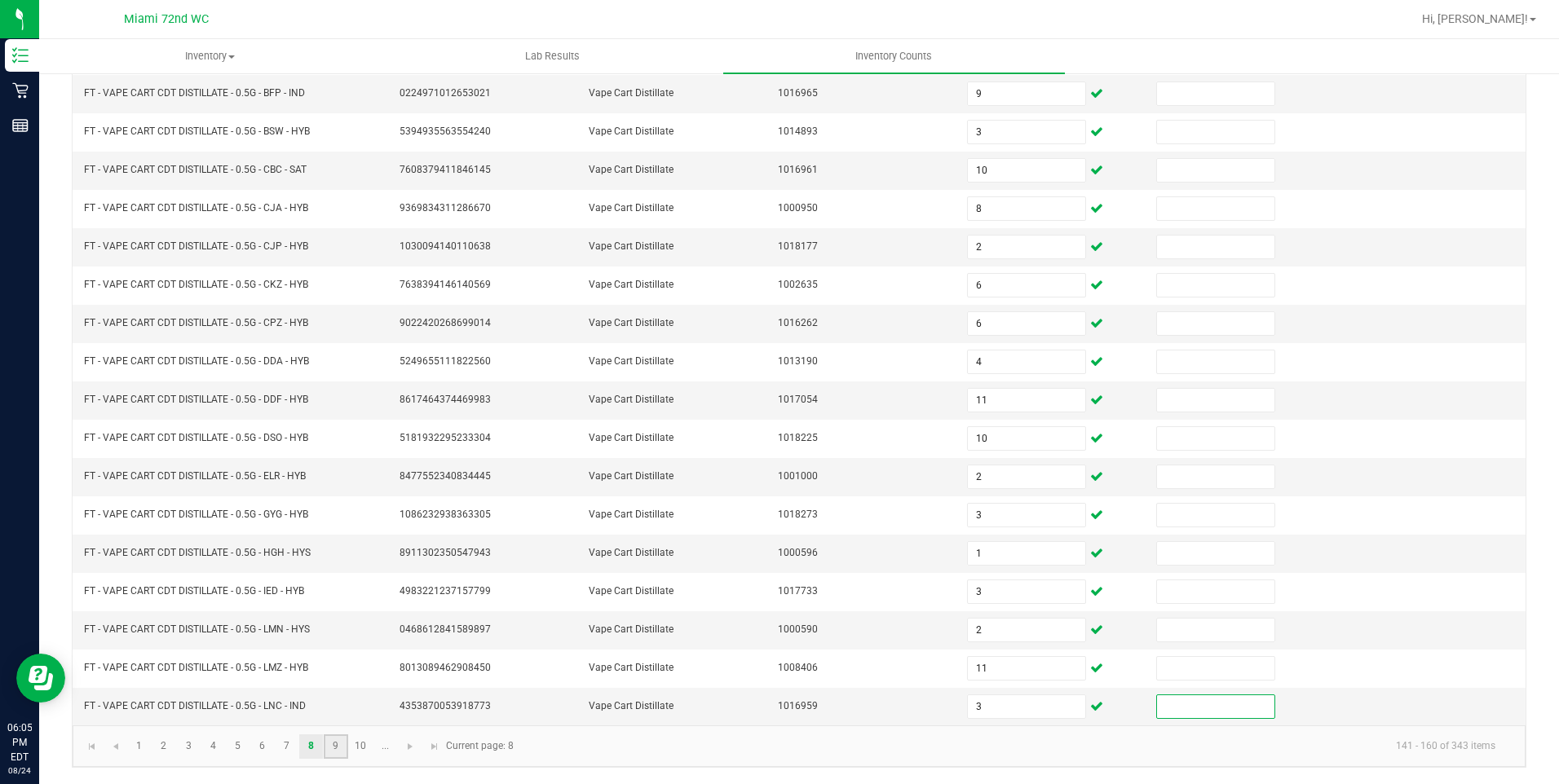
click at [339, 742] on link "9" at bounding box center [335, 747] width 24 height 24
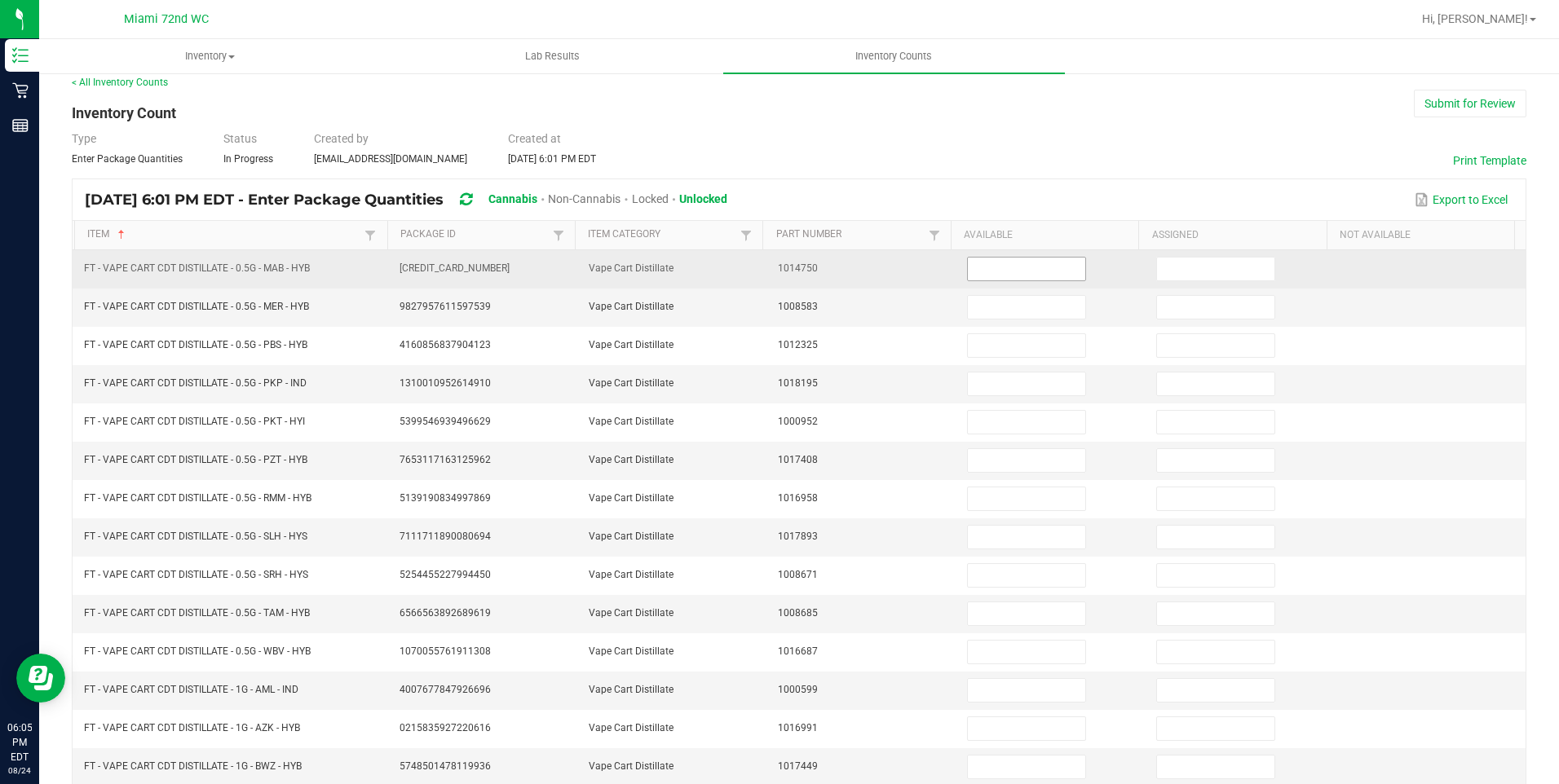
scroll to position [0, 0]
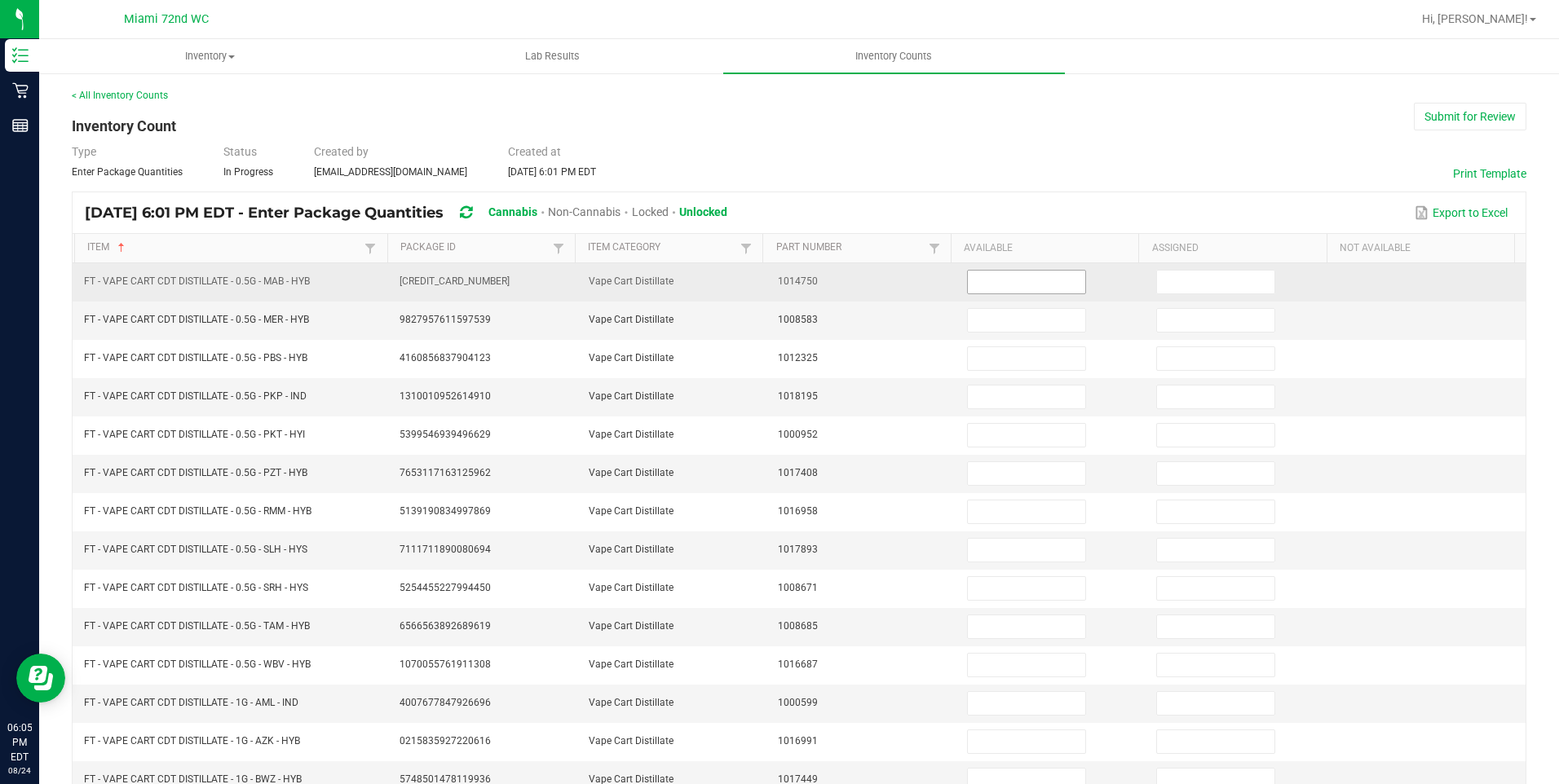
click at [987, 280] on input at bounding box center [1027, 282] width 117 height 23
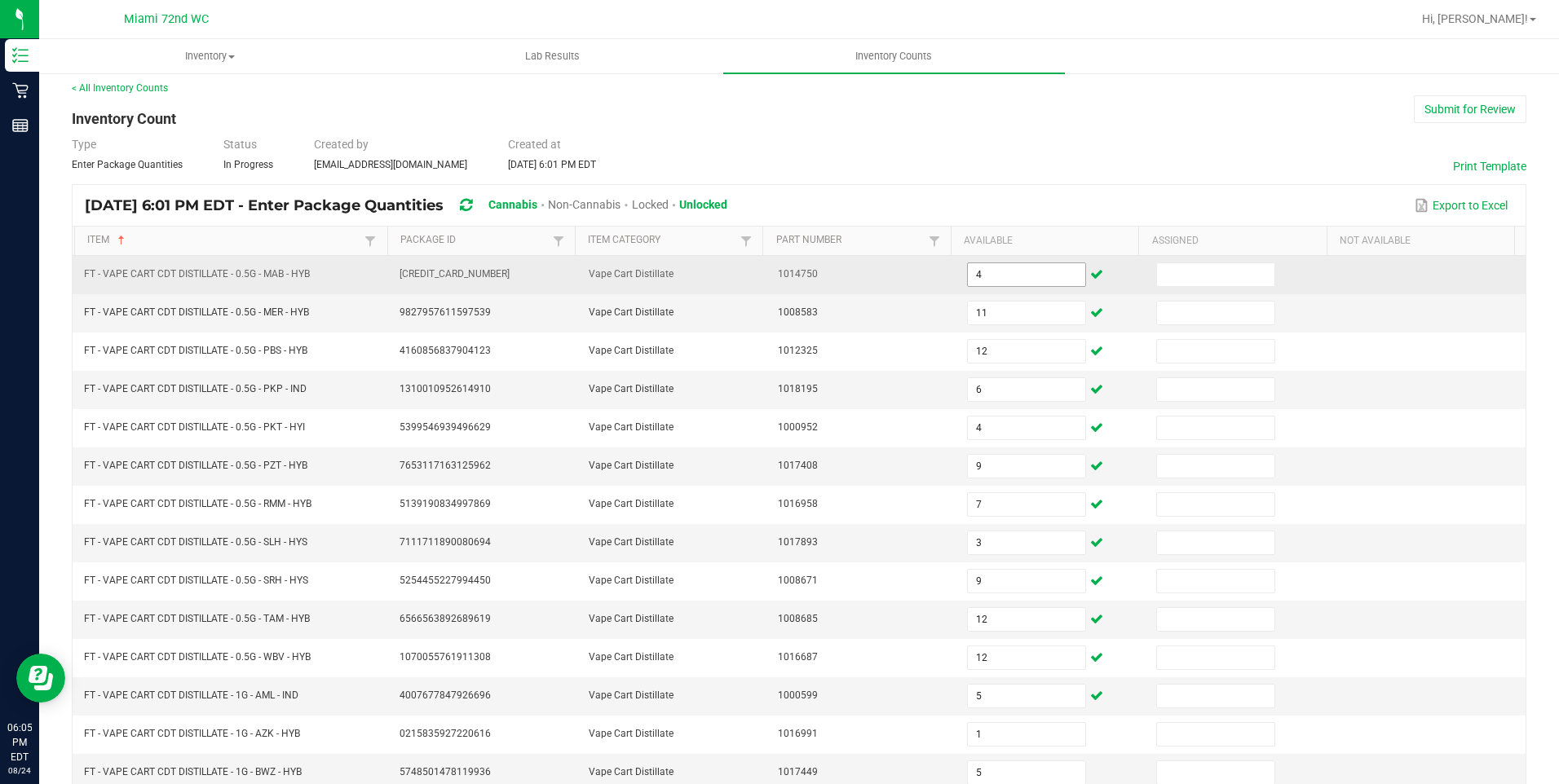
scroll to position [303, 0]
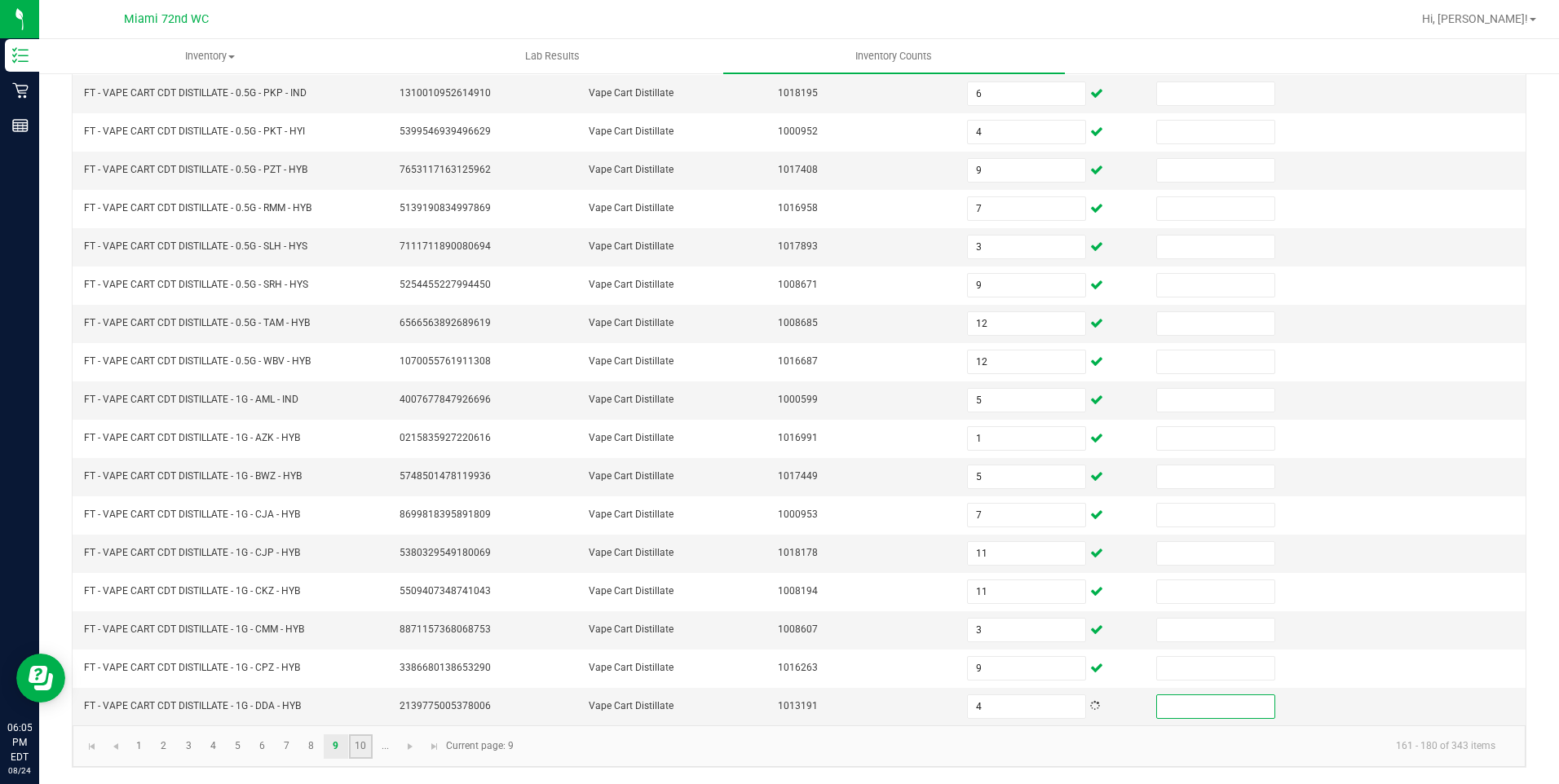
click at [352, 751] on link "10" at bounding box center [360, 747] width 24 height 24
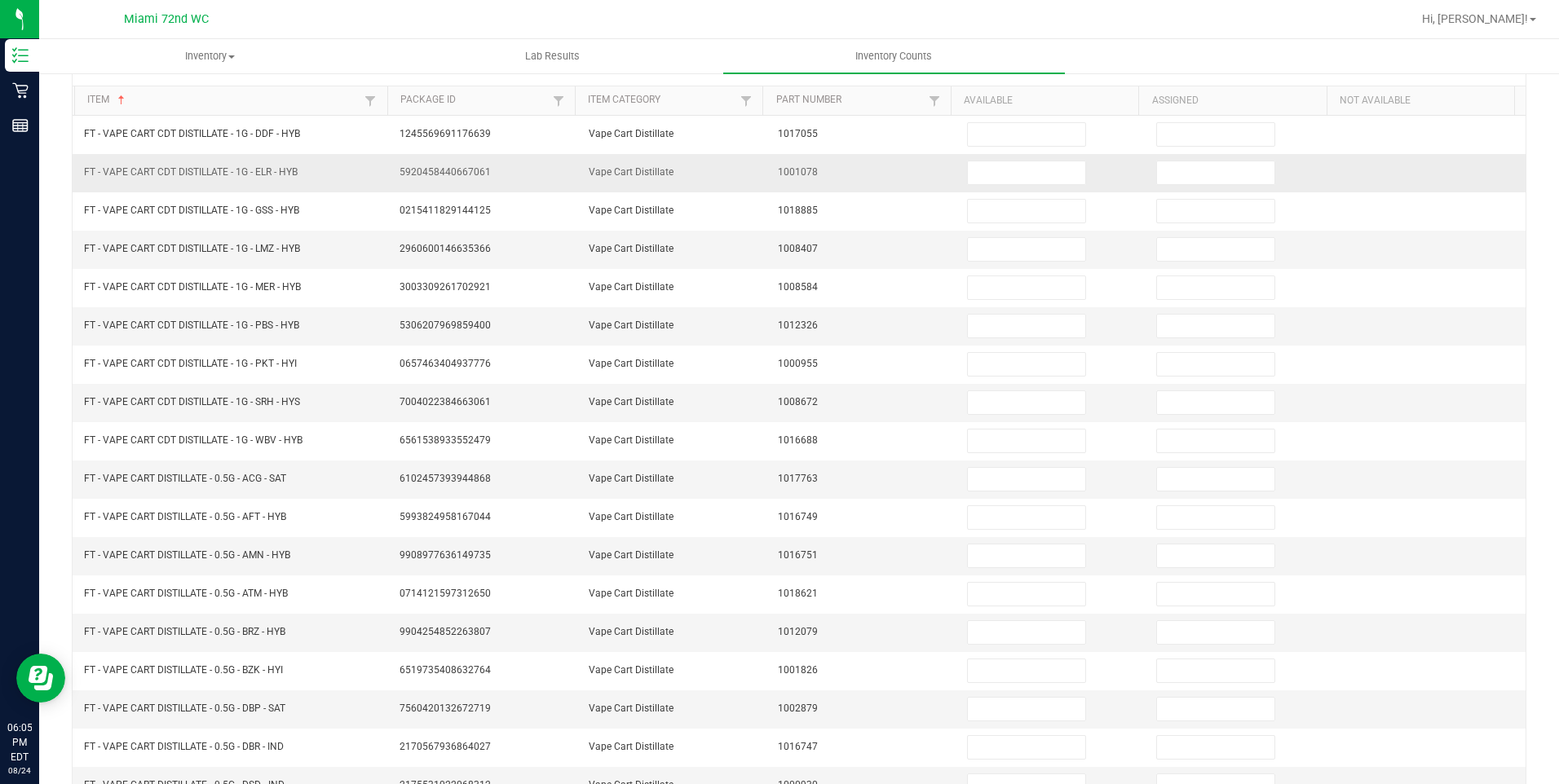
scroll to position [59, 0]
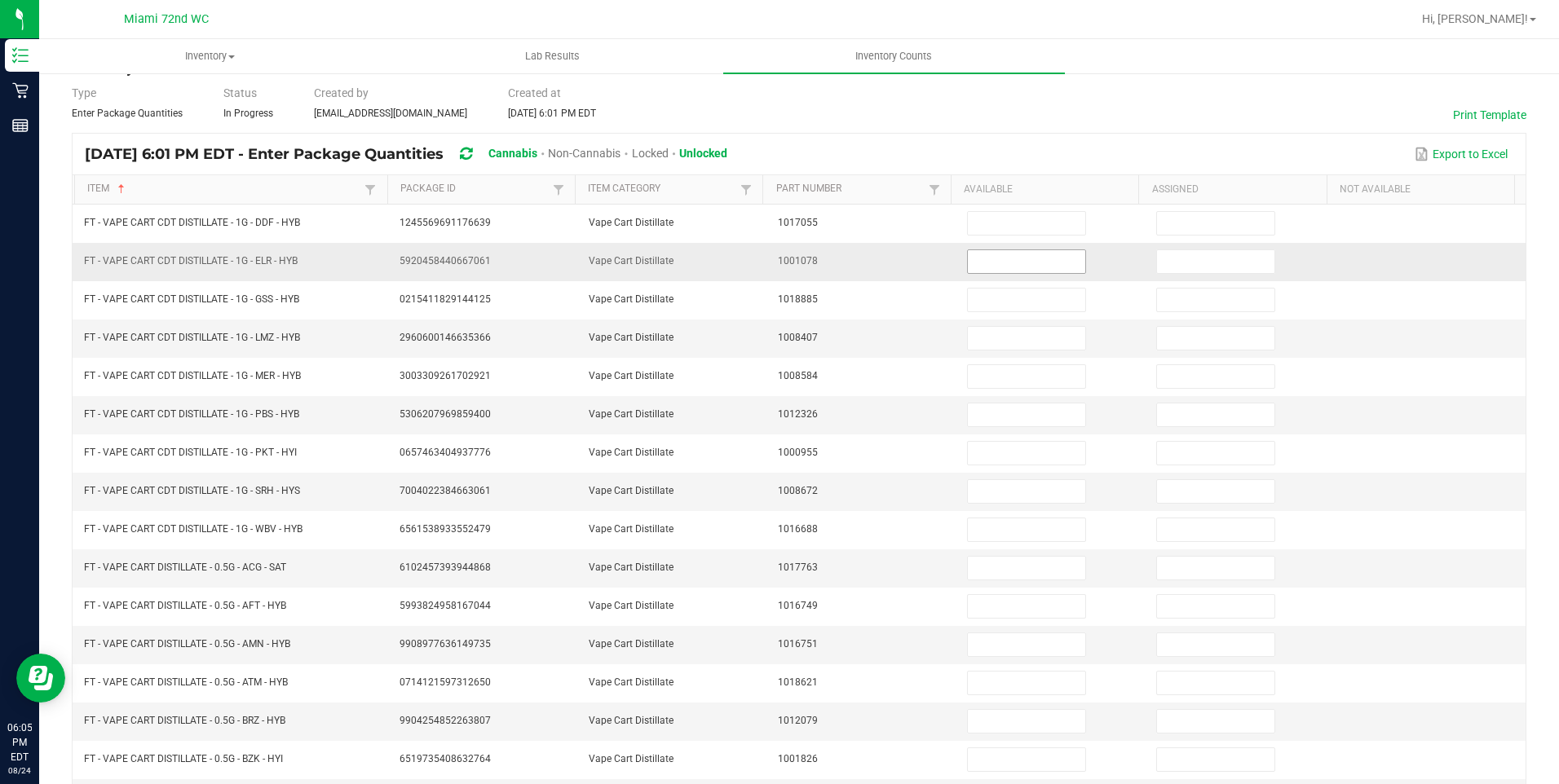
click at [968, 260] on input at bounding box center [1027, 262] width 117 height 23
drag, startPoint x: 969, startPoint y: 242, endPoint x: 974, endPoint y: 231, distance: 12.1
click at [969, 243] on td at bounding box center [1052, 262] width 189 height 38
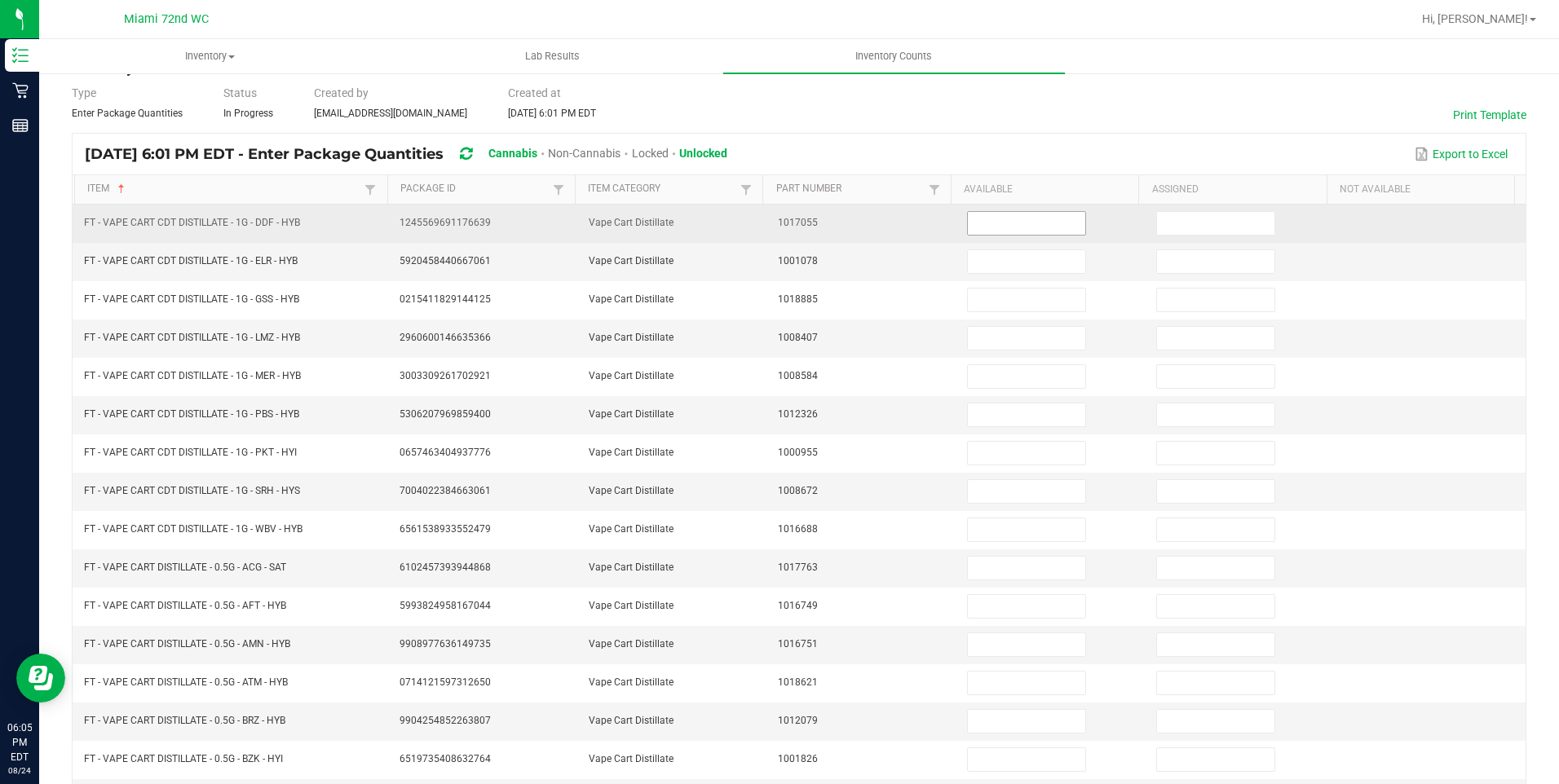
click at [974, 231] on input at bounding box center [1027, 223] width 117 height 23
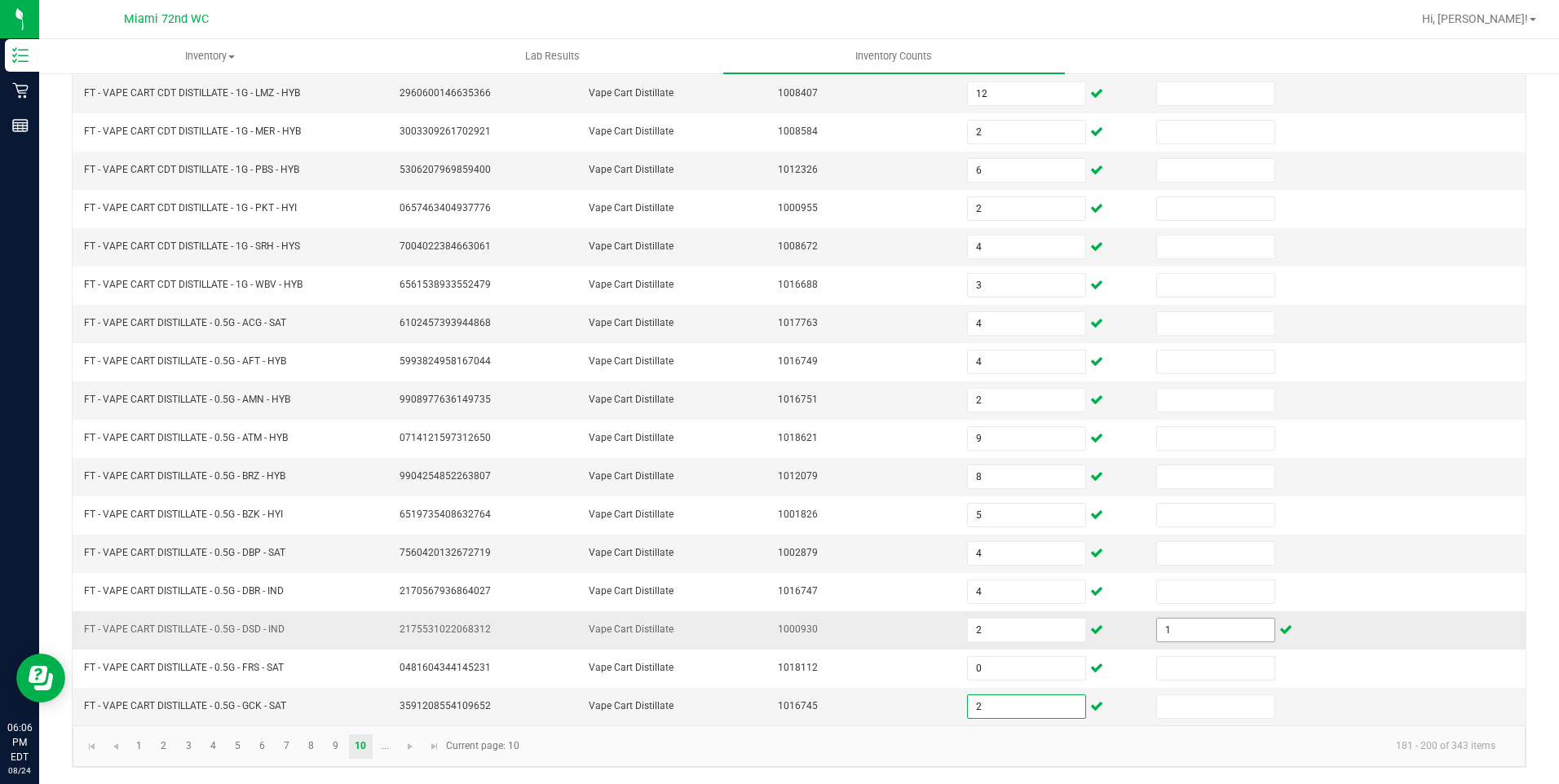
click at [1198, 633] on input "1" at bounding box center [1216, 630] width 117 height 23
click at [984, 637] on input "2" at bounding box center [1027, 630] width 117 height 23
click at [382, 755] on link "..." at bounding box center [385, 747] width 24 height 24
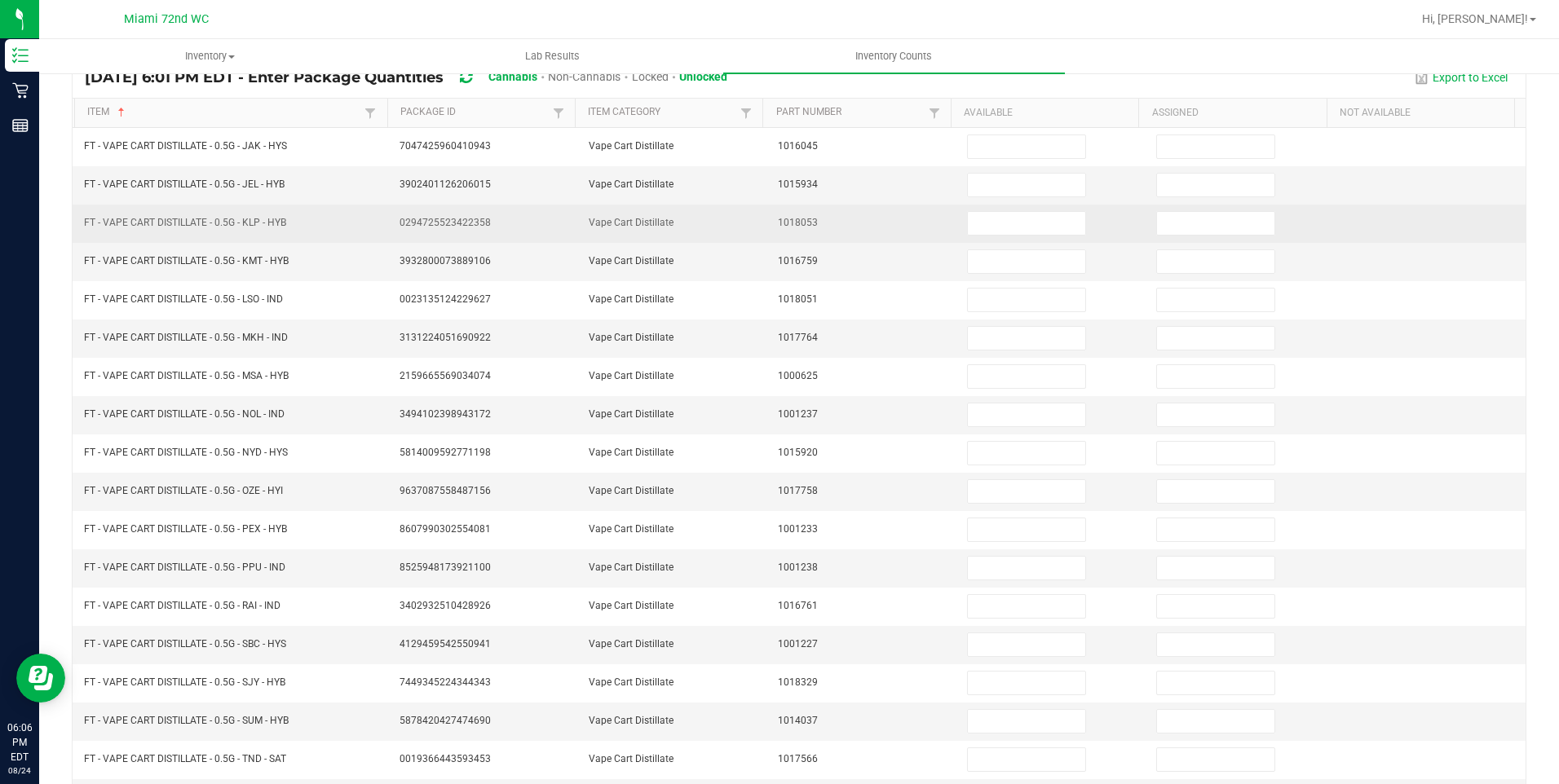
scroll to position [59, 0]
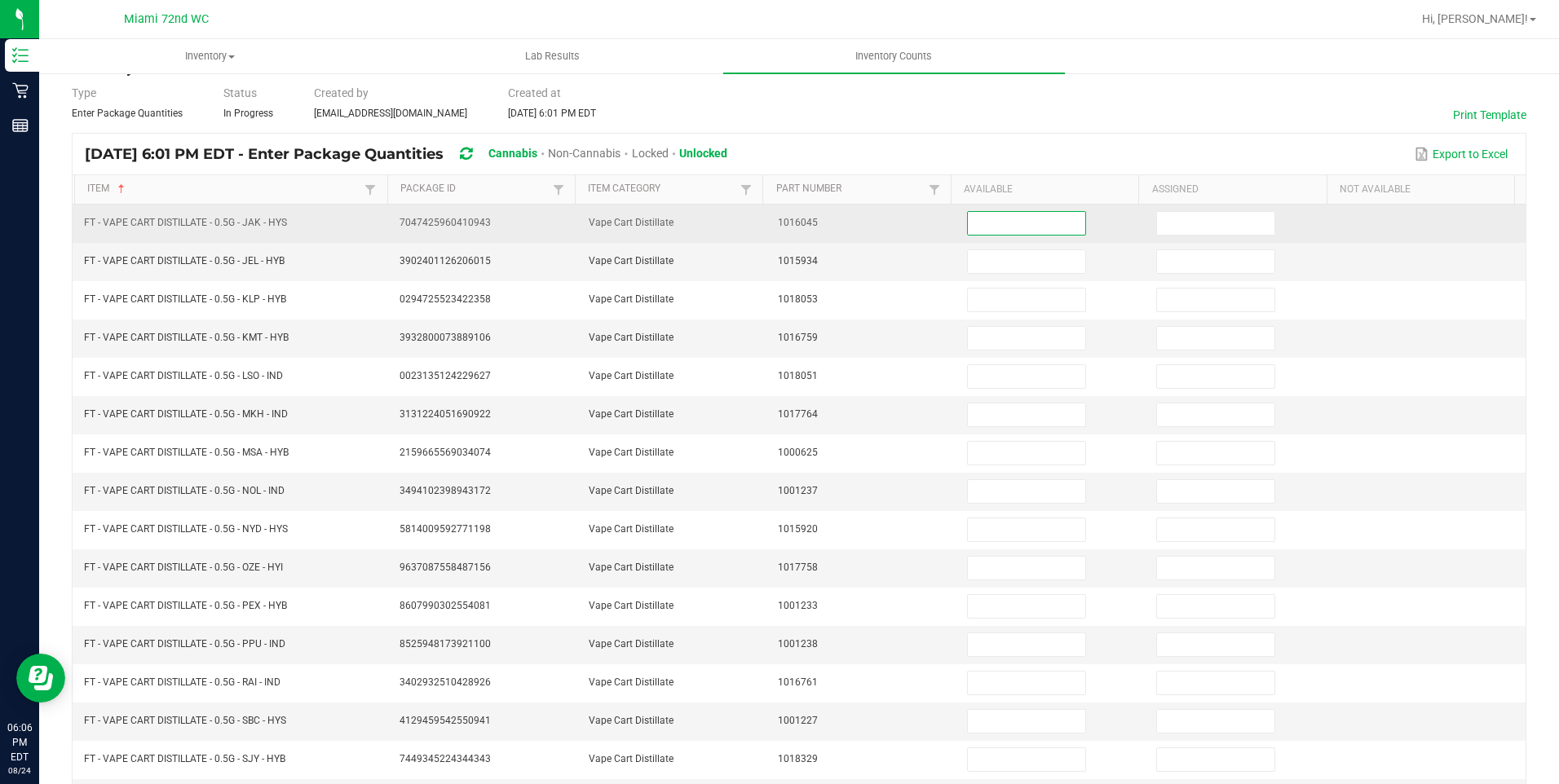
click at [1007, 227] on input at bounding box center [1027, 223] width 117 height 23
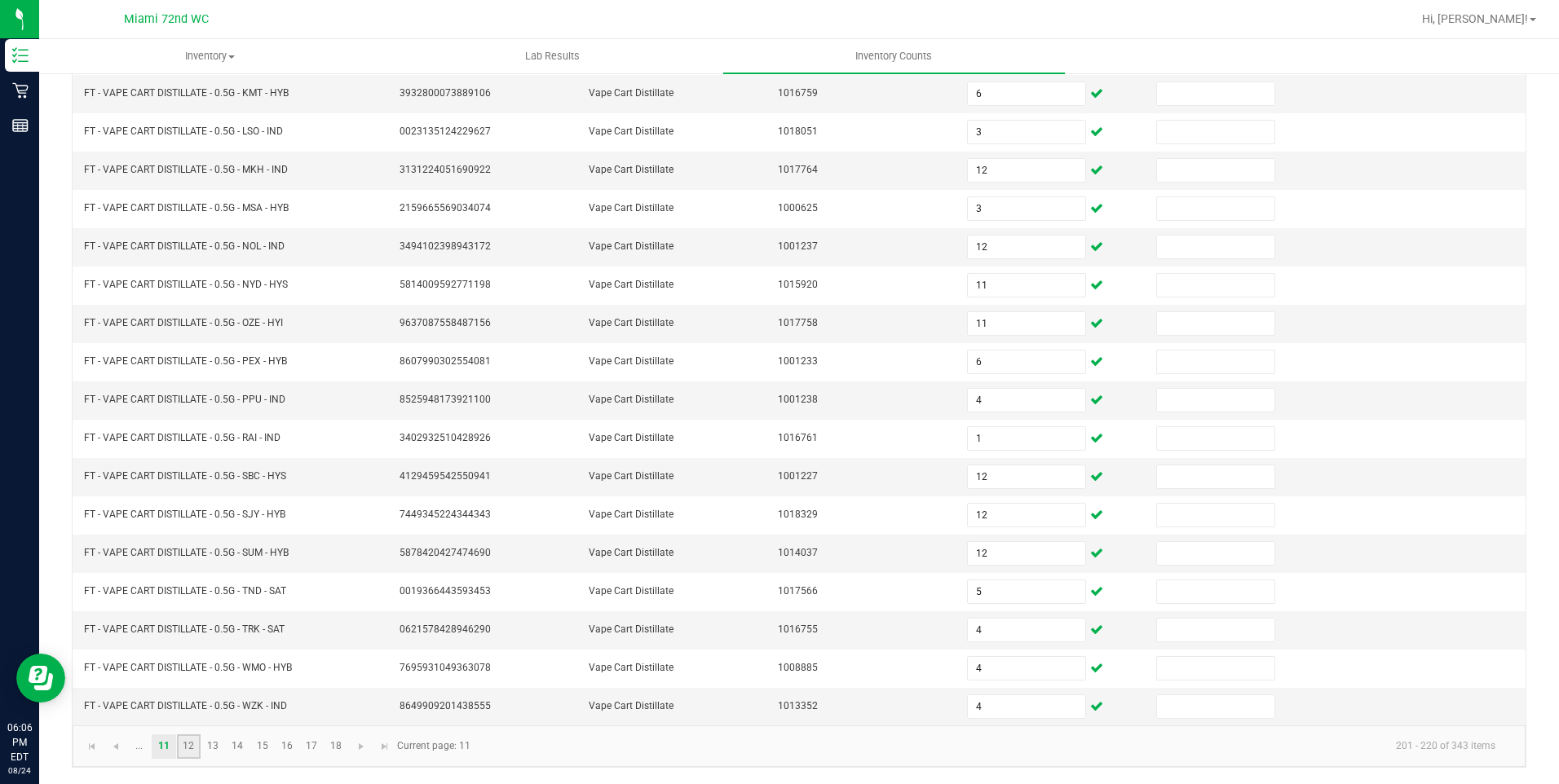
click at [192, 747] on link "12" at bounding box center [188, 747] width 24 height 24
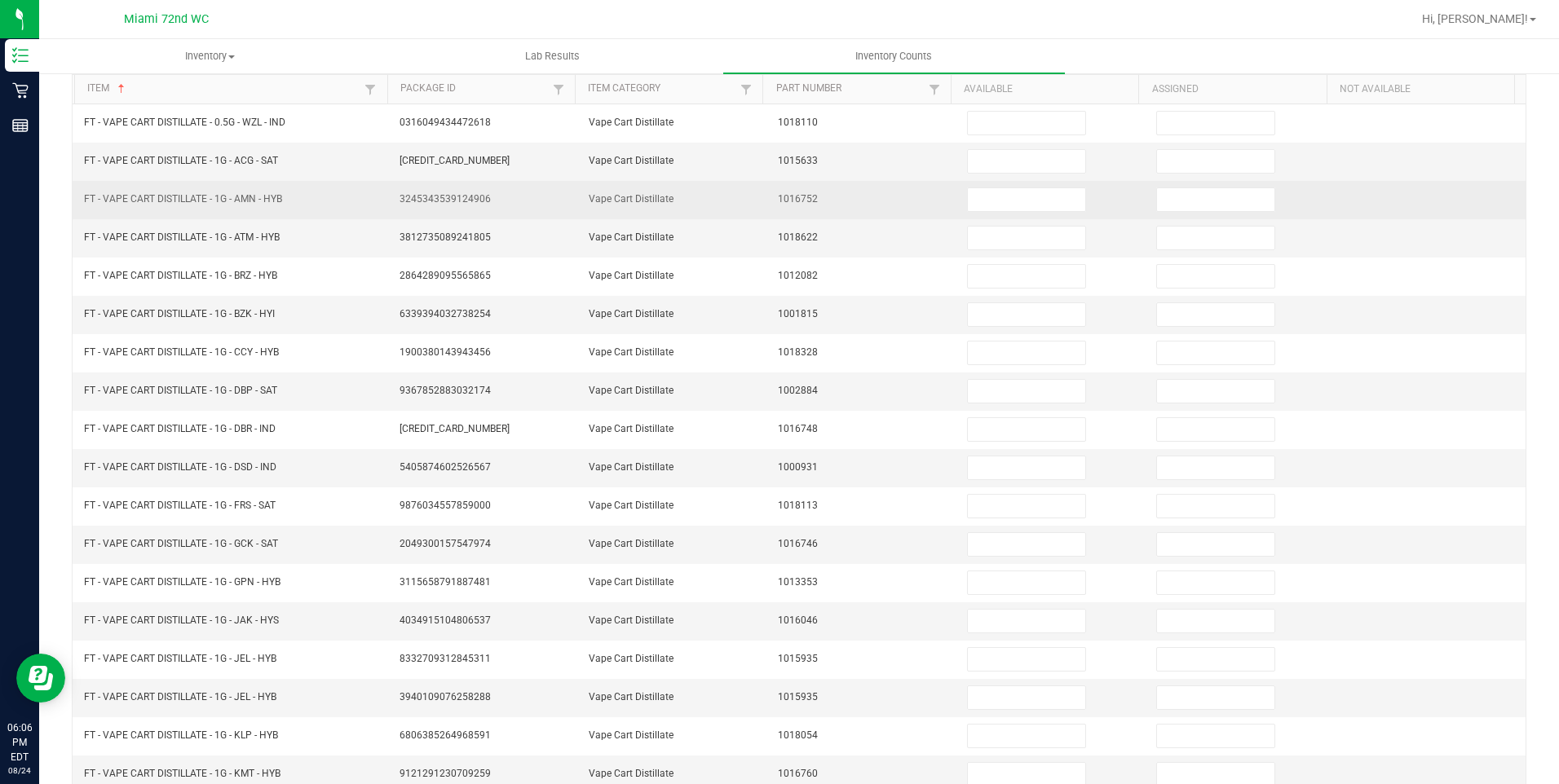
scroll to position [59, 0]
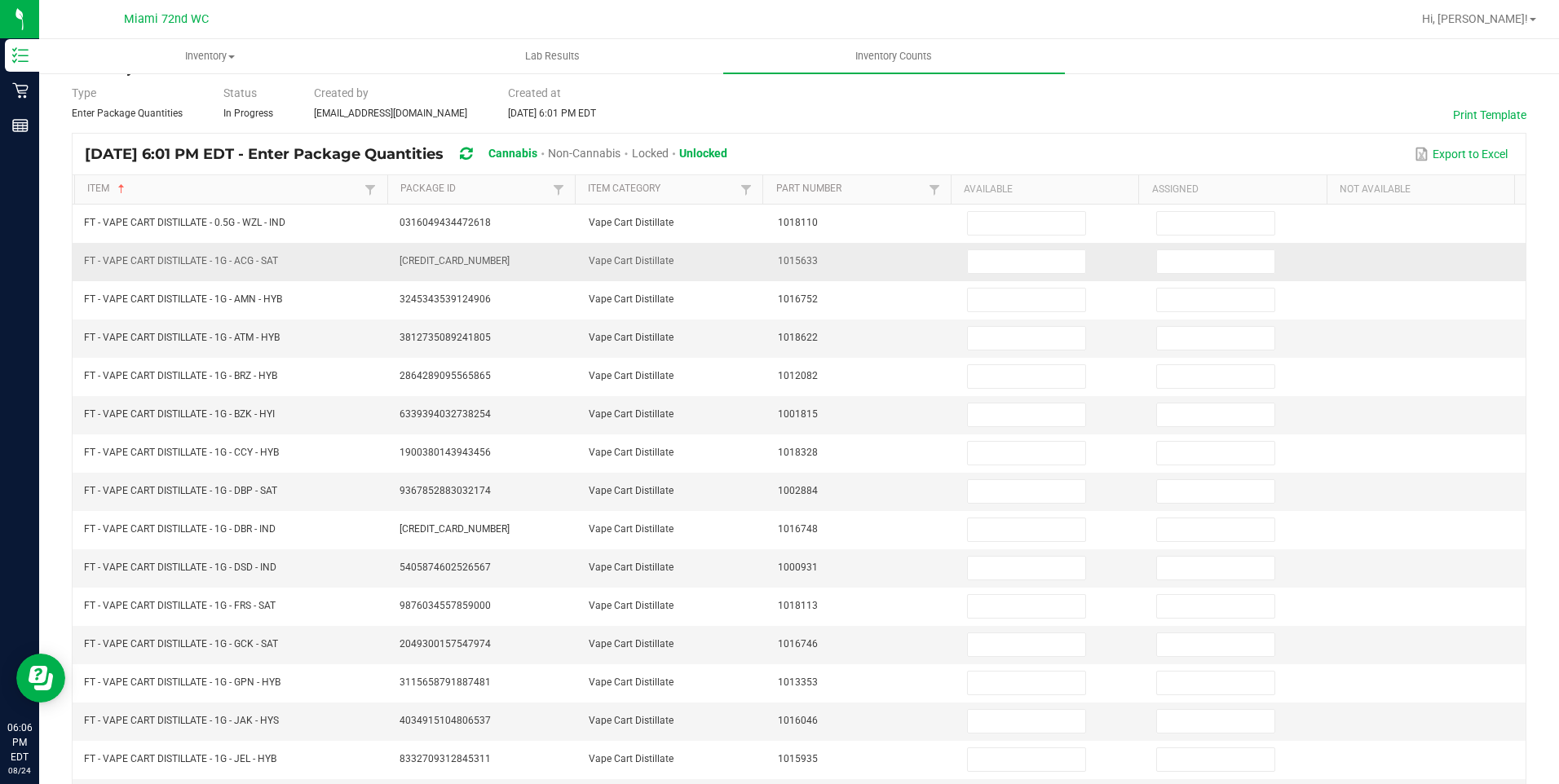
click at [1002, 244] on td at bounding box center [1052, 262] width 189 height 38
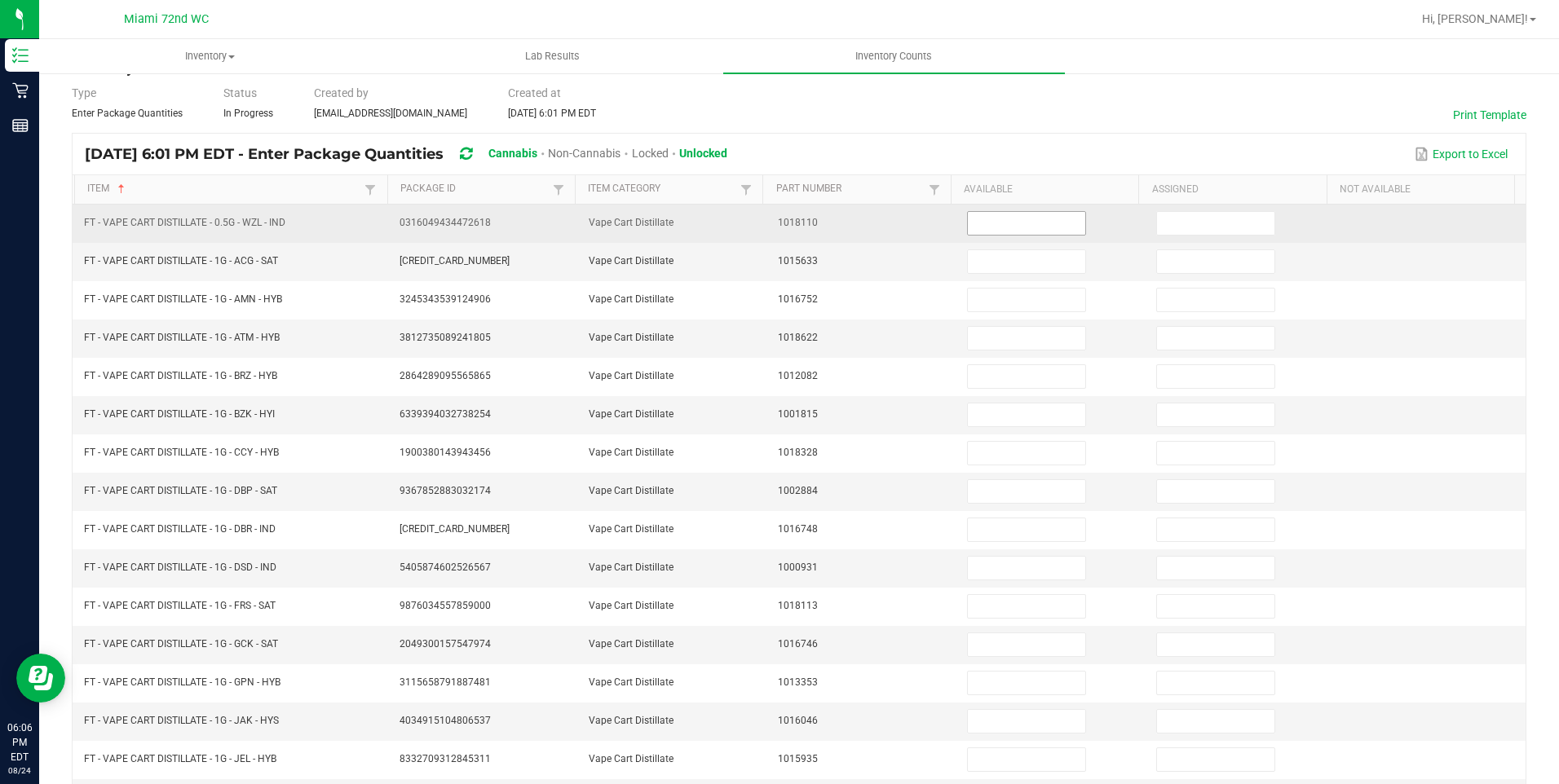
click at [1005, 232] on input at bounding box center [1027, 223] width 117 height 23
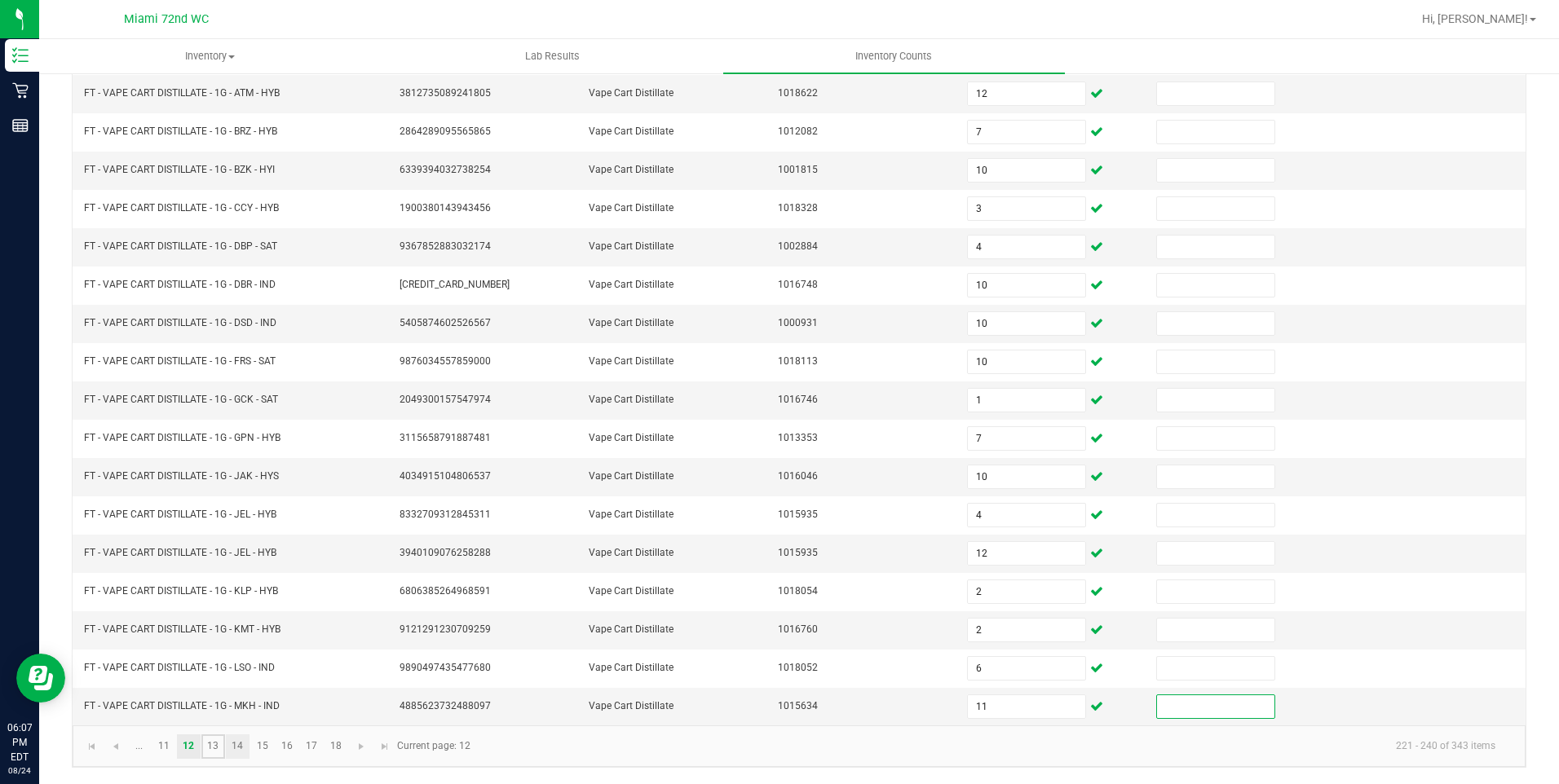
drag, startPoint x: 212, startPoint y: 750, endPoint x: 245, endPoint y: 741, distance: 34.2
click at [212, 750] on link "13" at bounding box center [213, 747] width 24 height 24
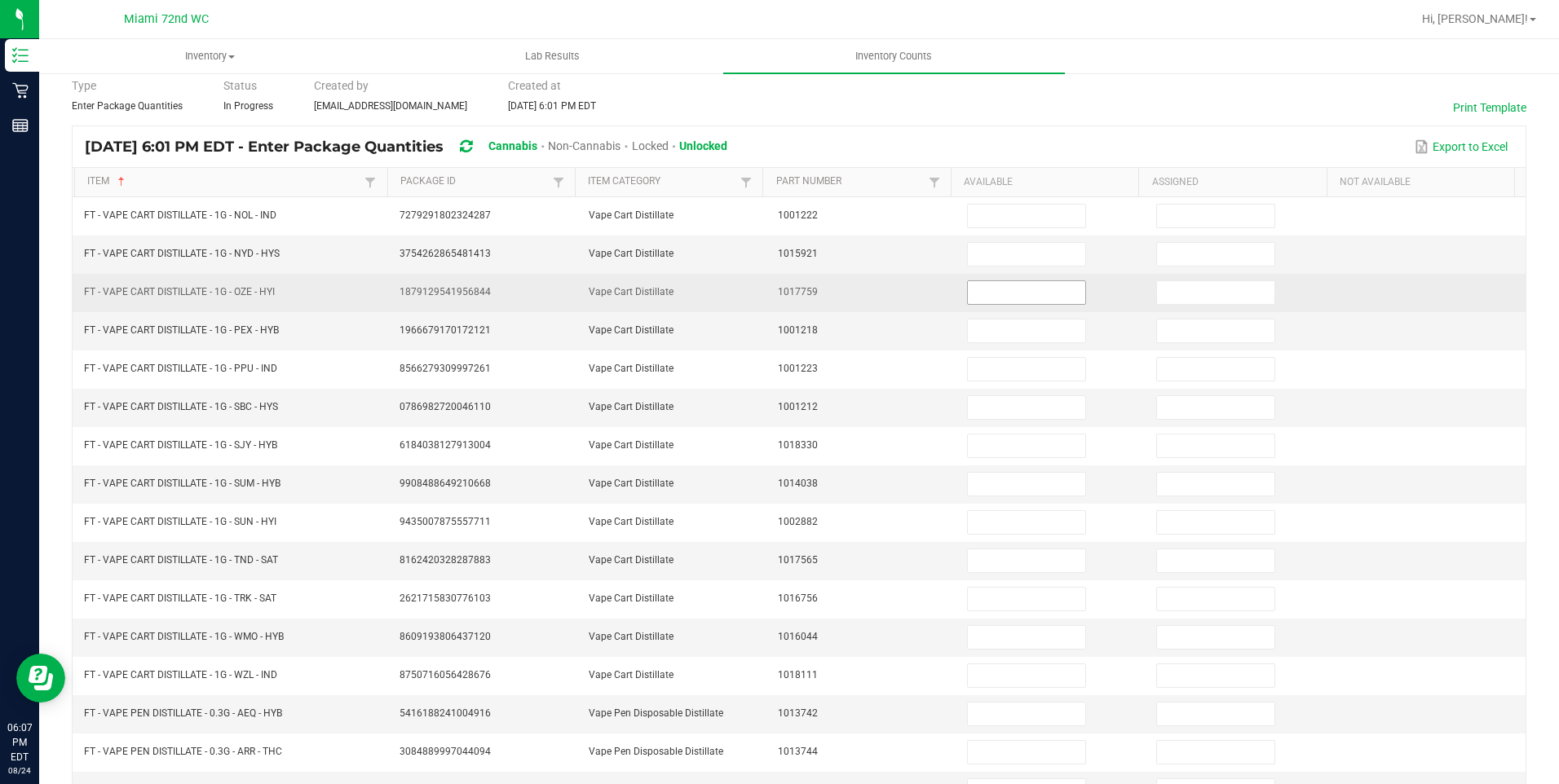
scroll to position [59, 0]
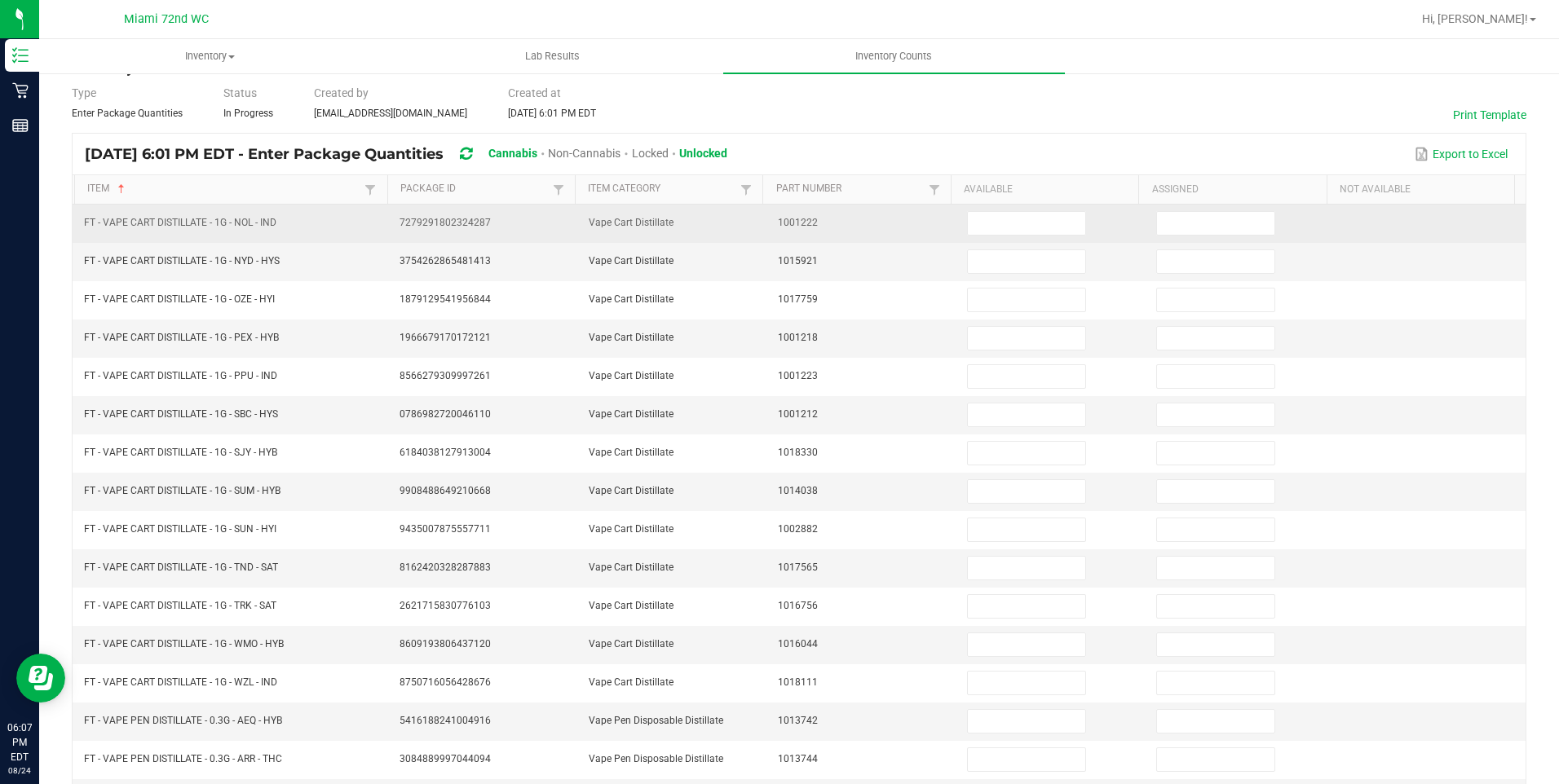
click at [968, 209] on td at bounding box center [1052, 223] width 189 height 38
click at [969, 218] on input at bounding box center [1027, 223] width 117 height 23
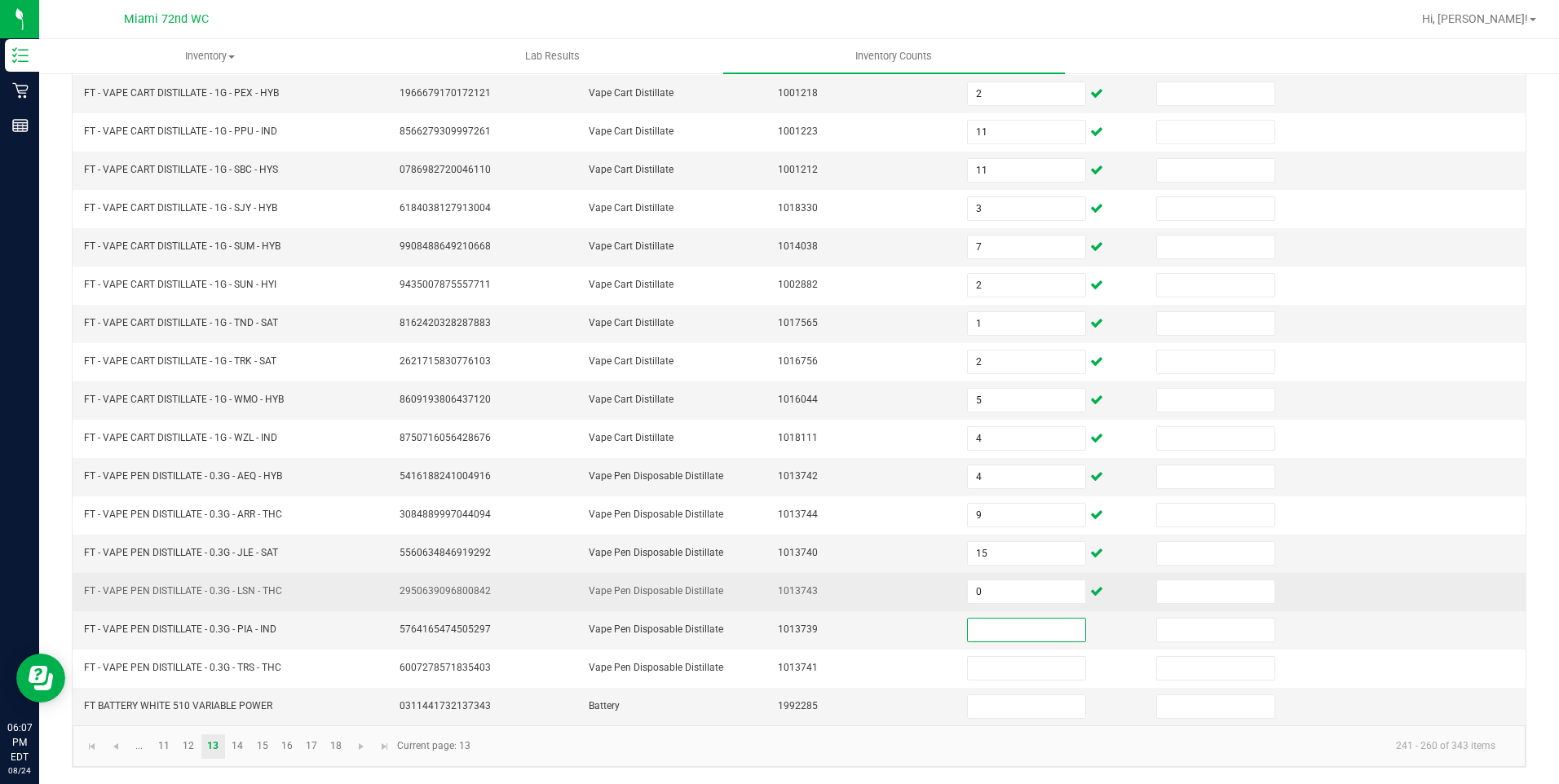
click at [1044, 606] on td "0" at bounding box center [1052, 592] width 189 height 38
click at [1004, 592] on input "0" at bounding box center [1027, 592] width 117 height 23
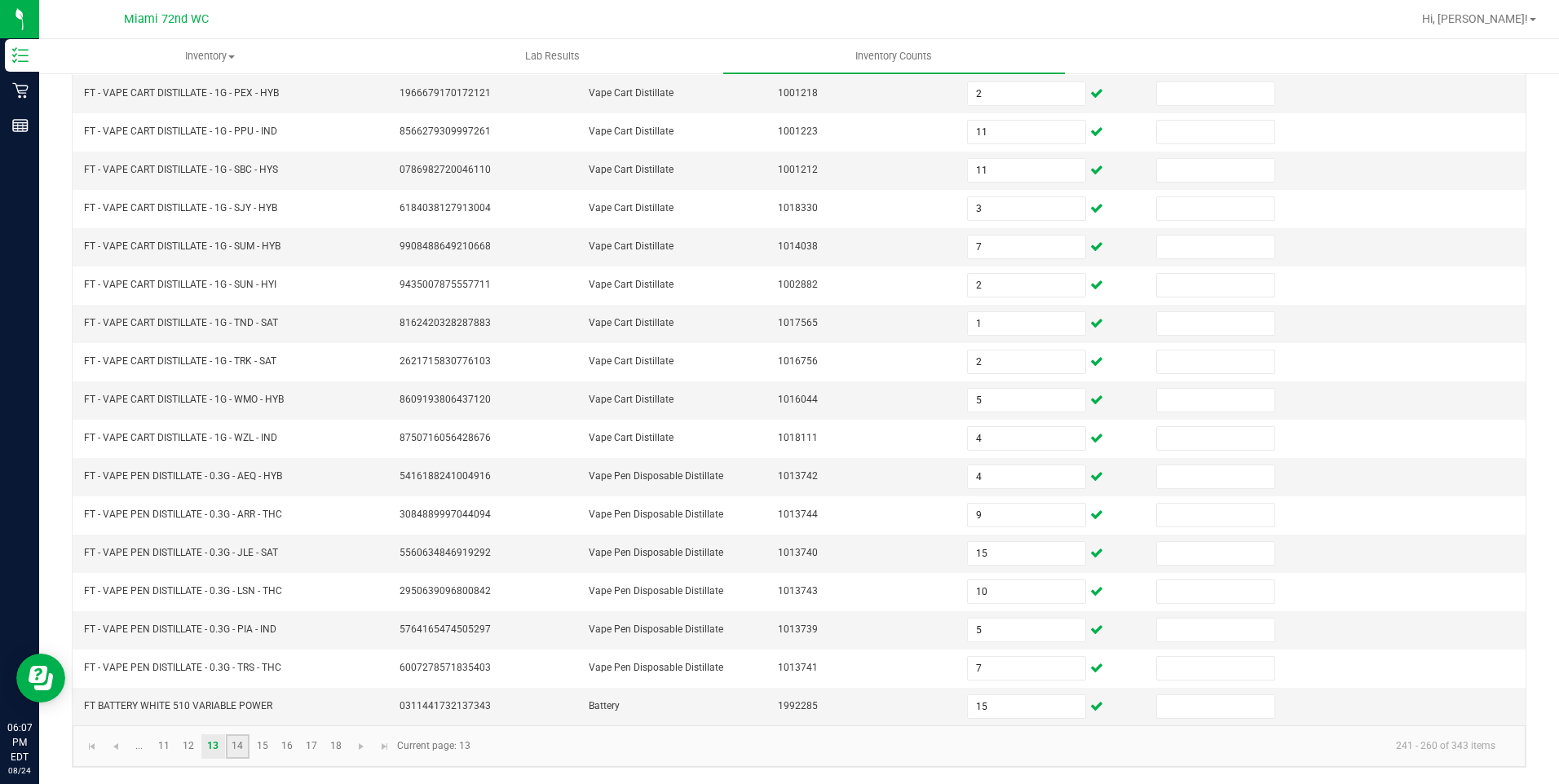
click at [243, 741] on link "14" at bounding box center [237, 747] width 24 height 24
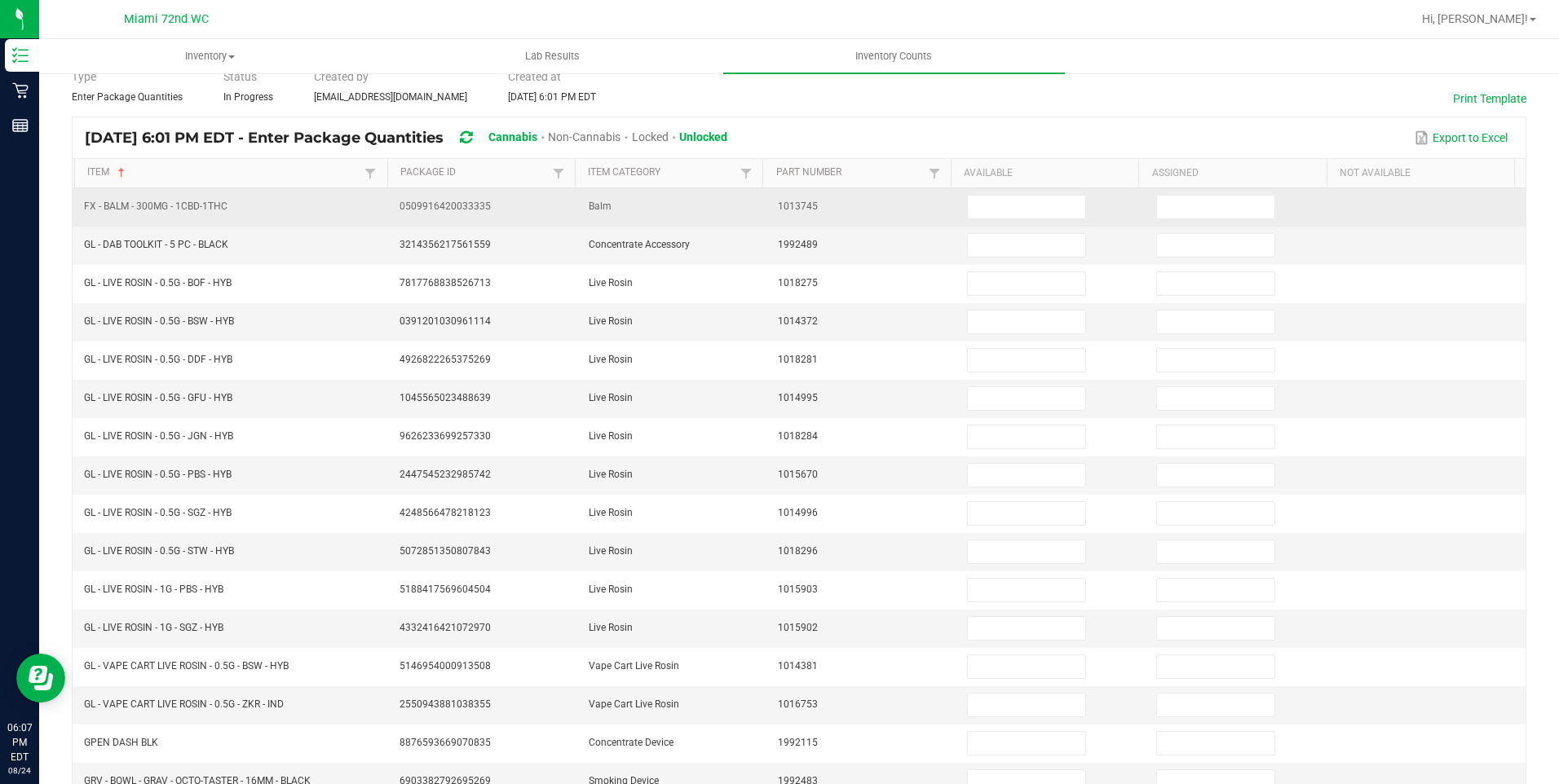
scroll to position [0, 0]
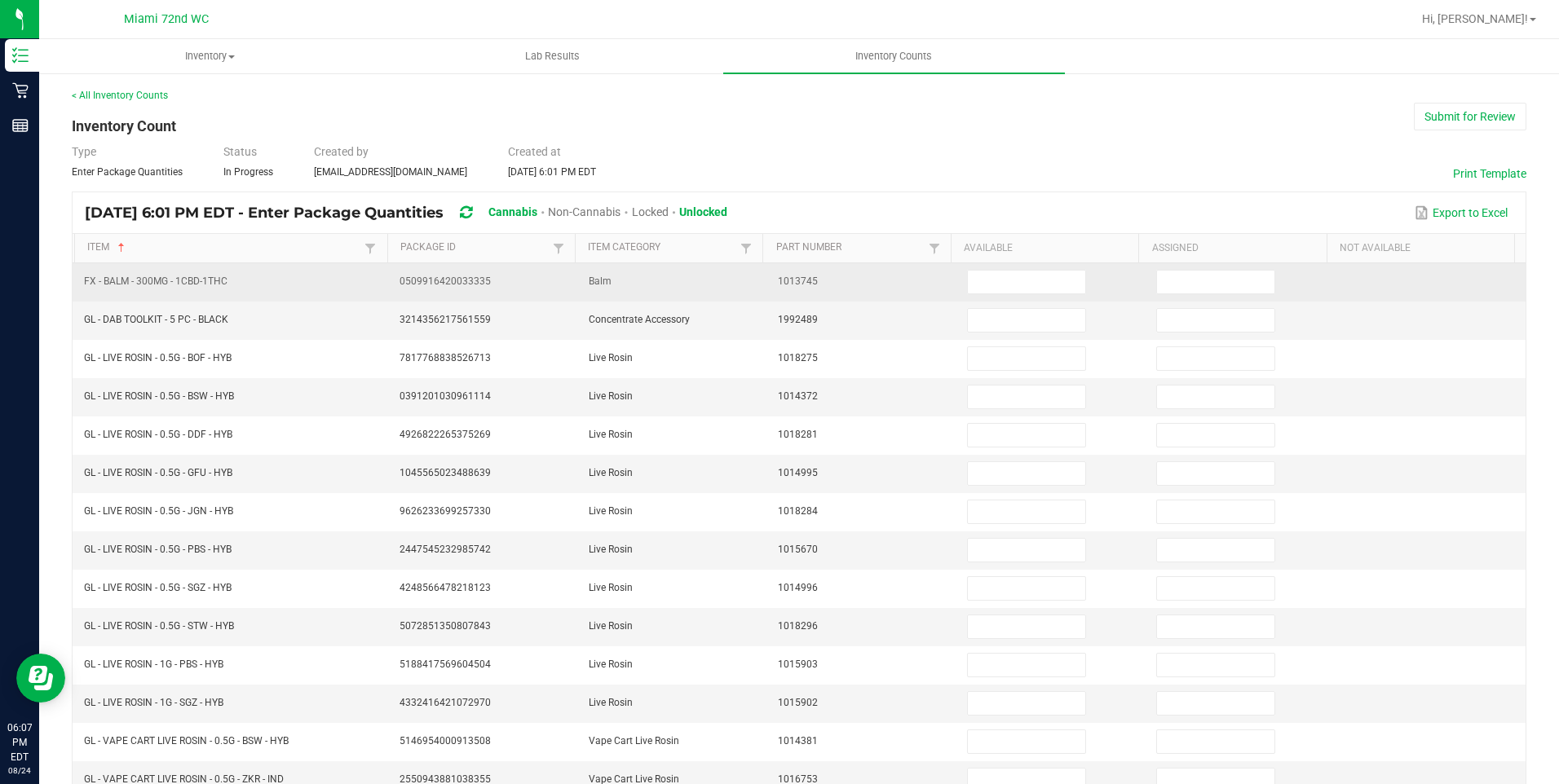
click at [1011, 263] on td at bounding box center [1052, 282] width 189 height 38
click at [979, 288] on input at bounding box center [1027, 282] width 117 height 23
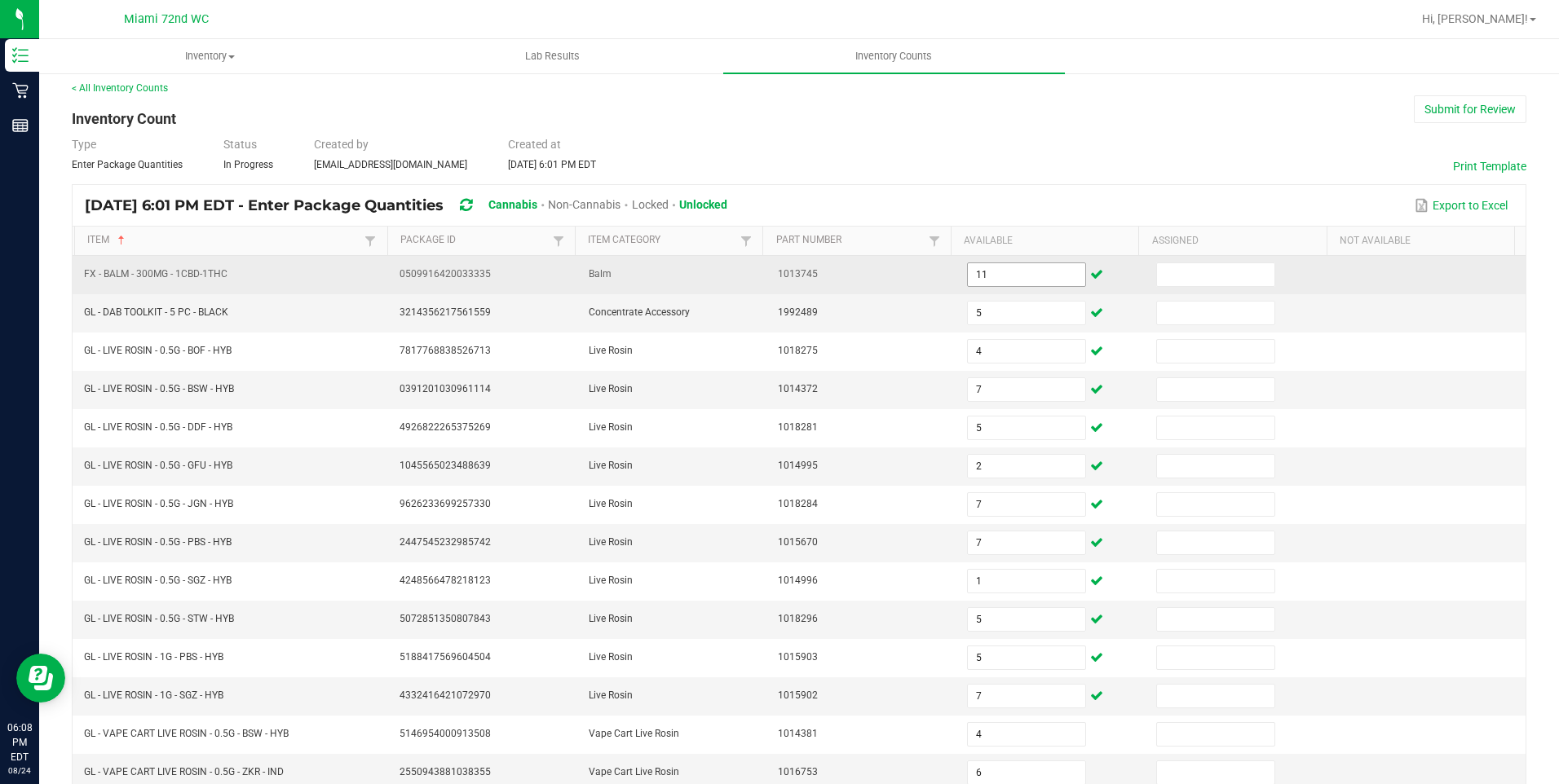
scroll to position [303, 0]
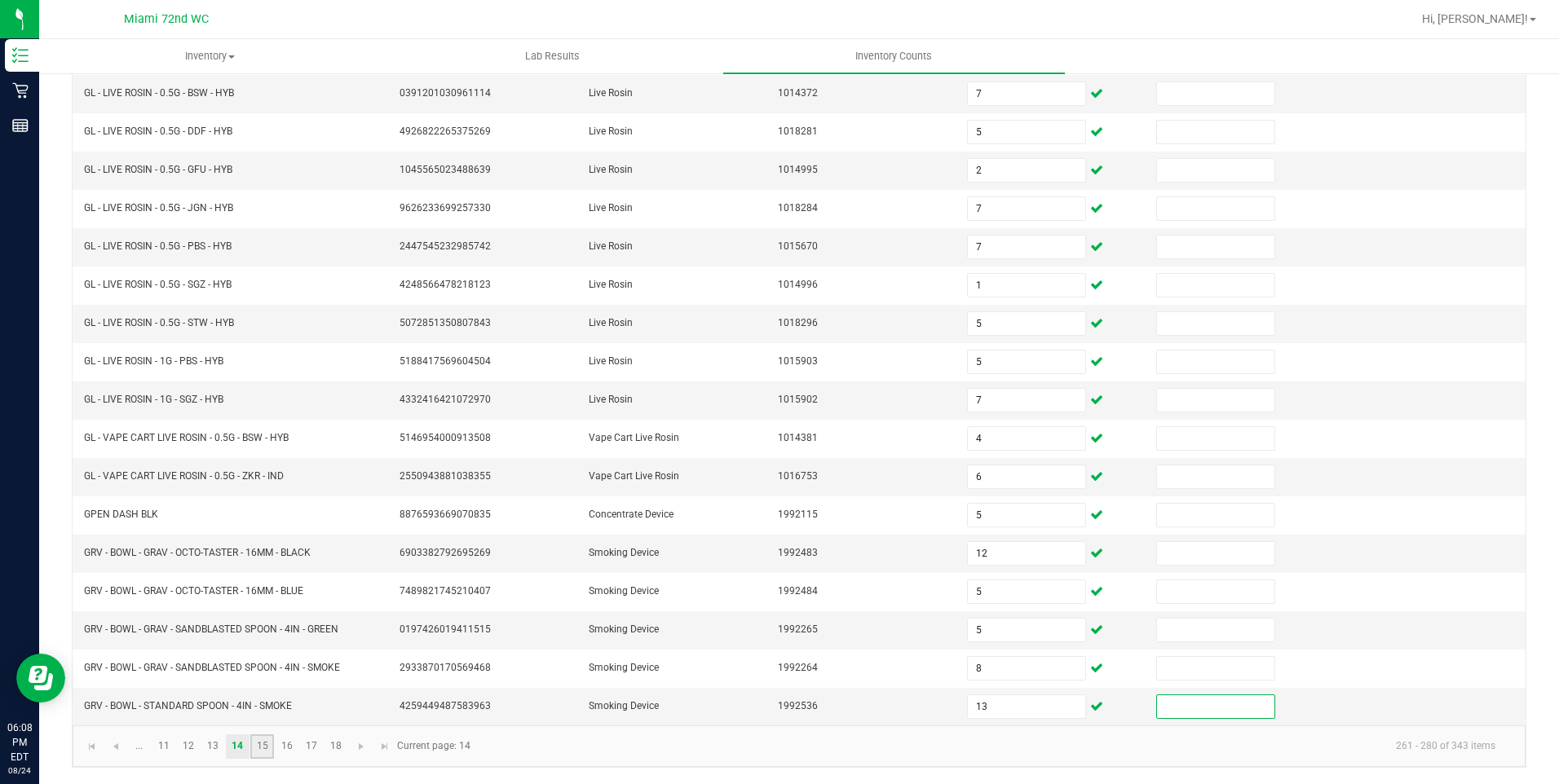
click at [263, 751] on link "15" at bounding box center [262, 747] width 24 height 24
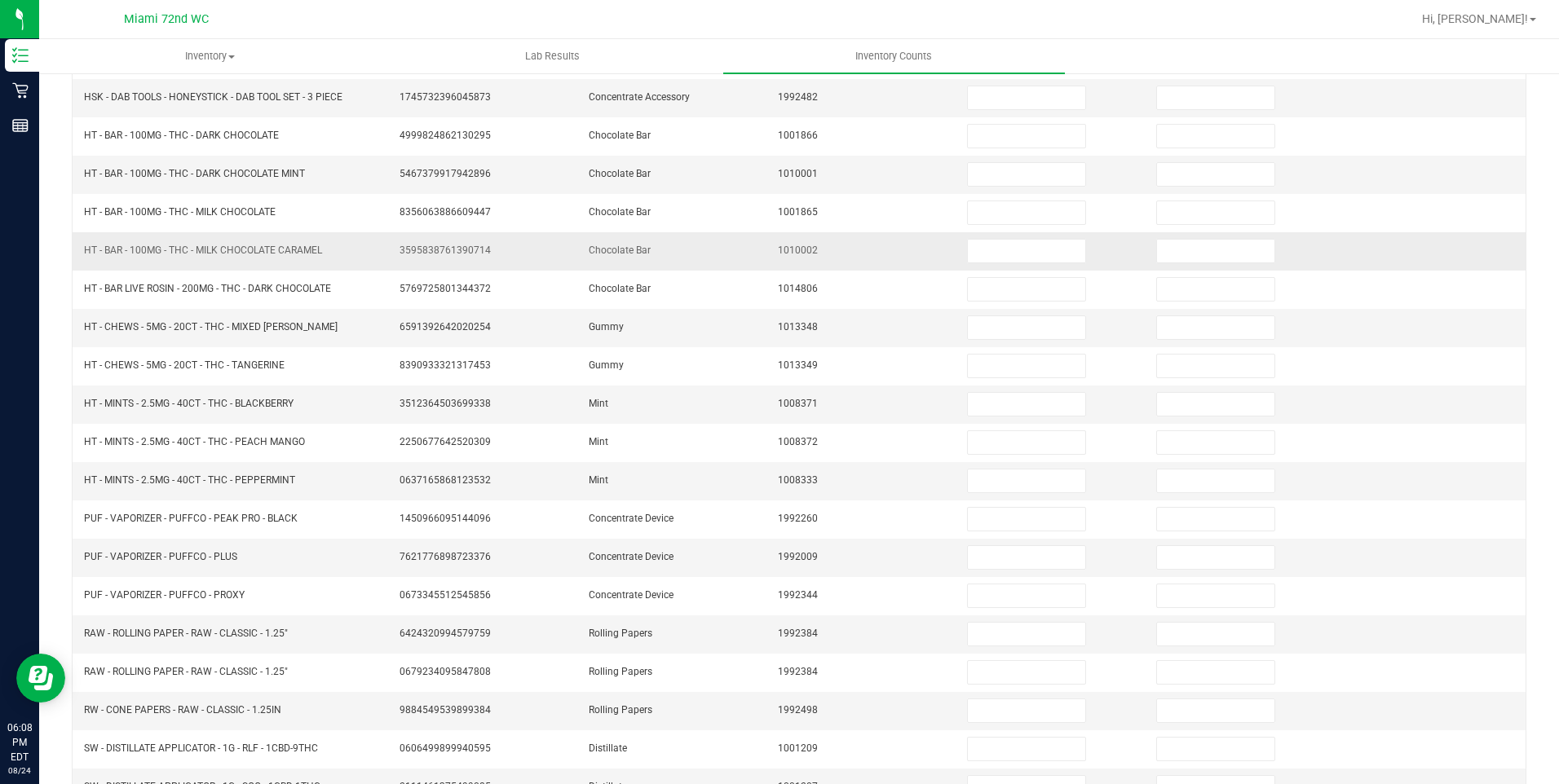
scroll to position [0, 0]
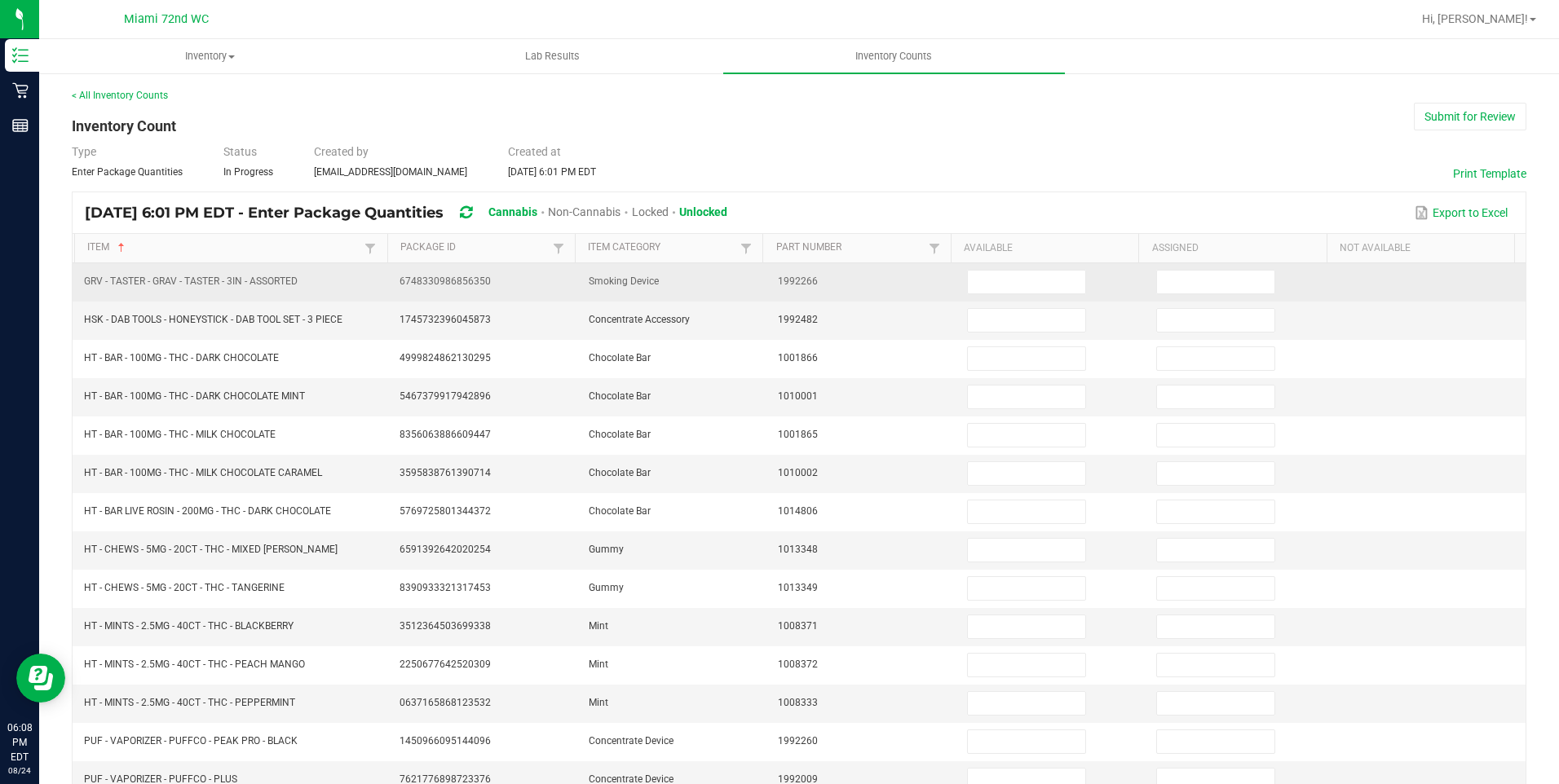
click at [973, 267] on td at bounding box center [1052, 282] width 189 height 38
click at [983, 273] on input at bounding box center [1027, 282] width 117 height 23
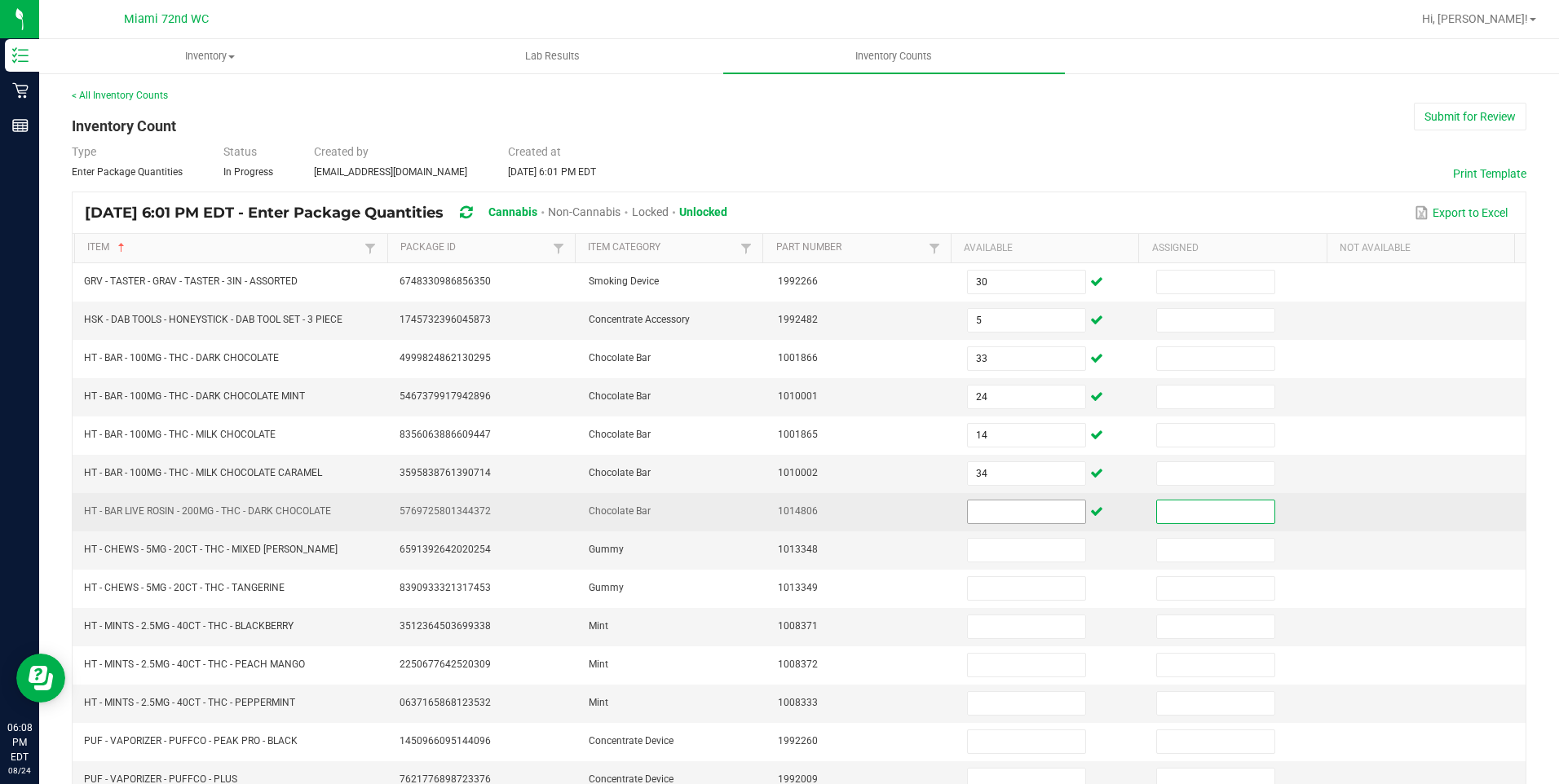
click at [1028, 521] on input at bounding box center [1027, 512] width 117 height 23
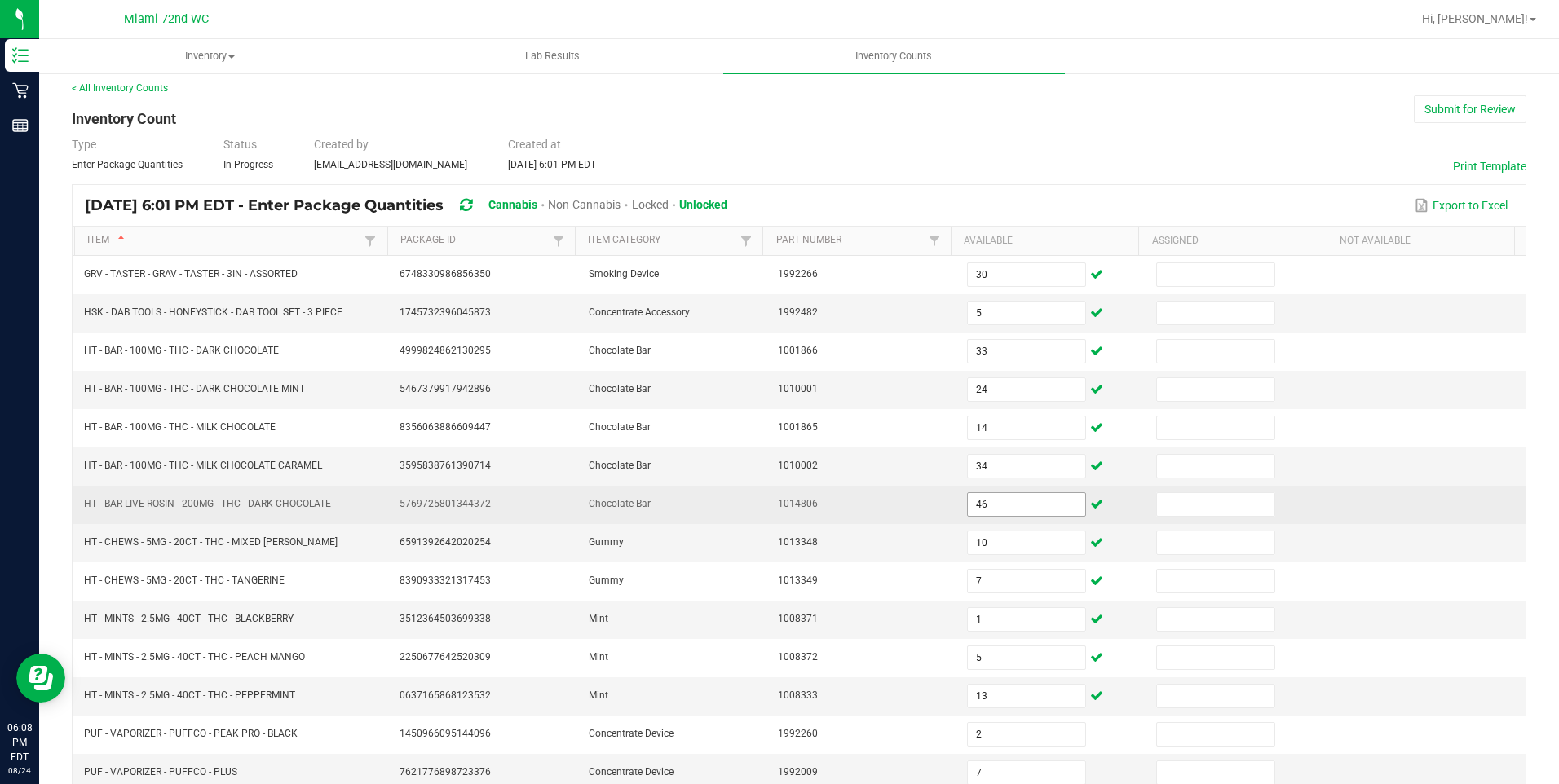
scroll to position [303, 0]
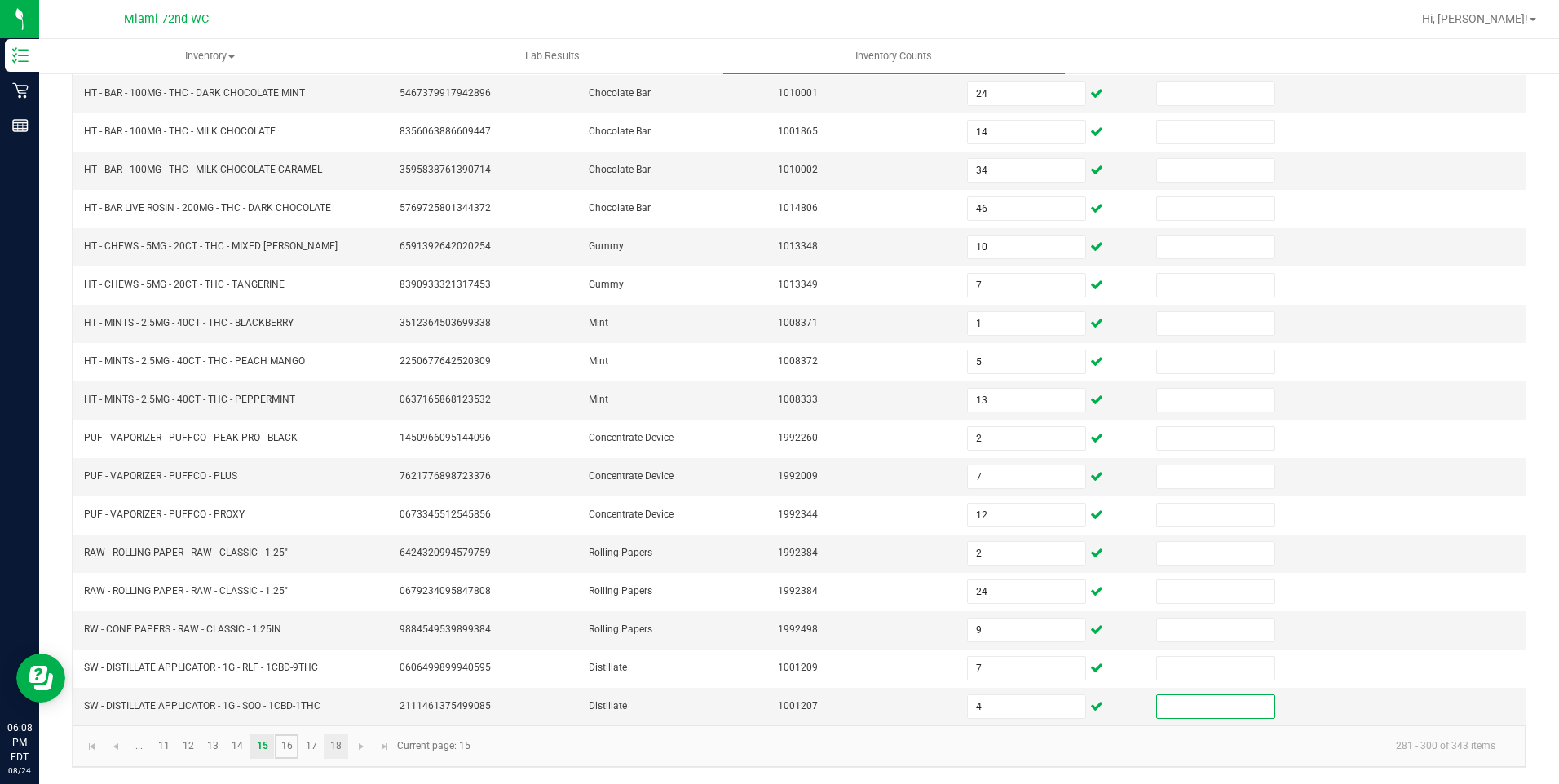
drag, startPoint x: 296, startPoint y: 747, endPoint x: 332, endPoint y: 747, distance: 36.0
click at [296, 747] on link "16" at bounding box center [286, 747] width 24 height 24
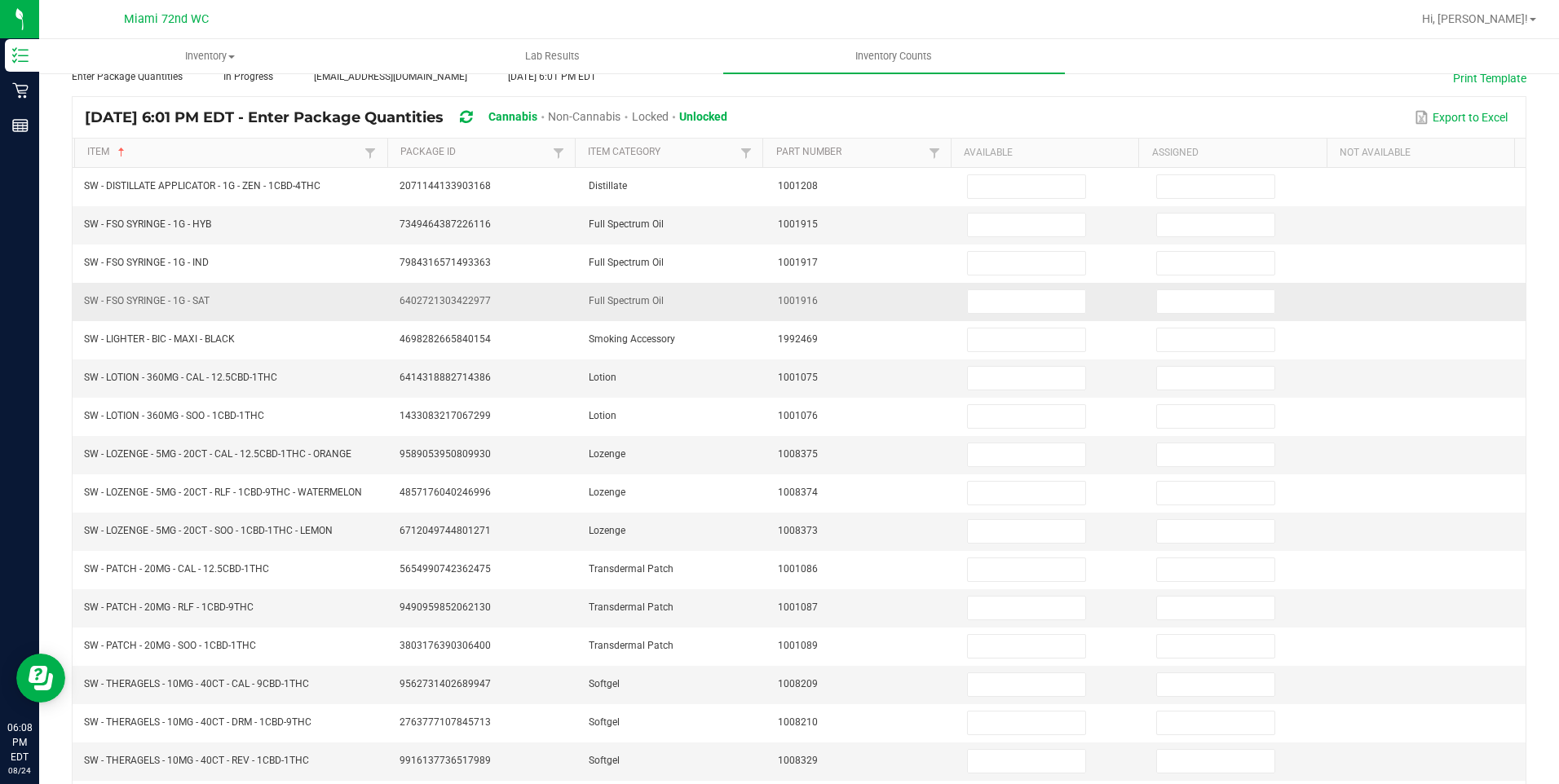
scroll to position [59, 0]
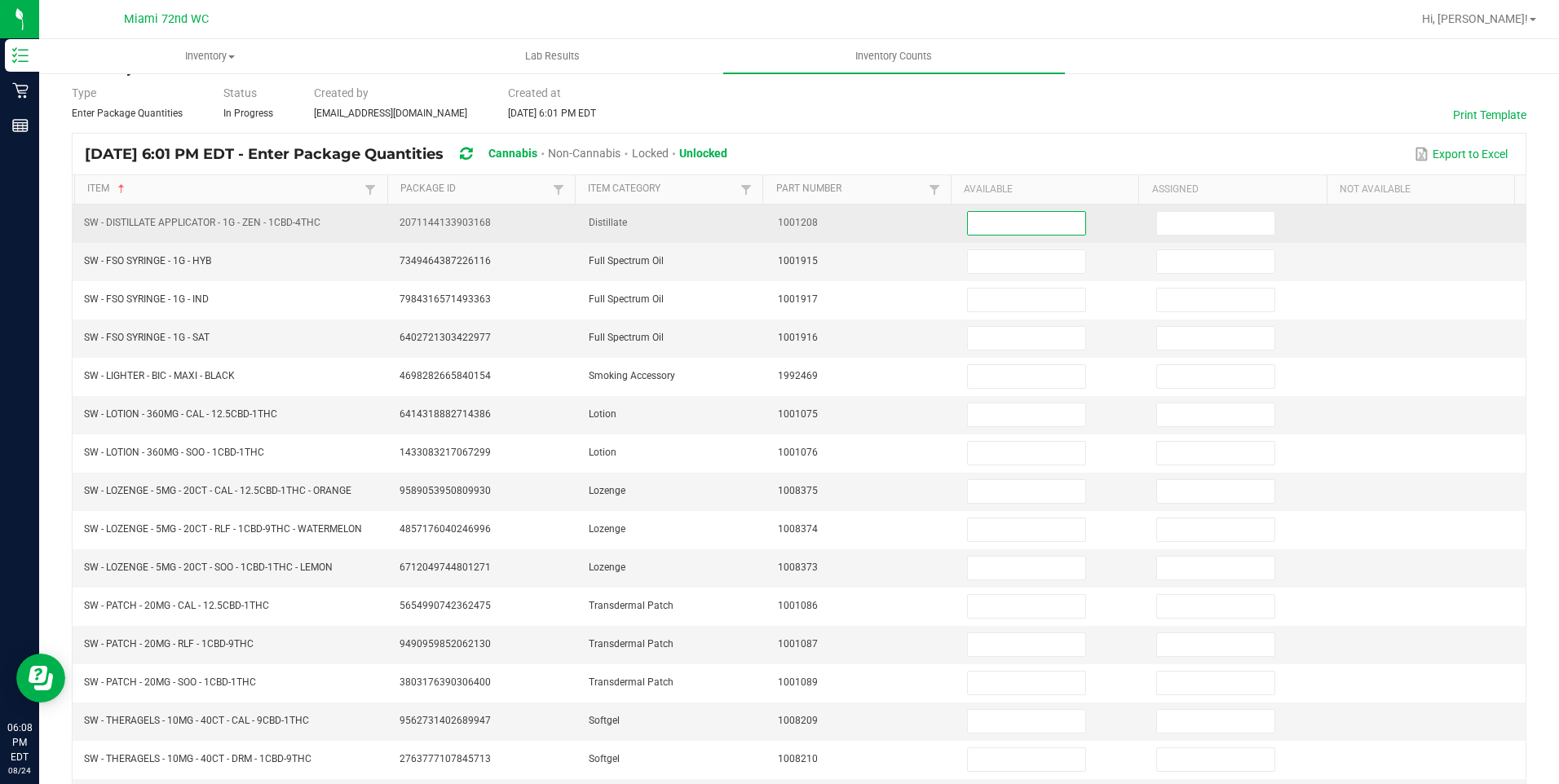
click at [1008, 232] on input at bounding box center [1027, 223] width 117 height 23
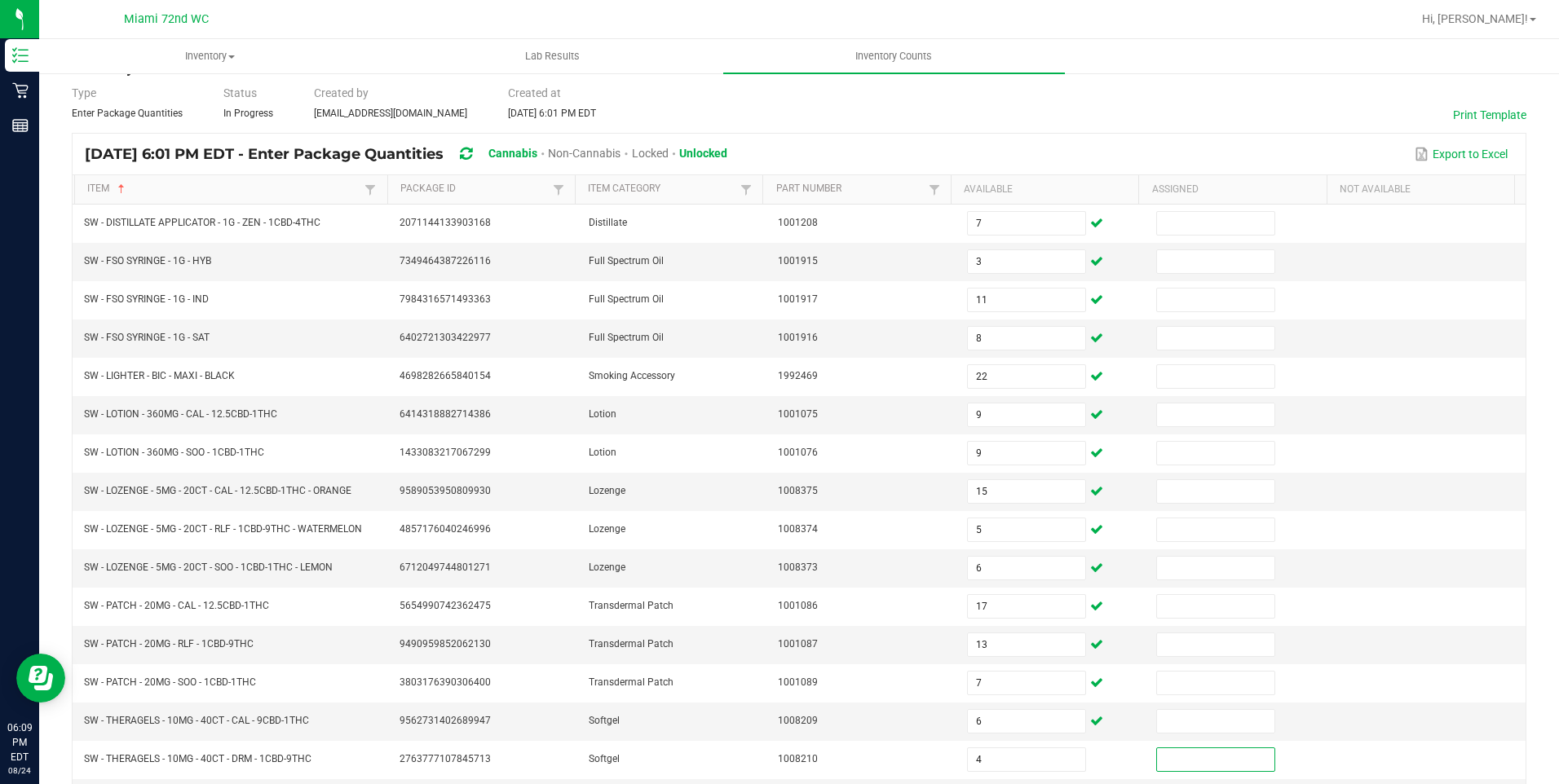
scroll to position [303, 0]
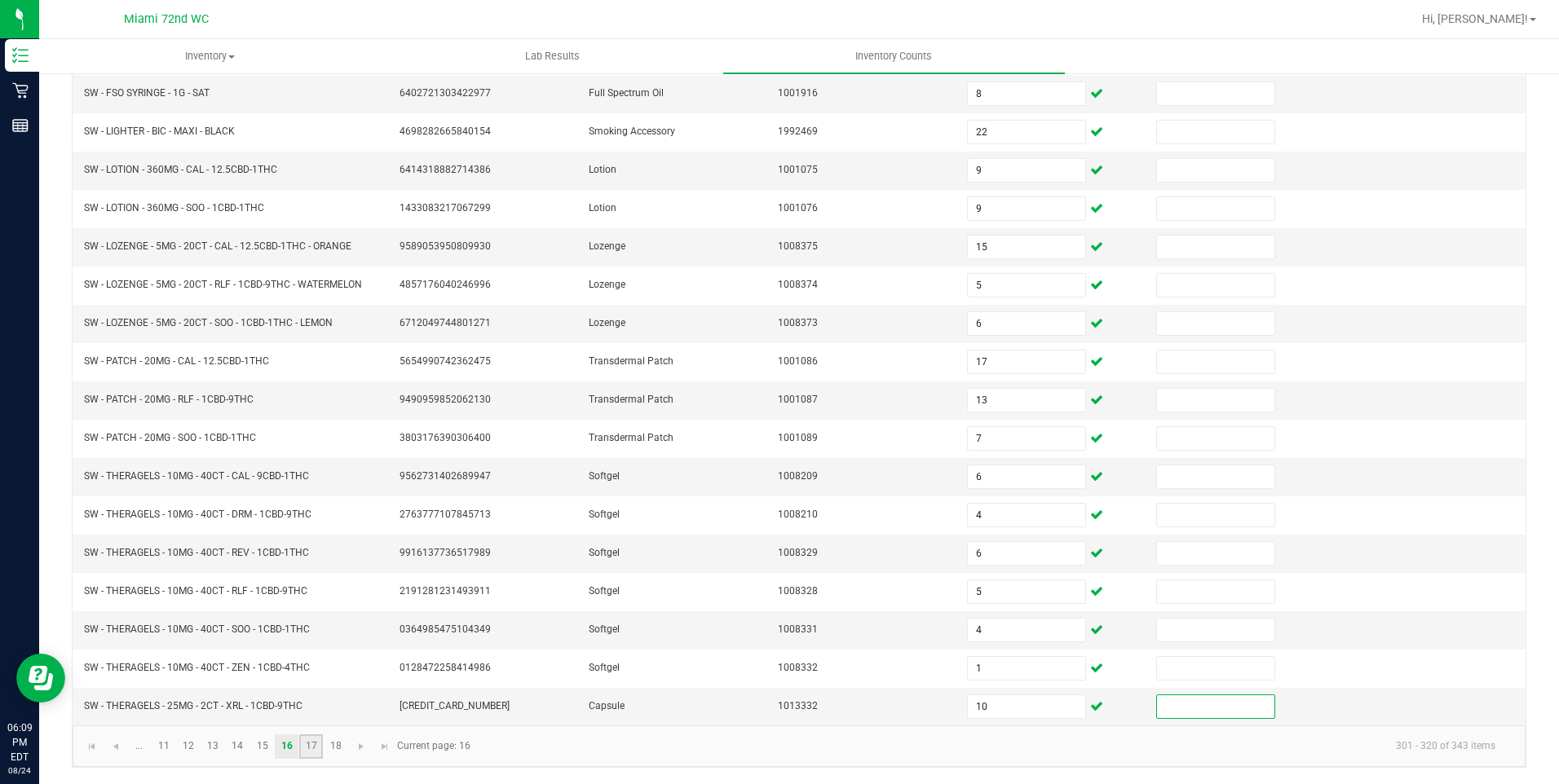
click at [303, 750] on link "17" at bounding box center [311, 747] width 24 height 24
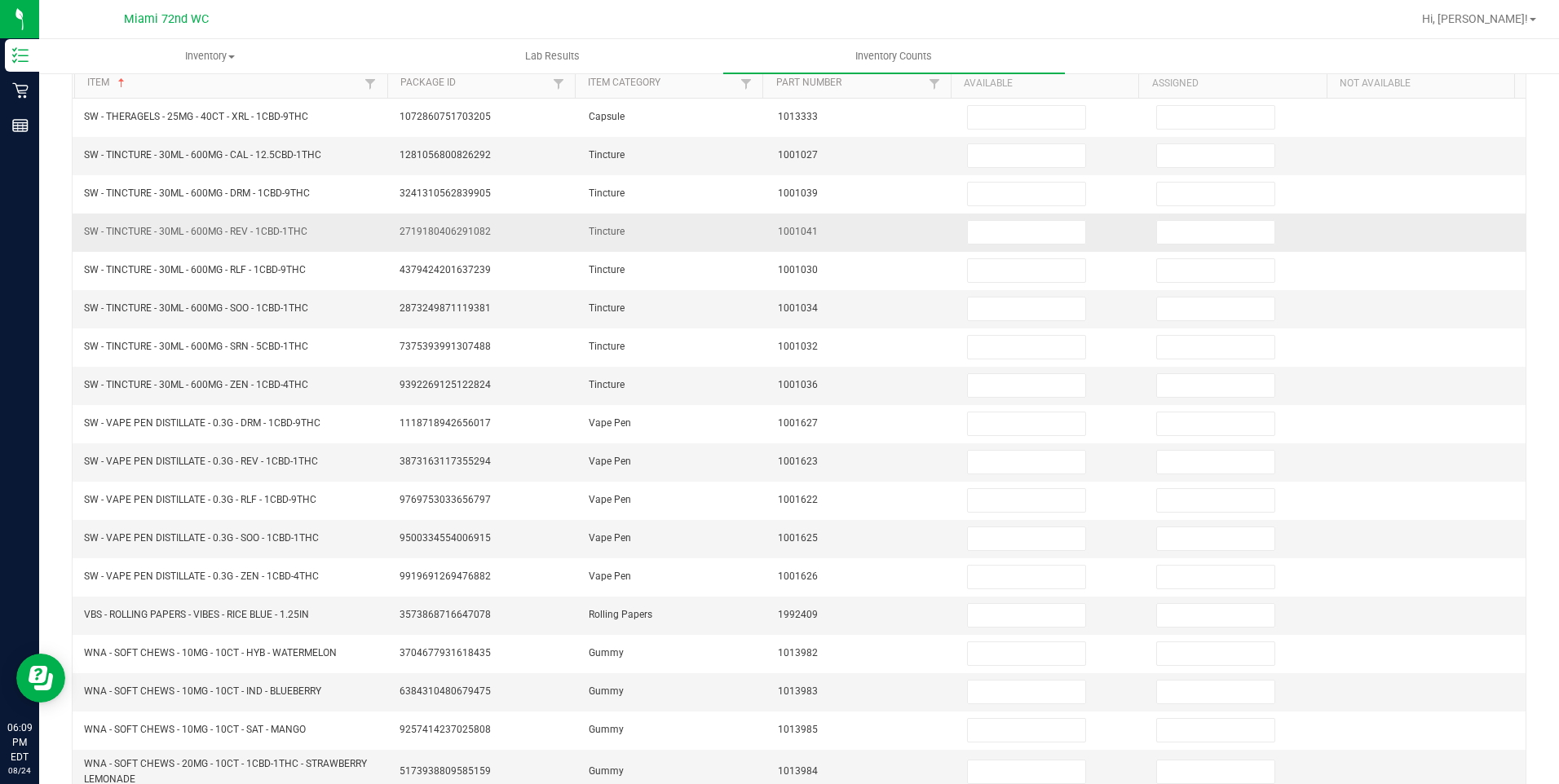
scroll to position [0, 0]
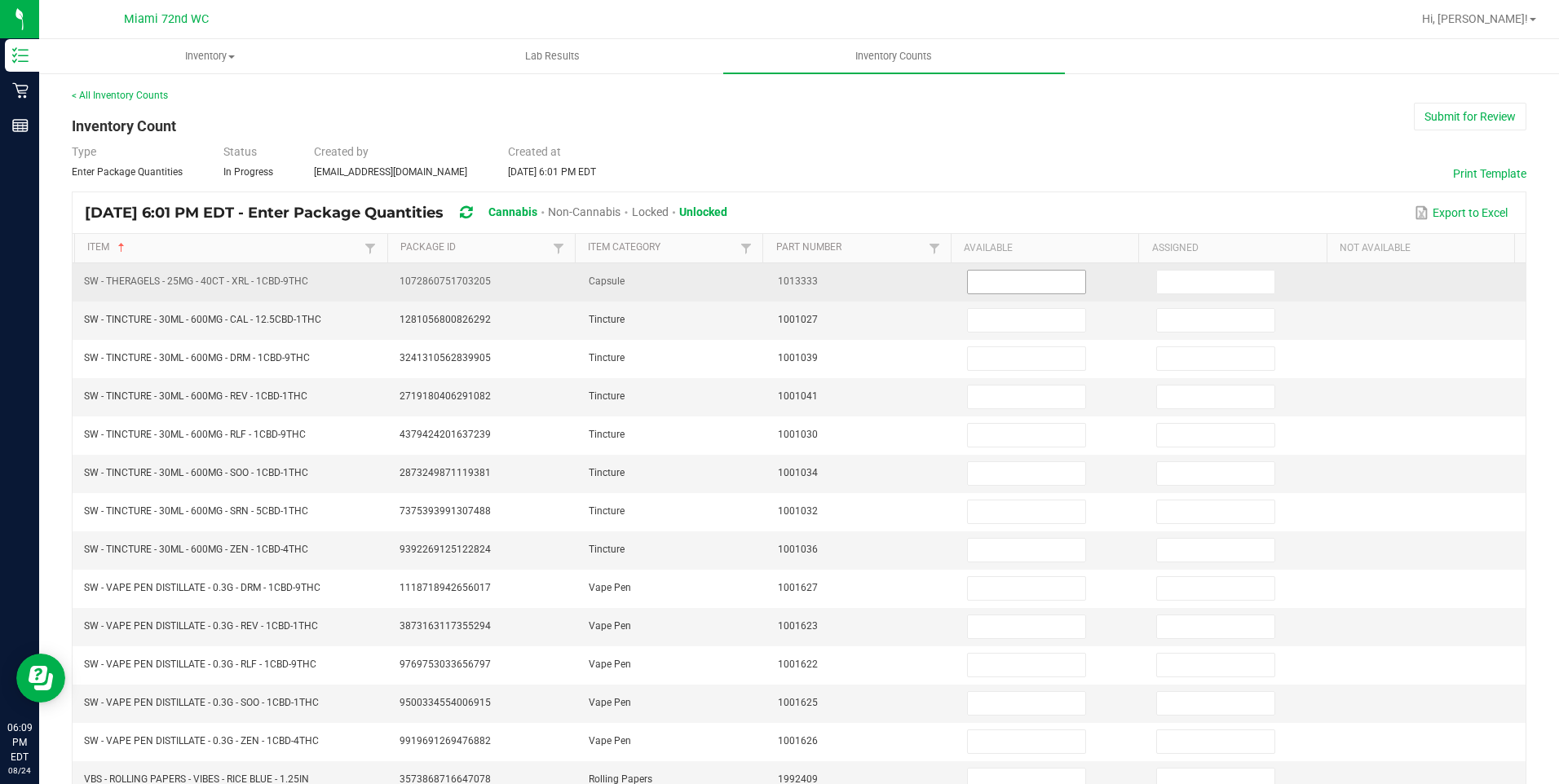
click at [987, 288] on input at bounding box center [1027, 282] width 117 height 23
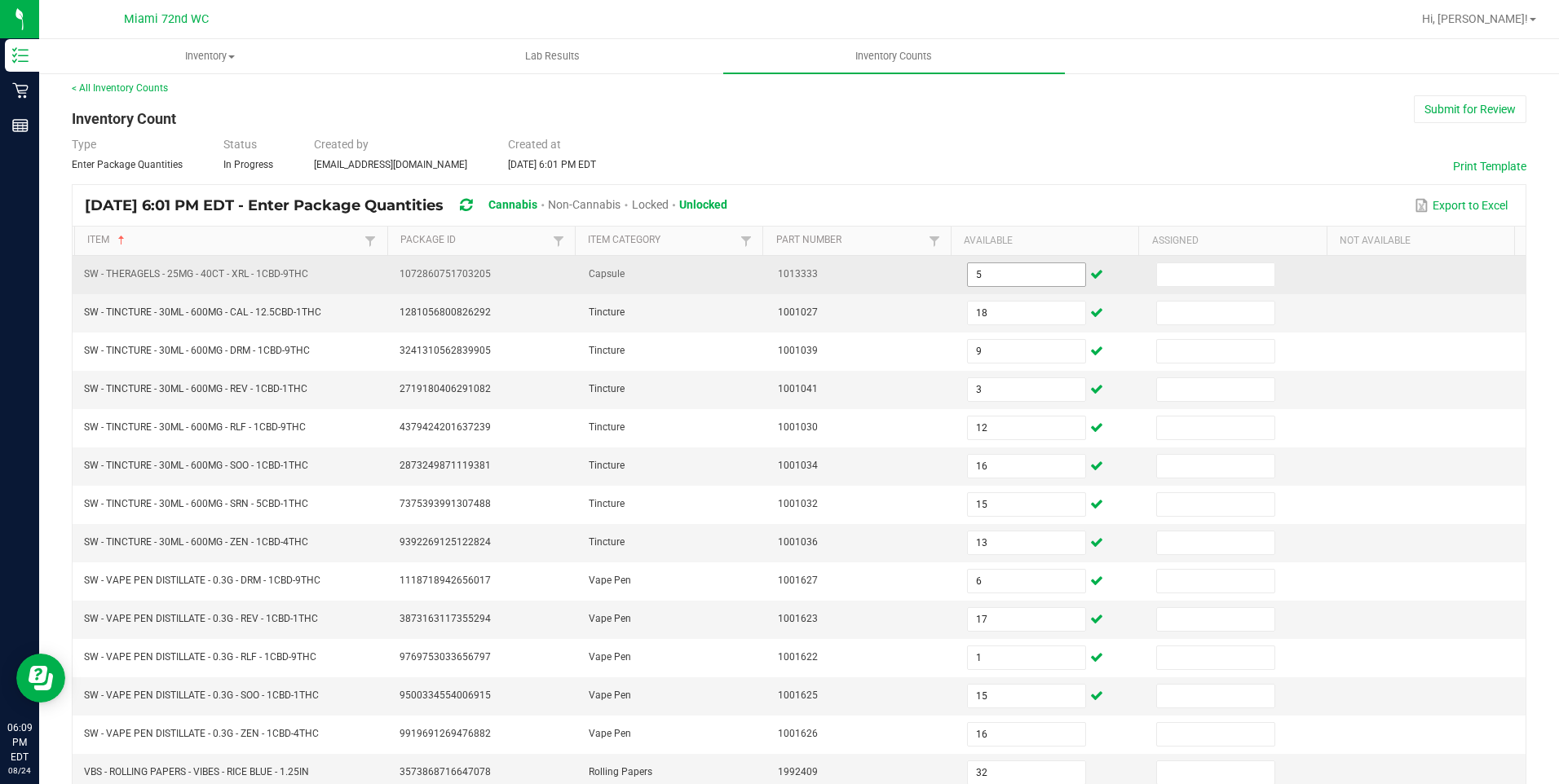
scroll to position [317, 0]
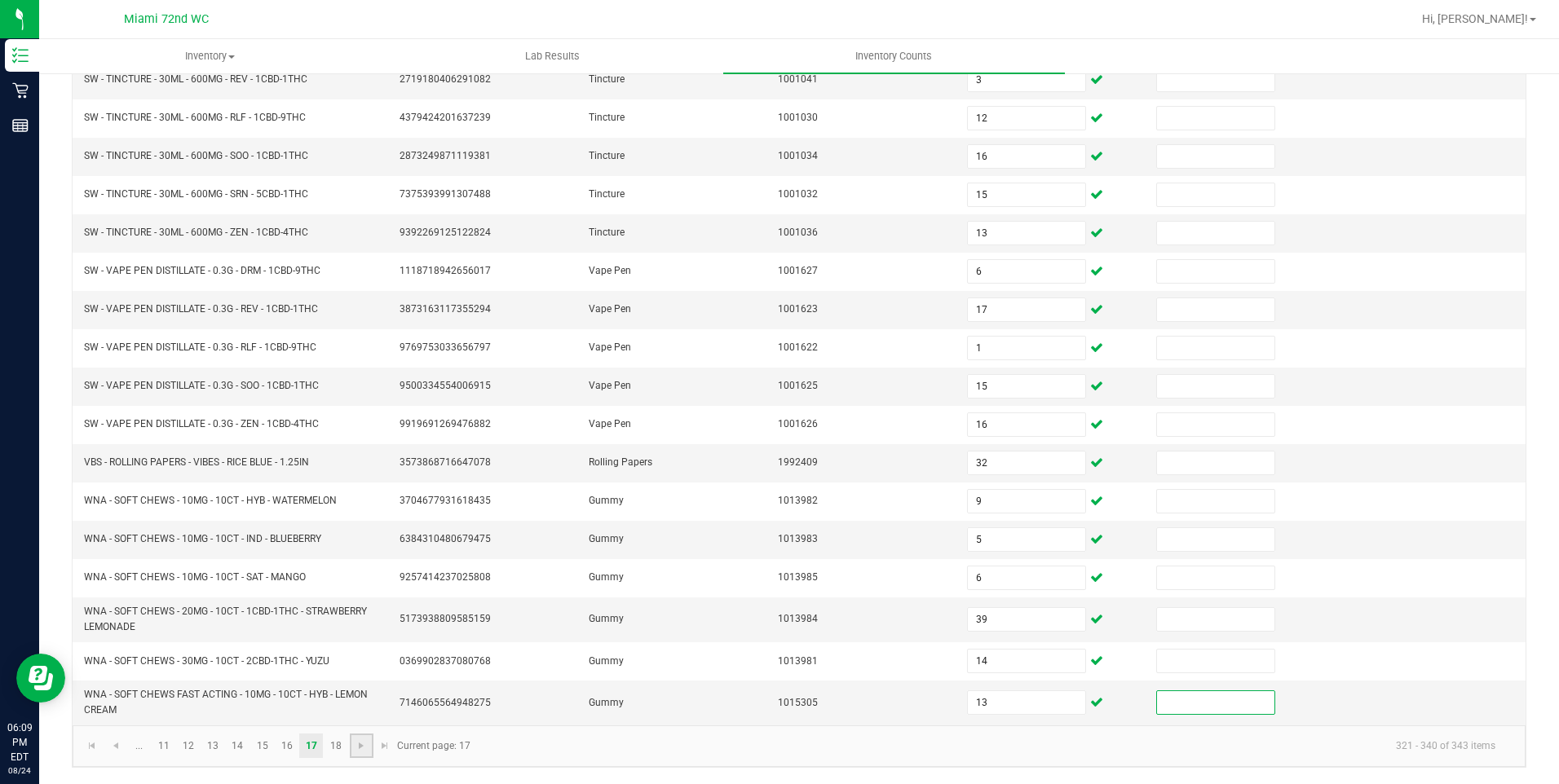
click at [354, 746] on link at bounding box center [361, 746] width 24 height 24
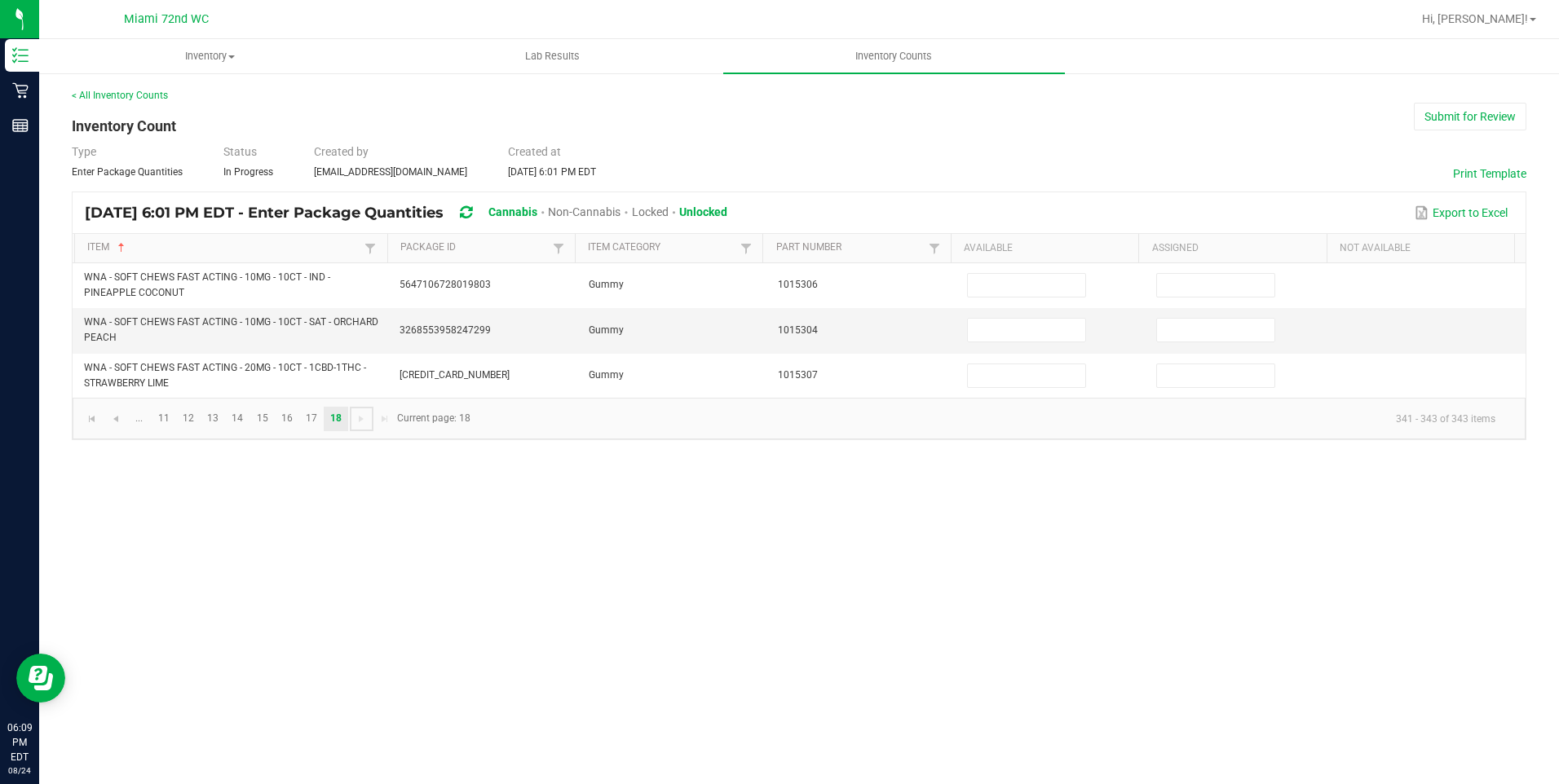
scroll to position [0, 0]
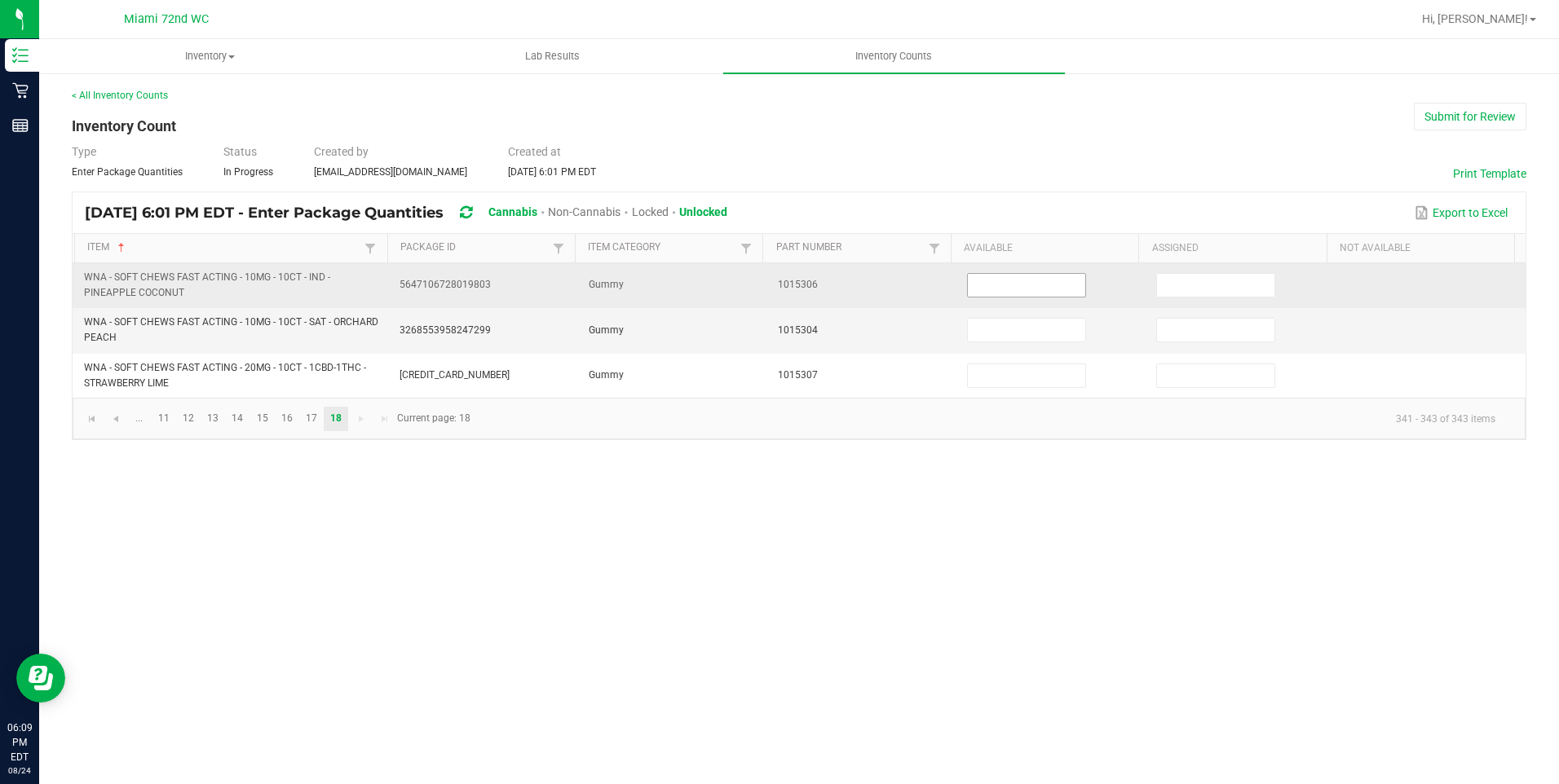
click at [983, 276] on input at bounding box center [1027, 285] width 117 height 23
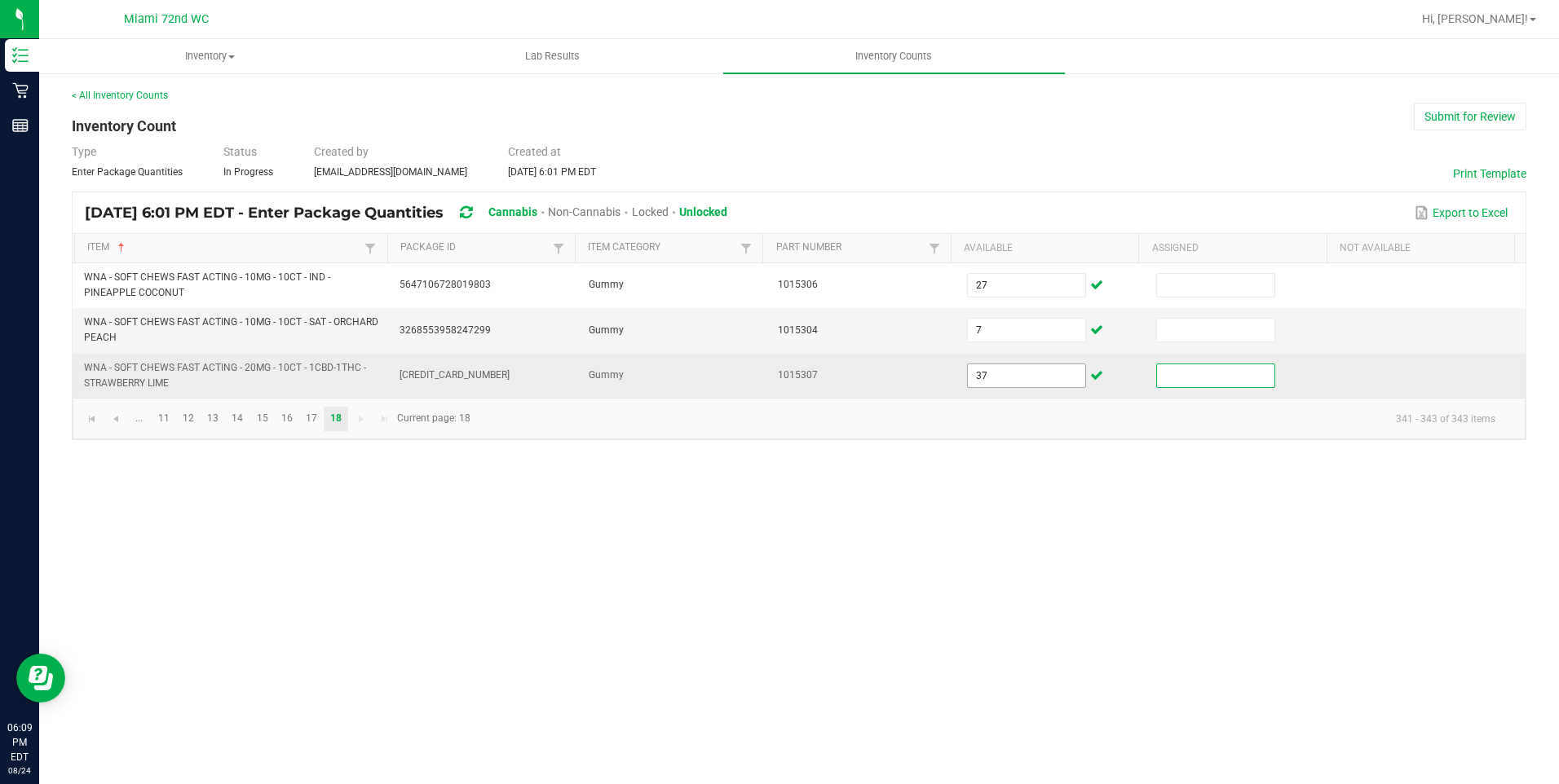
click at [1011, 383] on input "37" at bounding box center [1027, 376] width 117 height 23
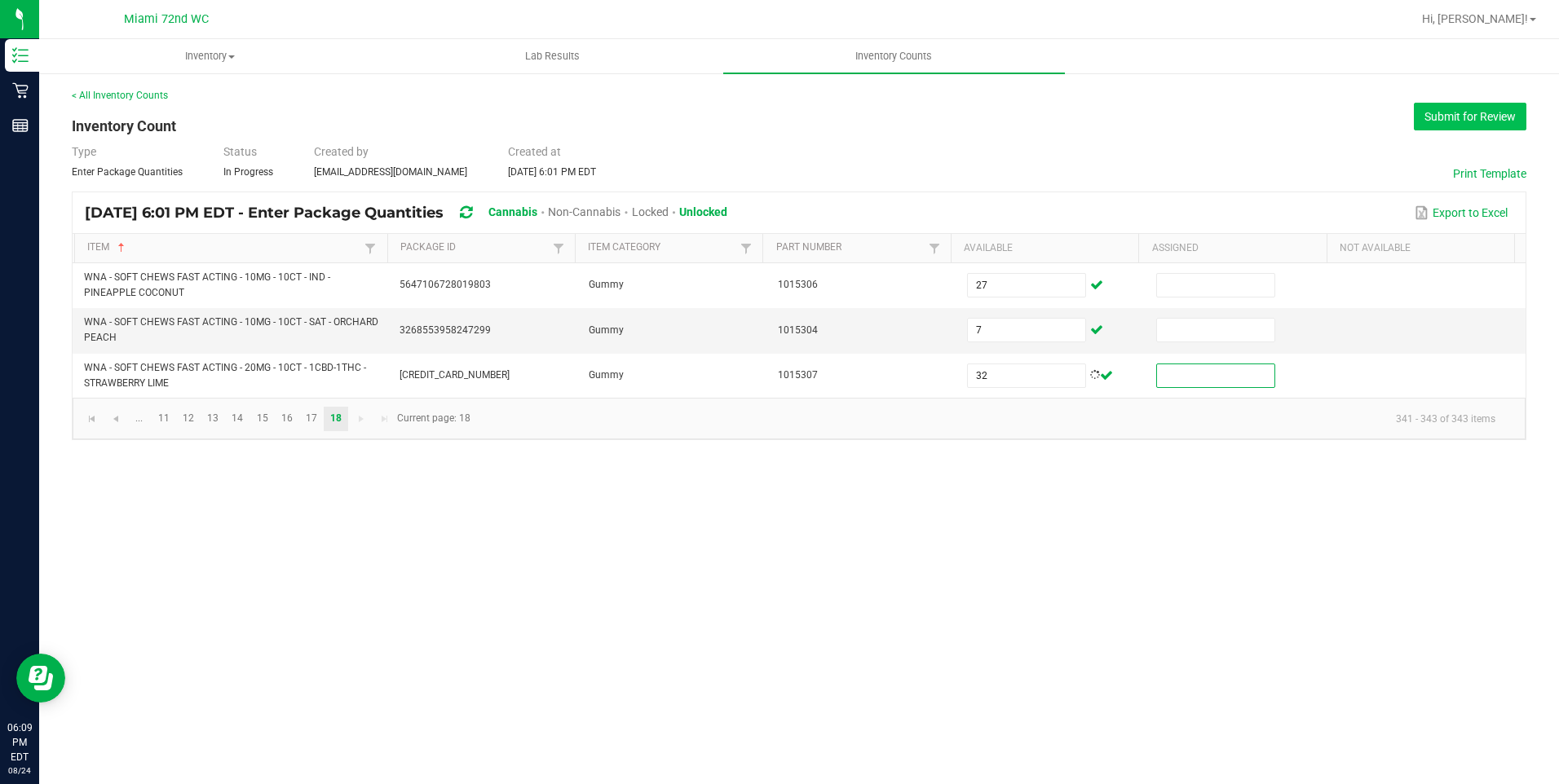
click at [1460, 114] on button "Submit for Review" at bounding box center [1470, 117] width 113 height 28
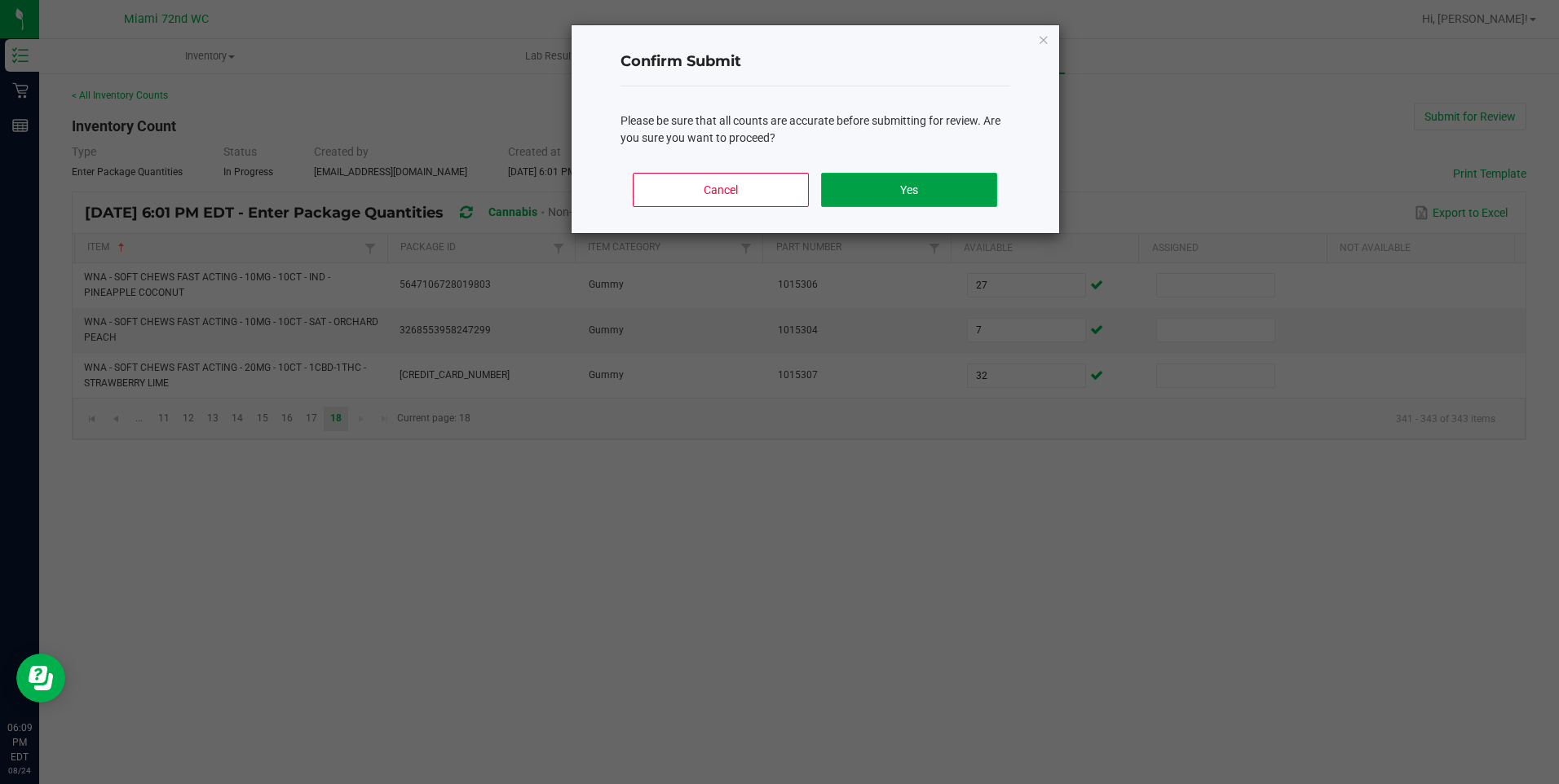
click at [899, 178] on button "Yes" at bounding box center [908, 190] width 175 height 34
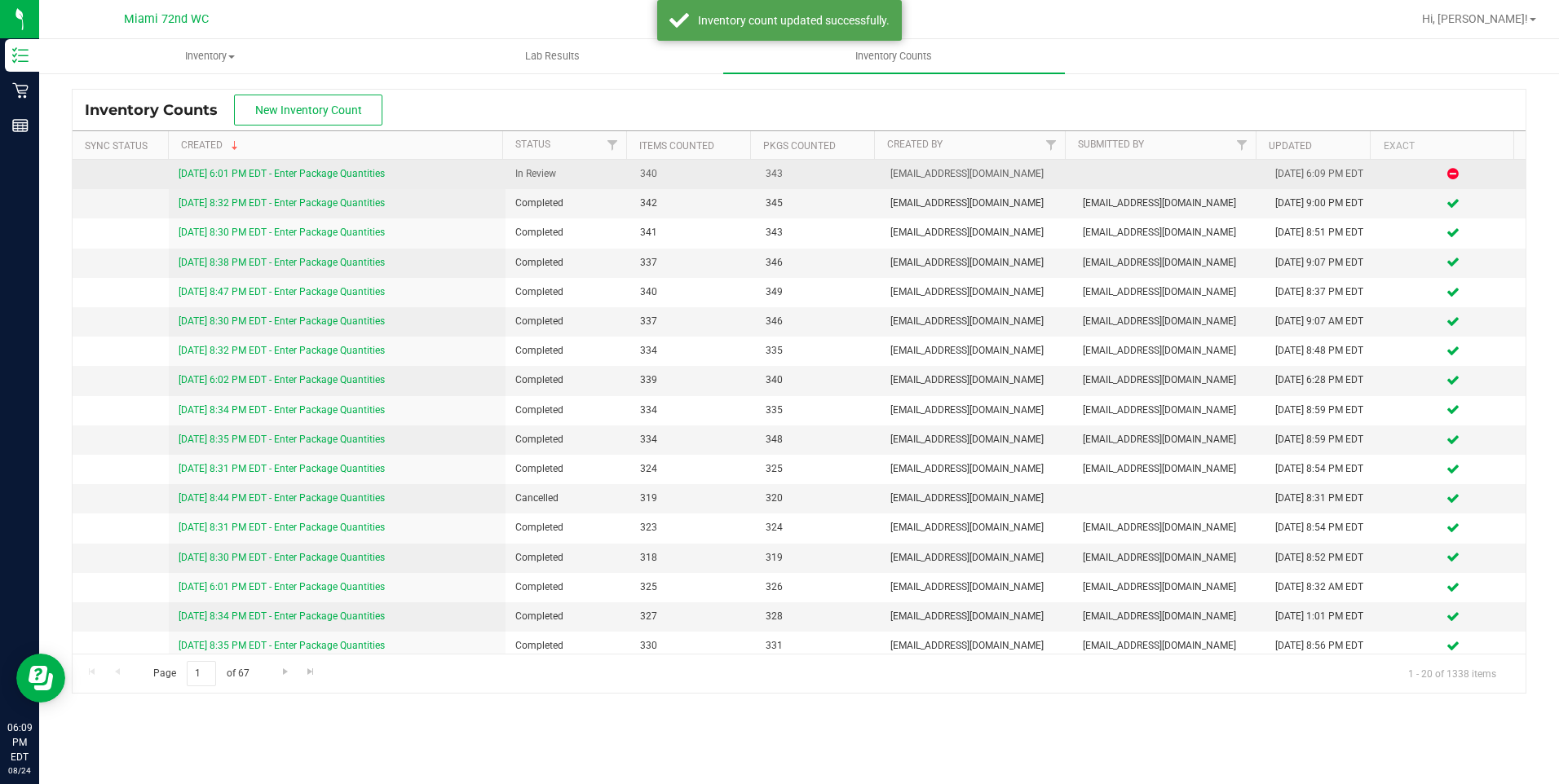
click at [347, 174] on link "[DATE] 6:01 PM EDT - Enter Package Quantities" at bounding box center [281, 174] width 206 height 11
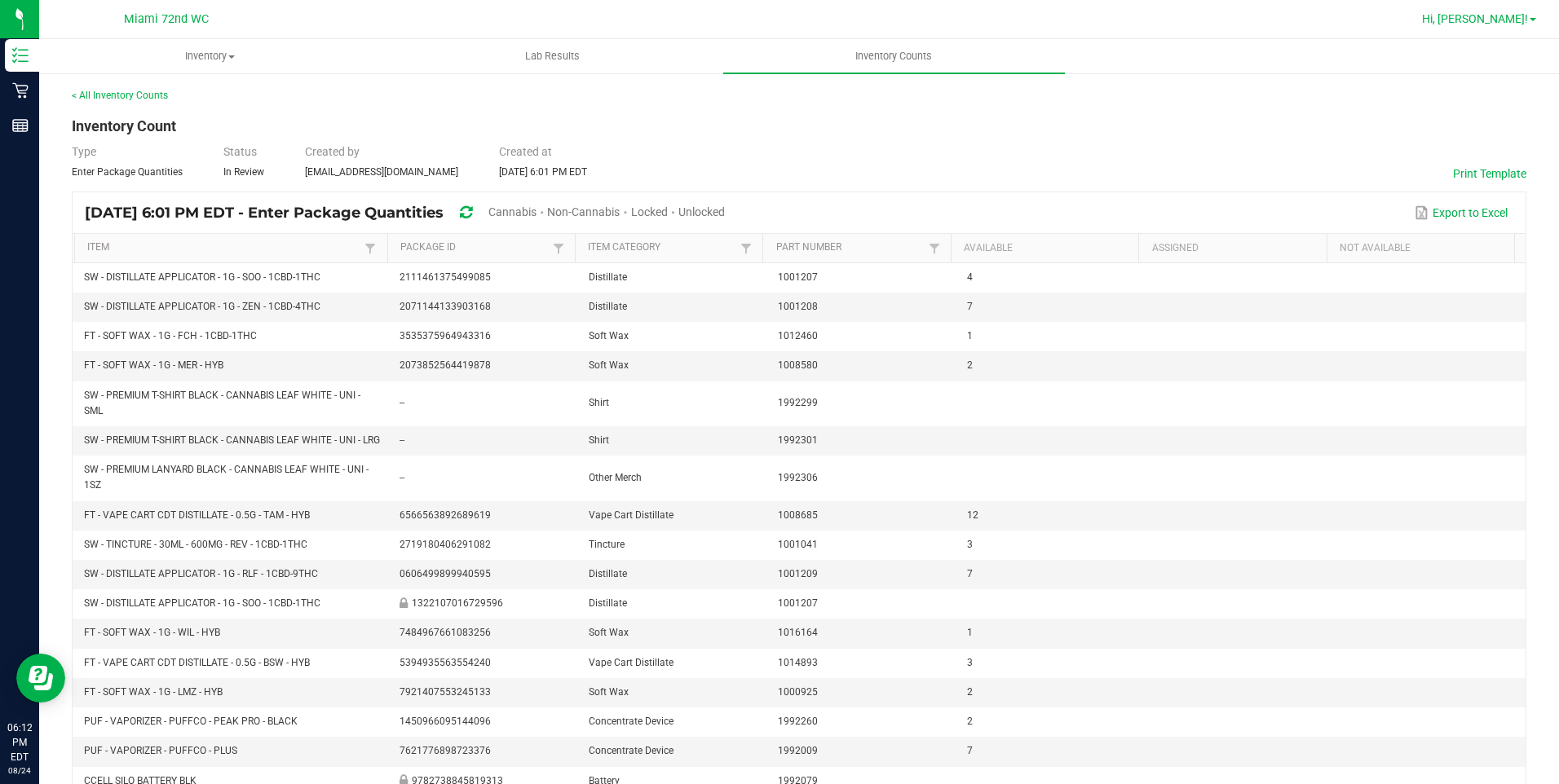
click at [1491, 17] on span "Hi, [PERSON_NAME]!" at bounding box center [1475, 19] width 106 height 13
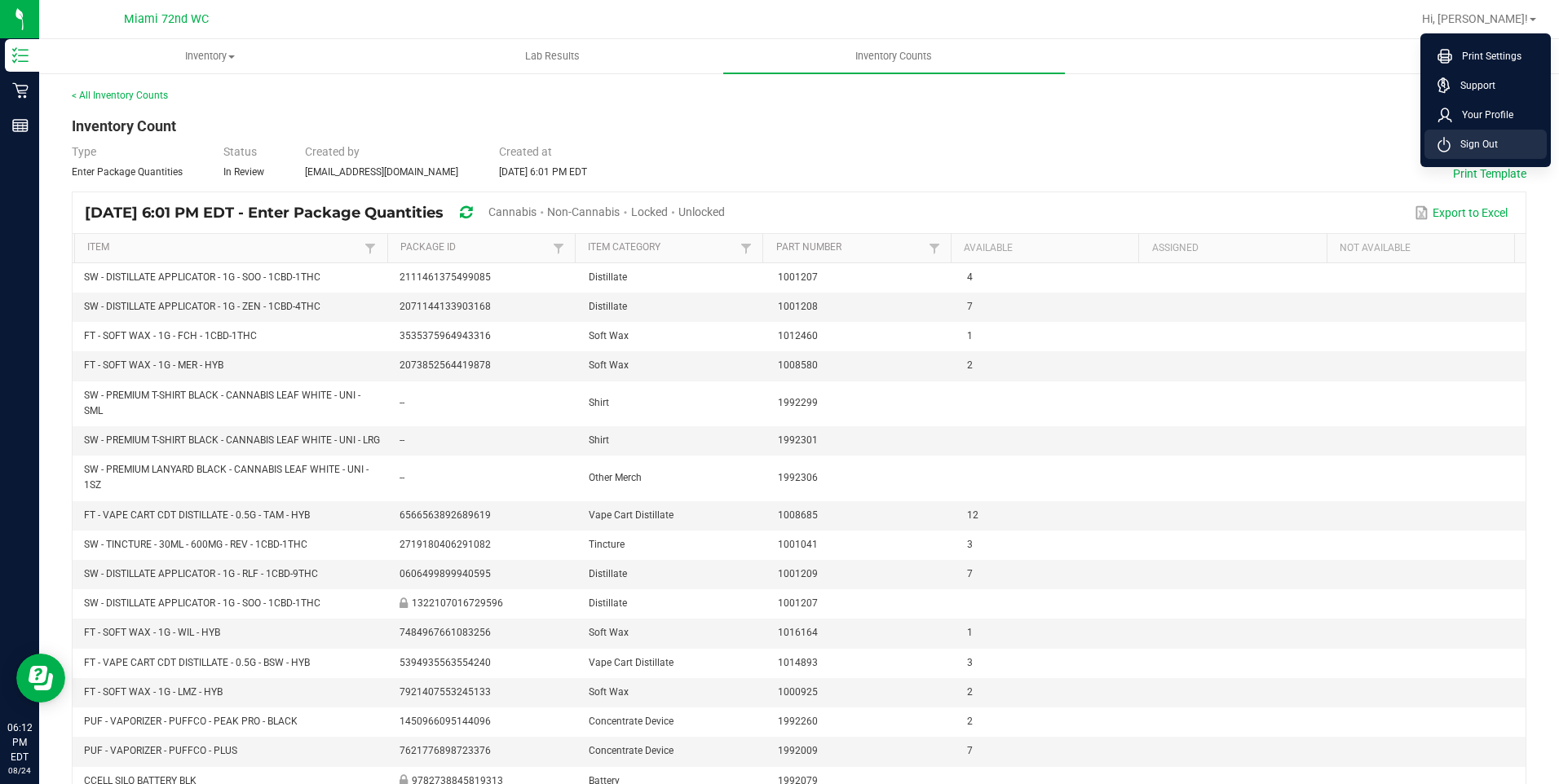
click at [1469, 153] on li "Sign Out" at bounding box center [1486, 144] width 122 height 29
